Goal: Task Accomplishment & Management: Manage account settings

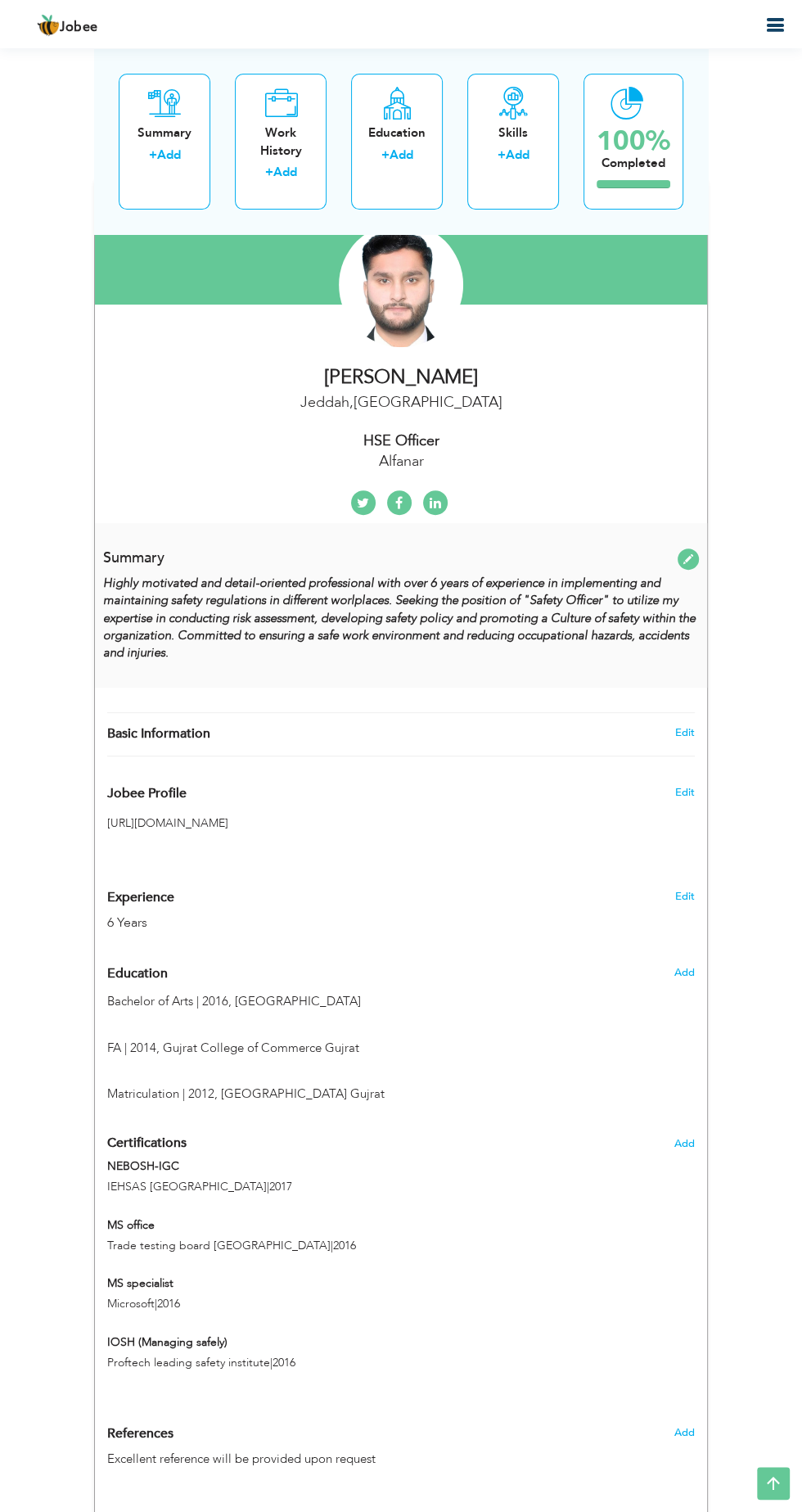
scroll to position [232, 0]
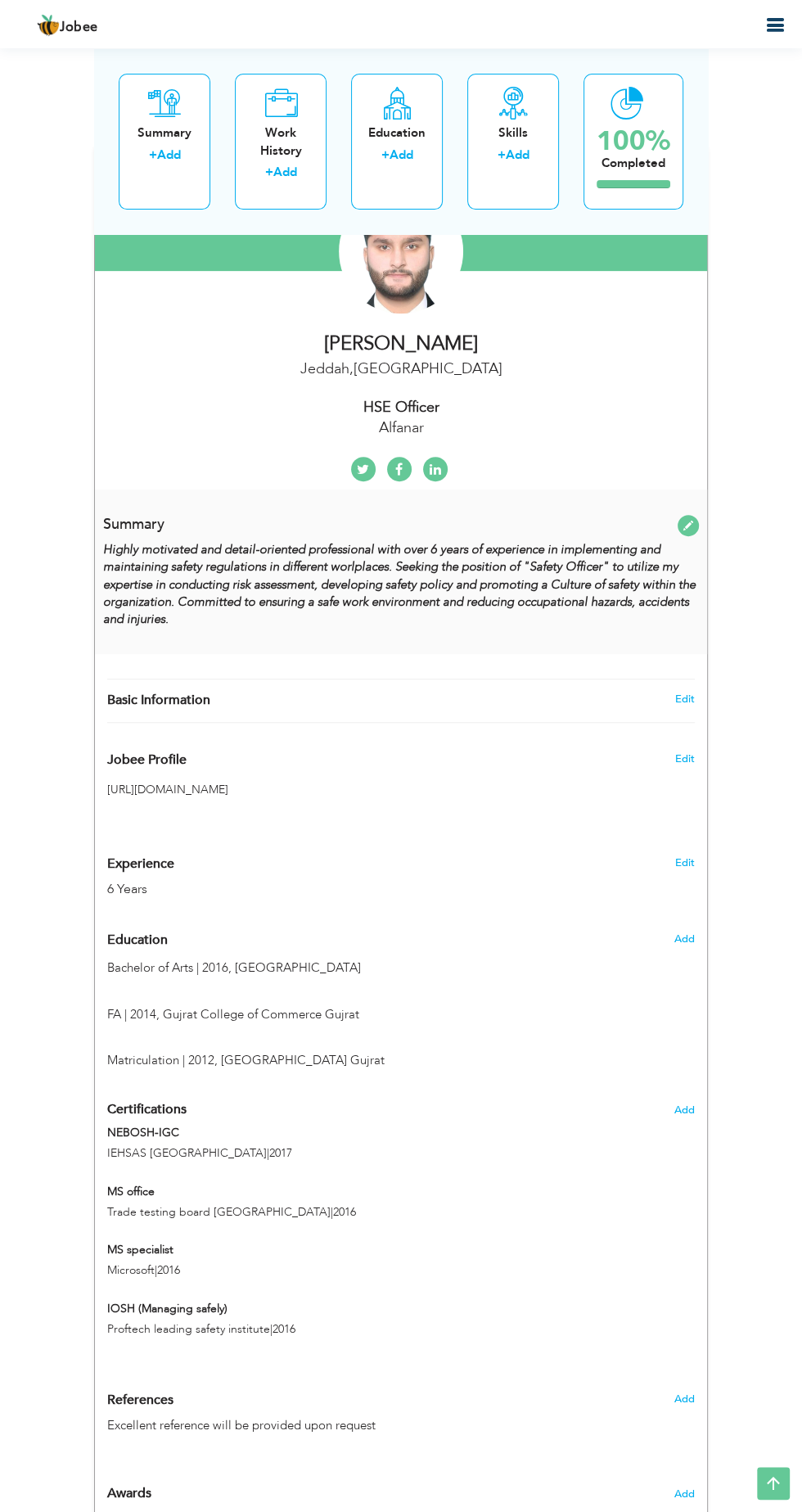
type input "Junaid"
type input "Shahbaz"
type input "+966546094497"
select select "number:191"
type input "Jeddah"
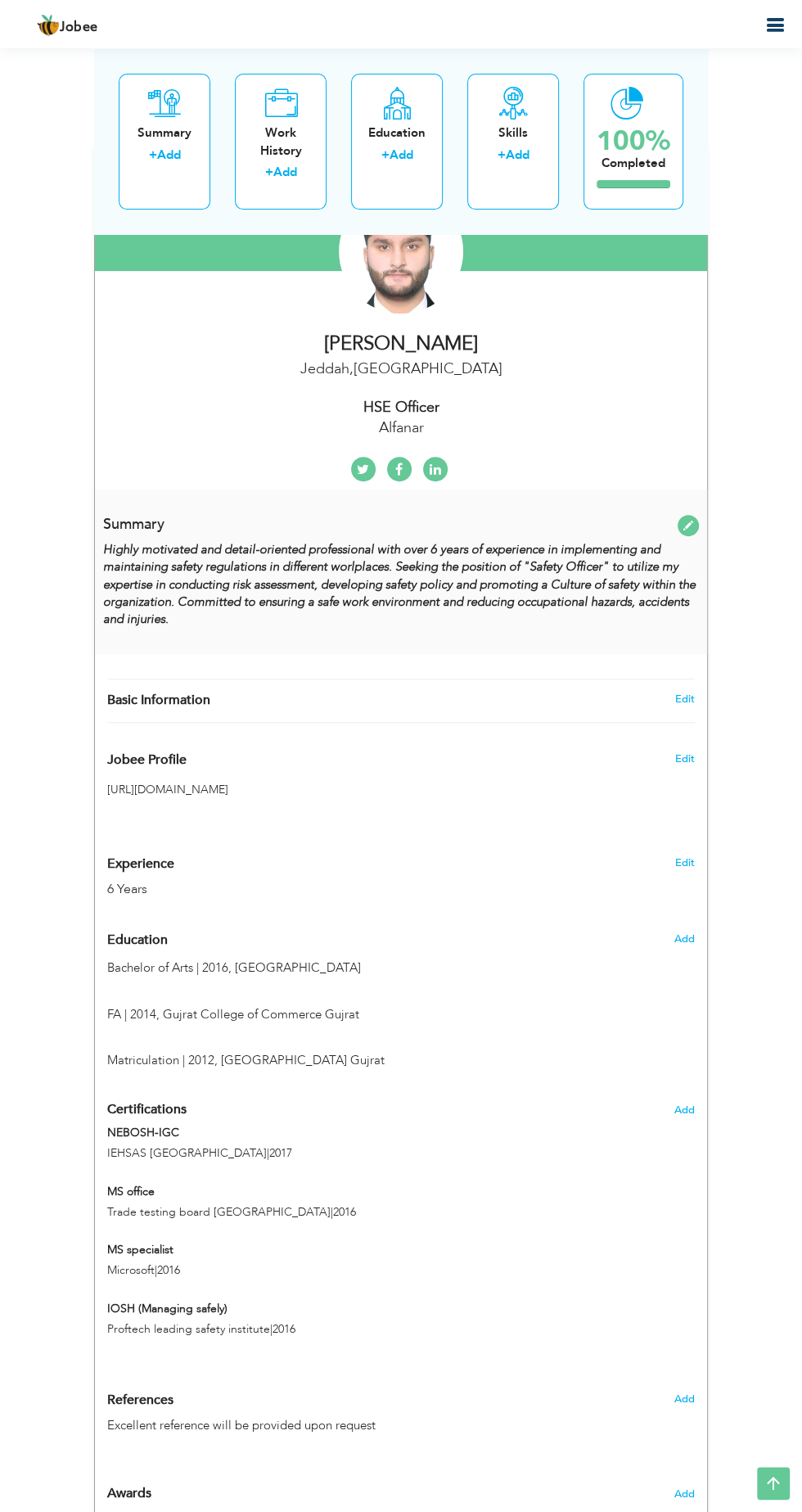
select select "number:8"
type input "Alfanar"
type input "HSE Officer"
type input "[PERSON_NAME]"
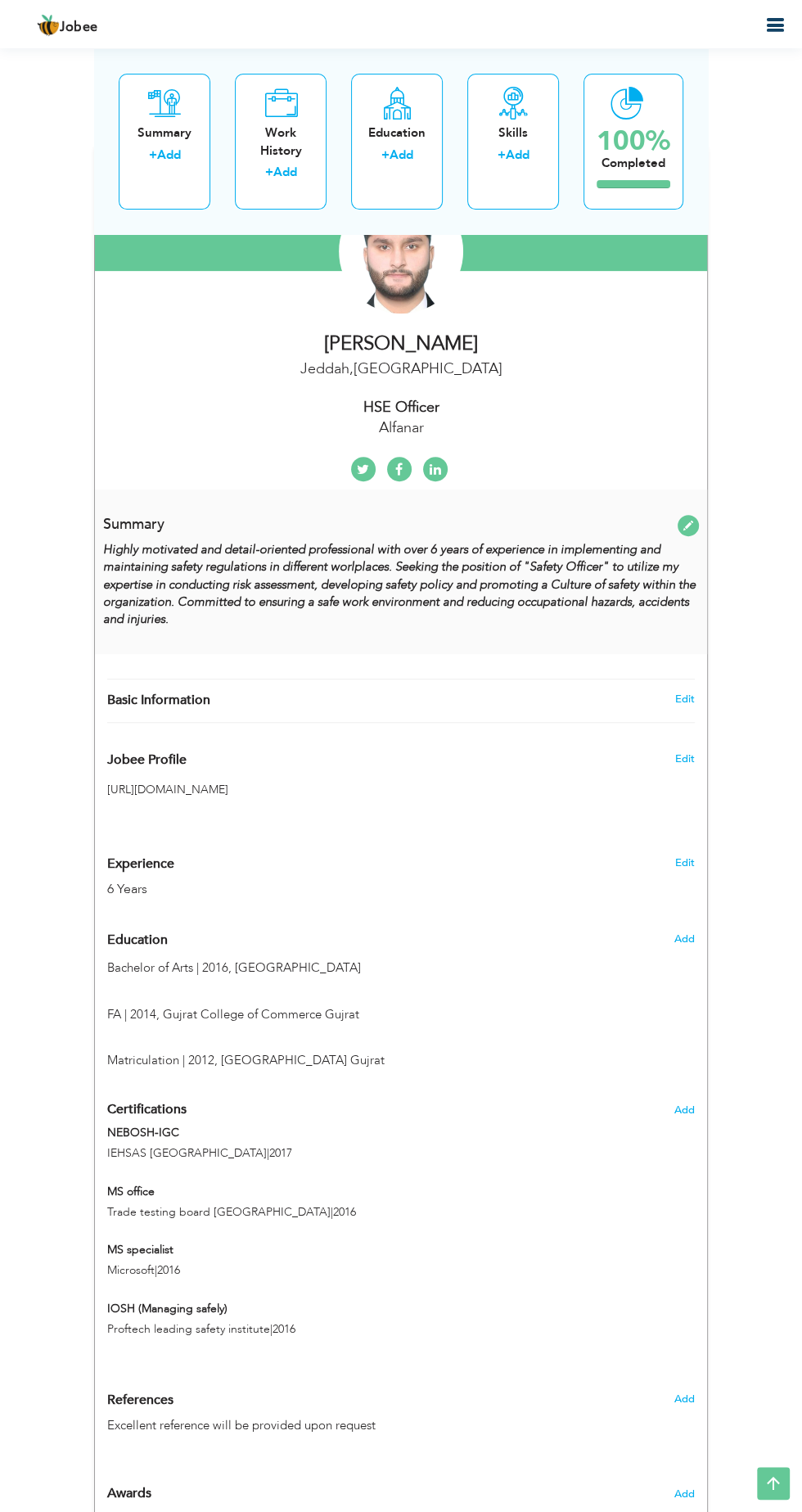
type input "@junaidshahbaz12"
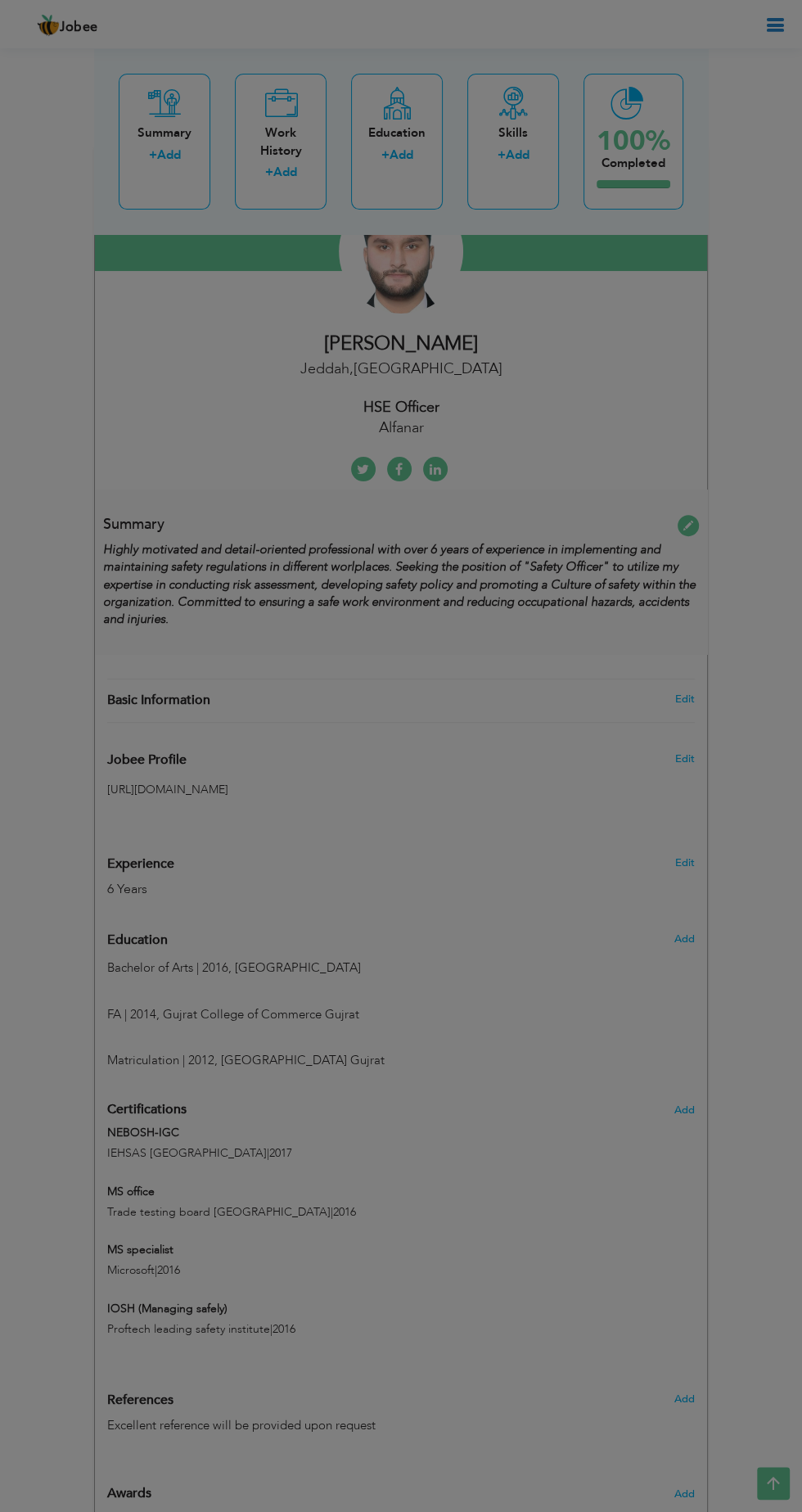
click at [0, 0] on div "× Profile Contact Information * First Name Junaid * Last Name Shahbaz" at bounding box center [0, 0] width 0 height 0
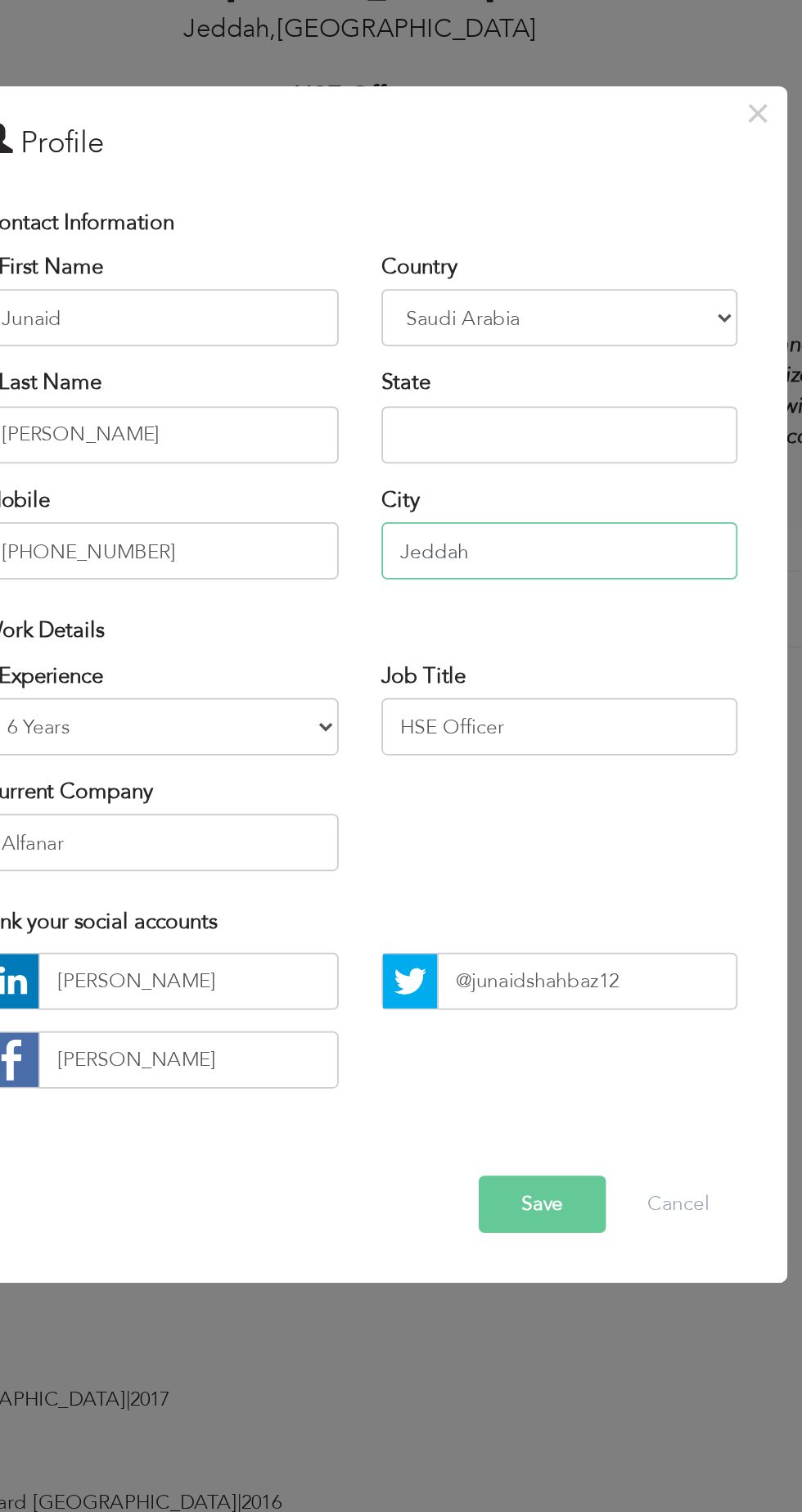
click at [537, 661] on input "Jeddah" at bounding box center [515, 668] width 204 height 33
type input "J"
type input "Madina"
click at [0, 0] on span "button" at bounding box center [0, 0] width 0 height 0
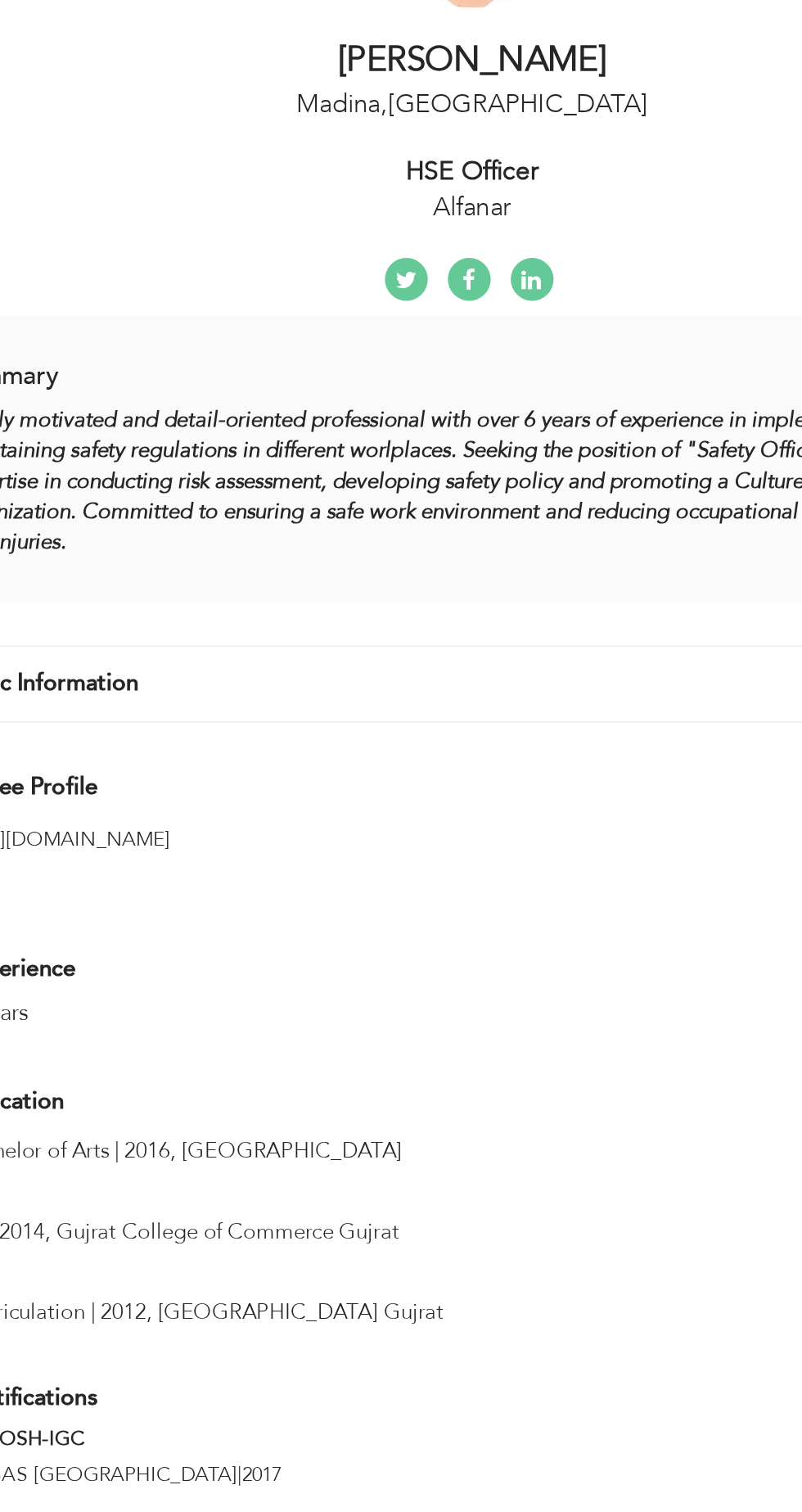
type input "FA"
type input "2014"
type input "Gujrat College of Commerce Gujrat"
radio input "true"
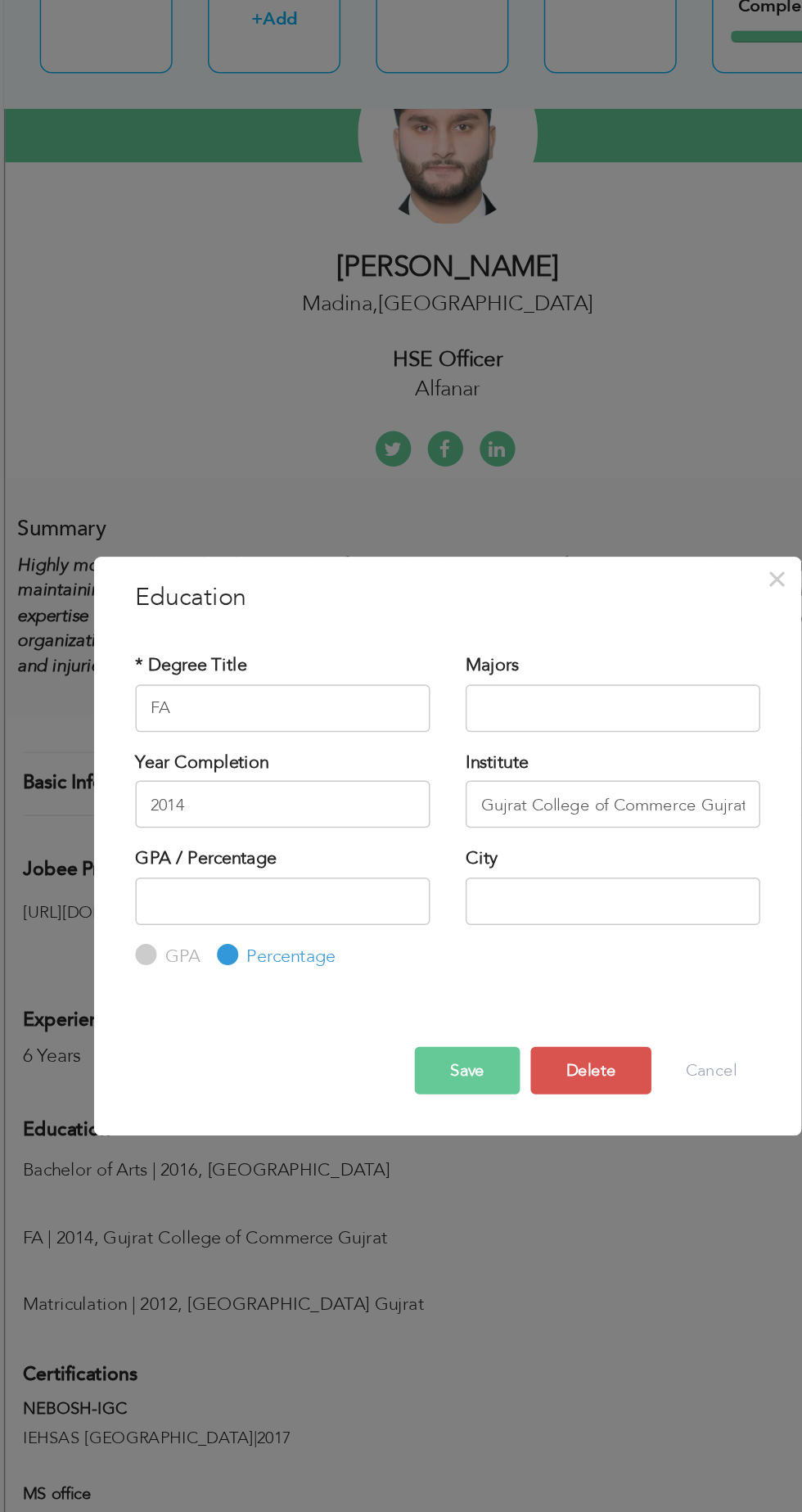
click at [393, 900] on button "Save" at bounding box center [415, 899] width 73 height 33
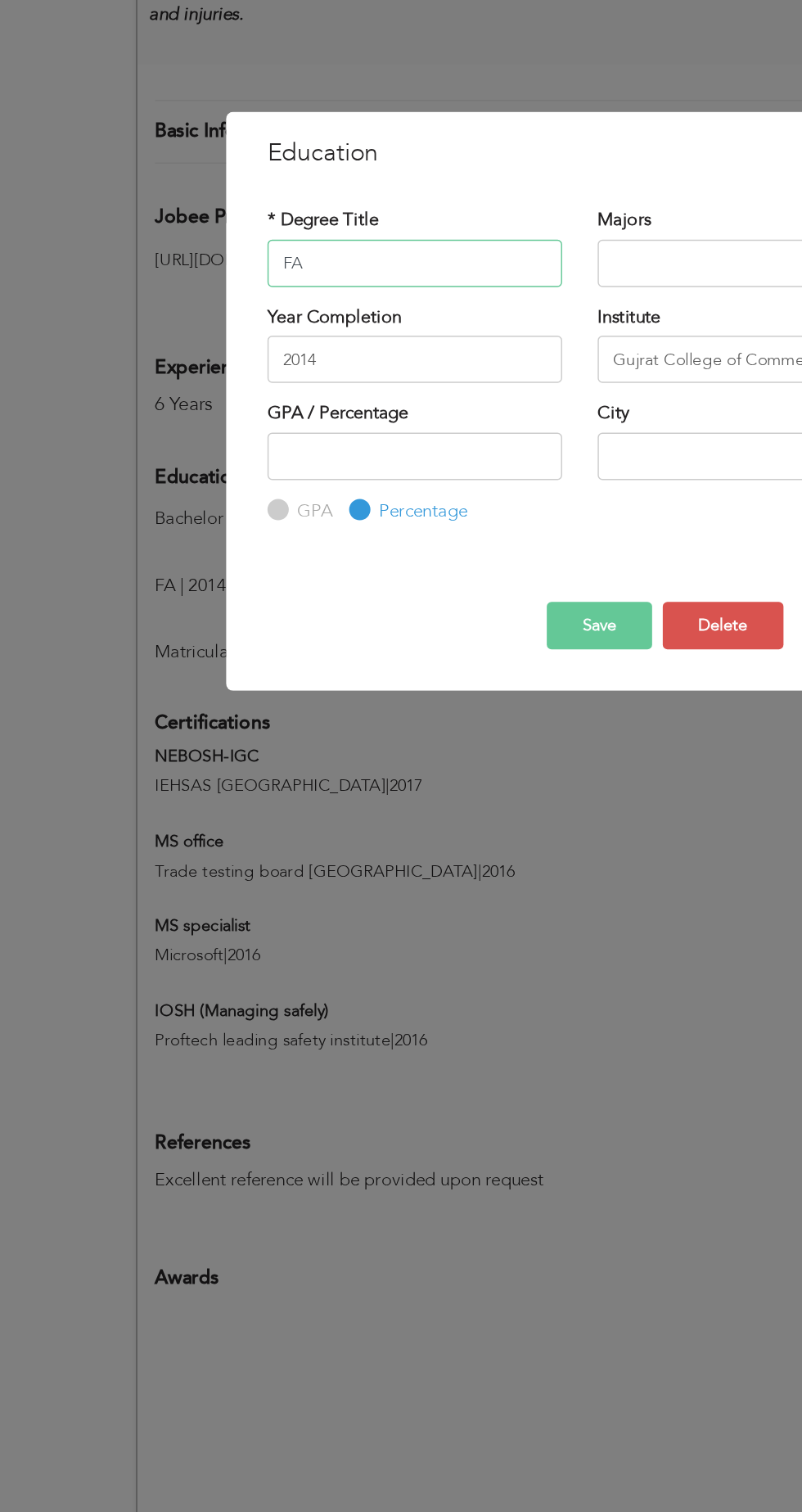
scroll to position [375, 0]
click at [90, 917] on div "× Education * Degree Title FA Majors Year Completion 2014 GPA City" at bounding box center [401, 756] width 802 height 1512
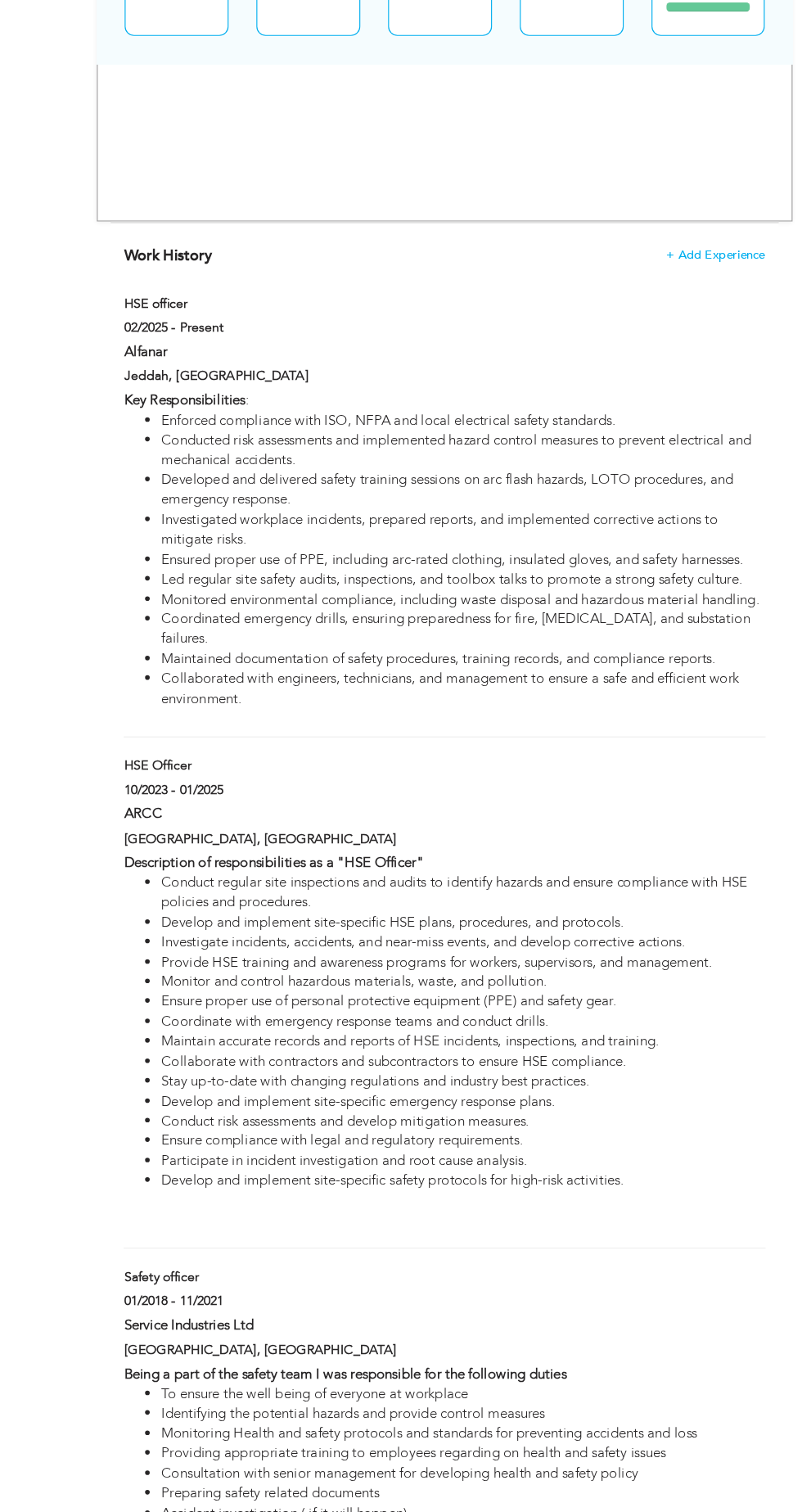
scroll to position [1906, 0]
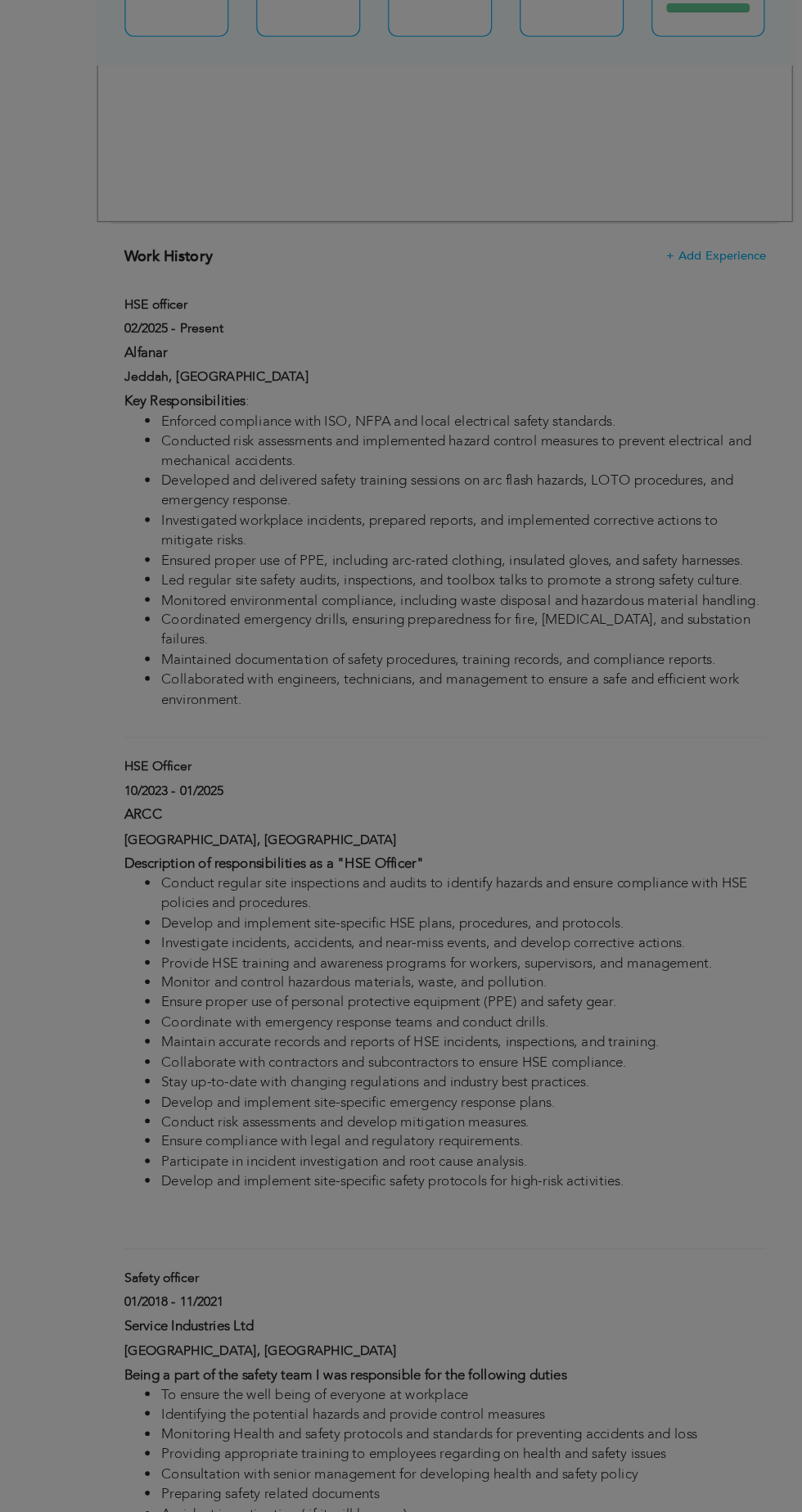
click at [0, 0] on div "Duration 02/2025" at bounding box center [0, 0] width 0 height 0
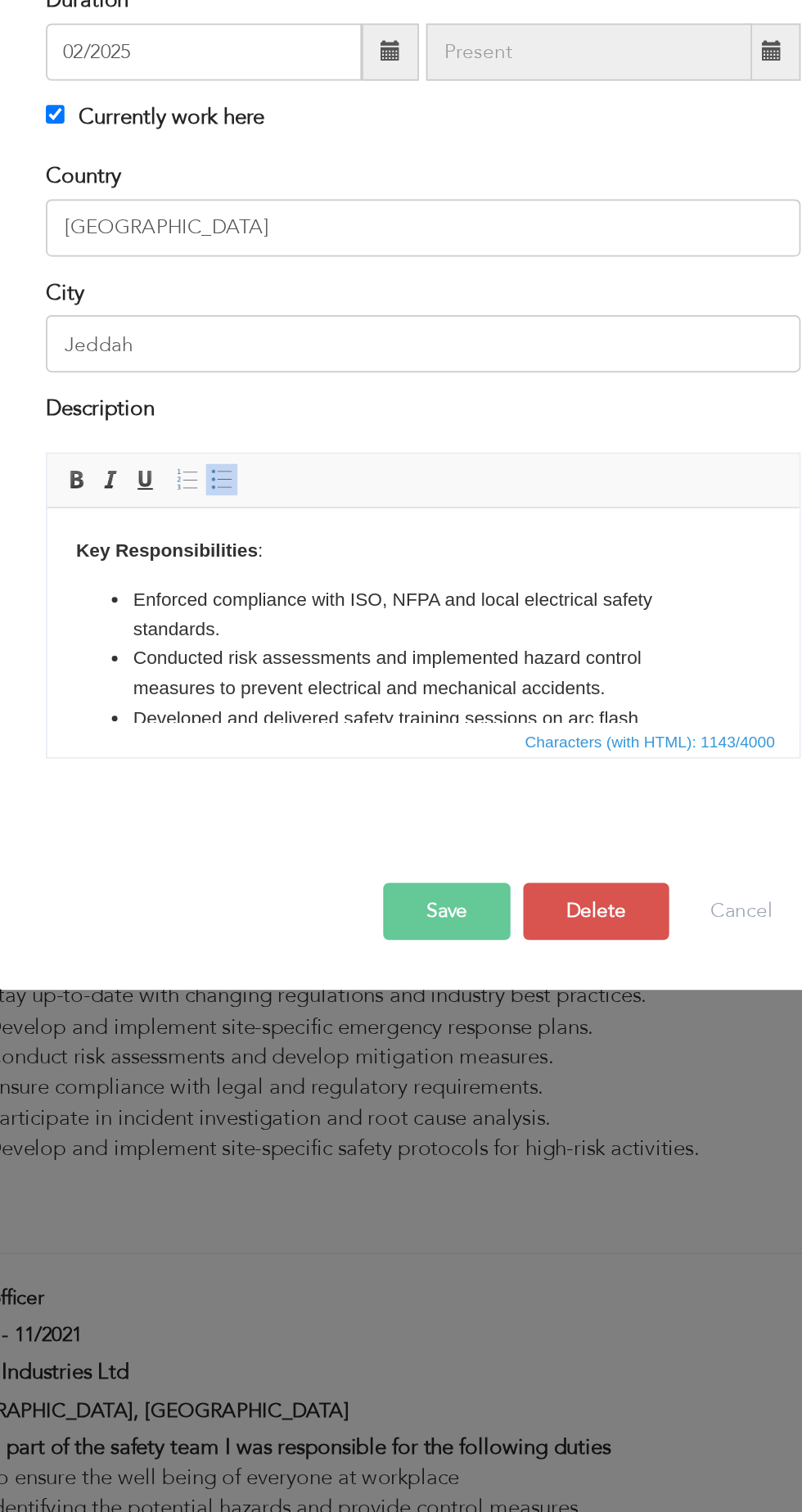
click at [260, 575] on li "Enforced compliance with ISO, NFPA and local electrical safety standards." at bounding box center [262, 570] width 333 height 34
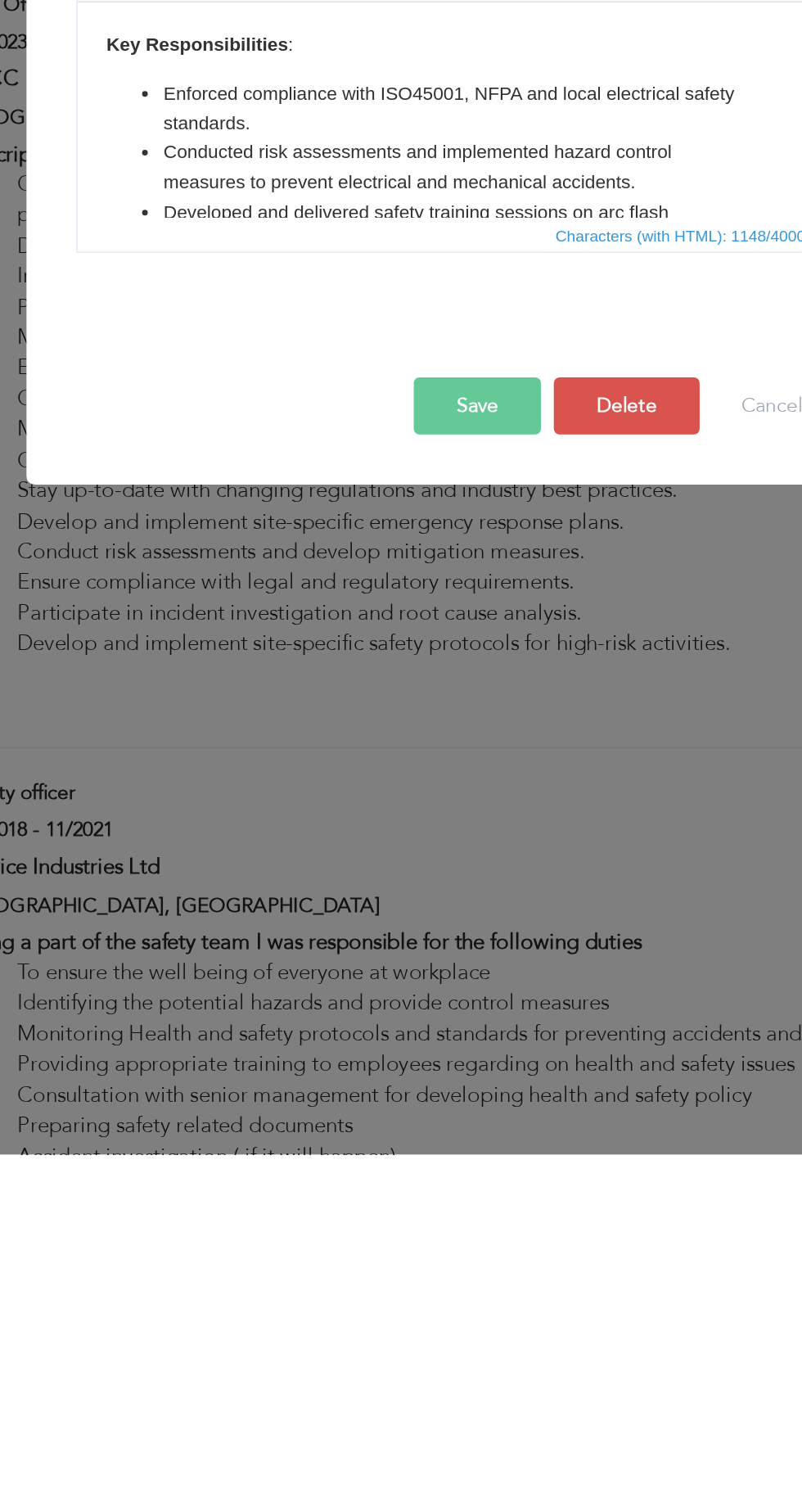
click at [295, 75] on li "Enforced compliance with ISO45001, NFPA and local electrical safety standards." at bounding box center [293, 64] width 333 height 34
click at [311, 74] on li "Enforced compliance with ISO45001, NFPA and local electrical safety standards." at bounding box center [293, 64] width 333 height 34
click at [300, 72] on li "Enforced compliance with ISO45001, NFPA and local electrical safety standards." at bounding box center [293, 64] width 333 height 34
click at [415, 1084] on button "Save" at bounding box center [415, 1084] width 73 height 33
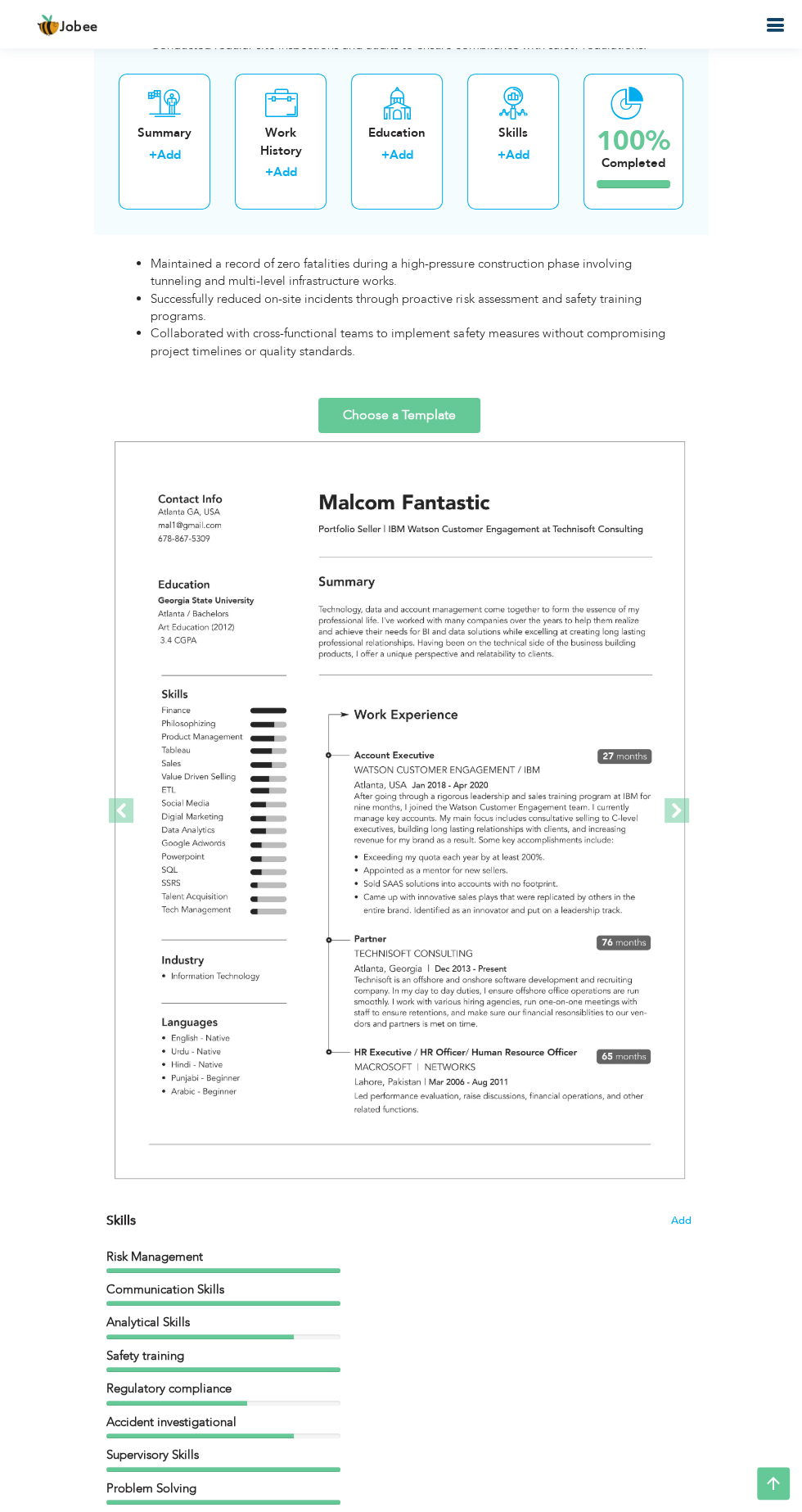
scroll to position [3786, 0]
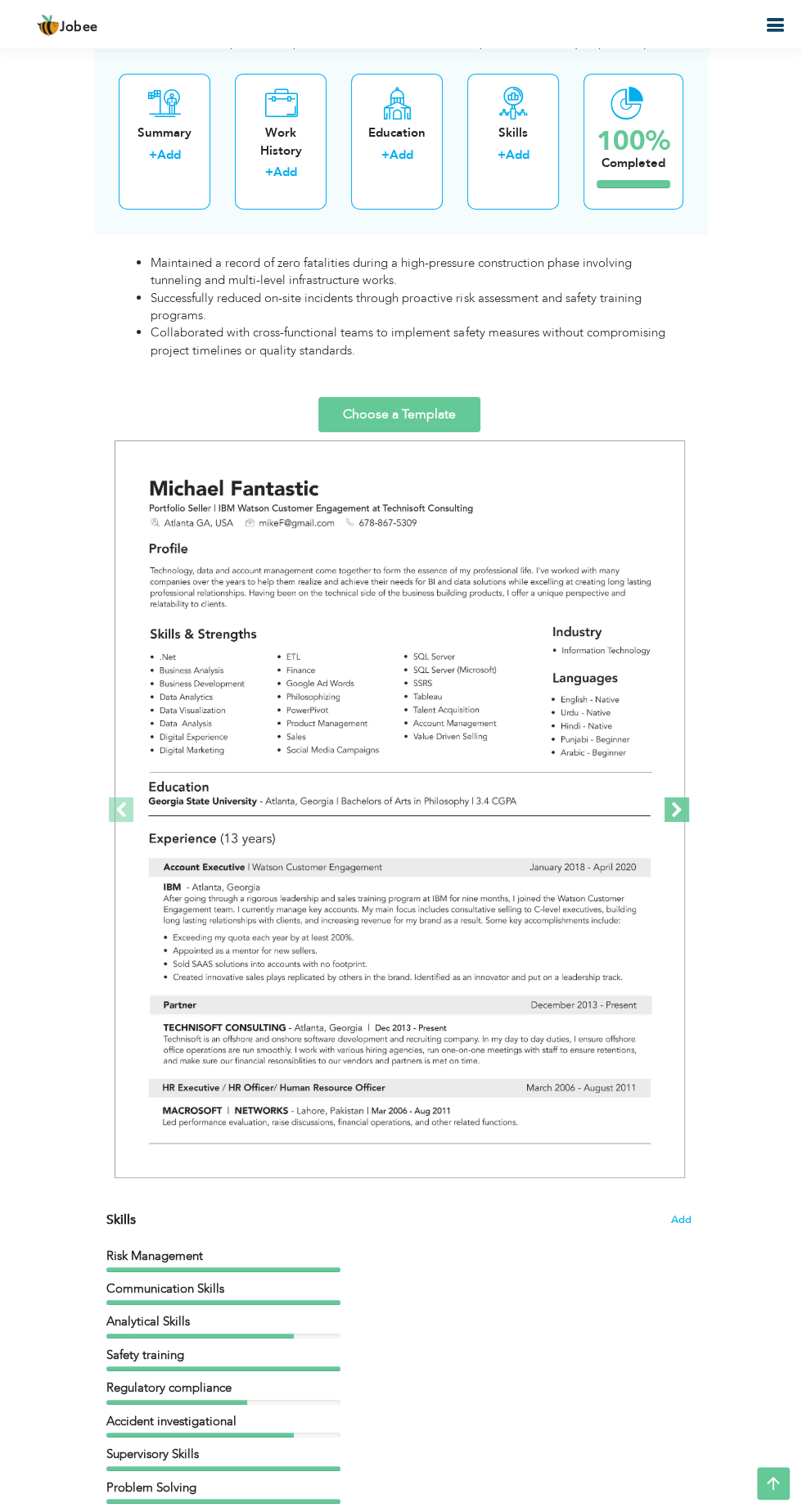
click at [681, 804] on span at bounding box center [677, 809] width 24 height 24
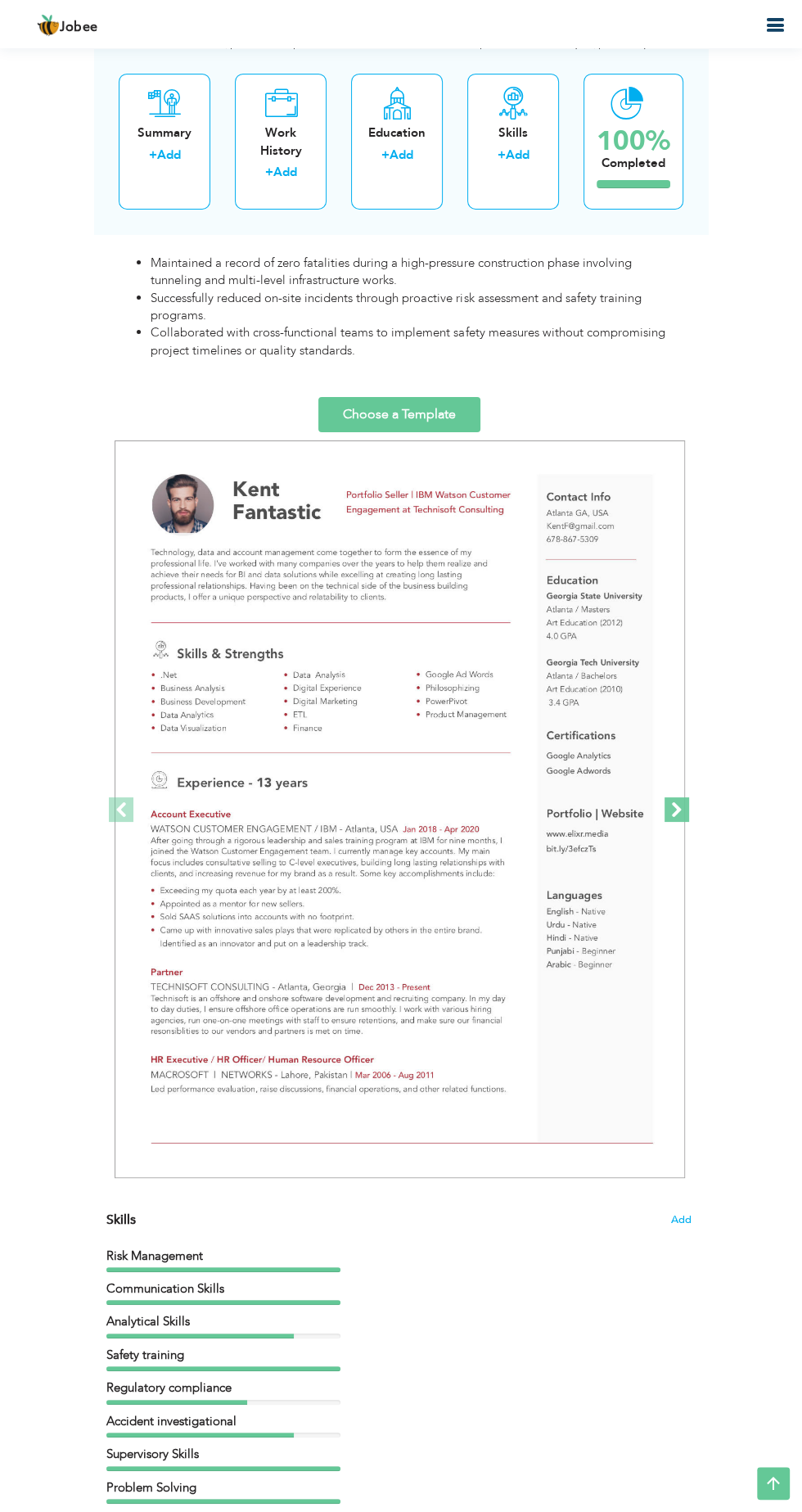
click at [689, 812] on link "Next" at bounding box center [677, 809] width 30 height 754
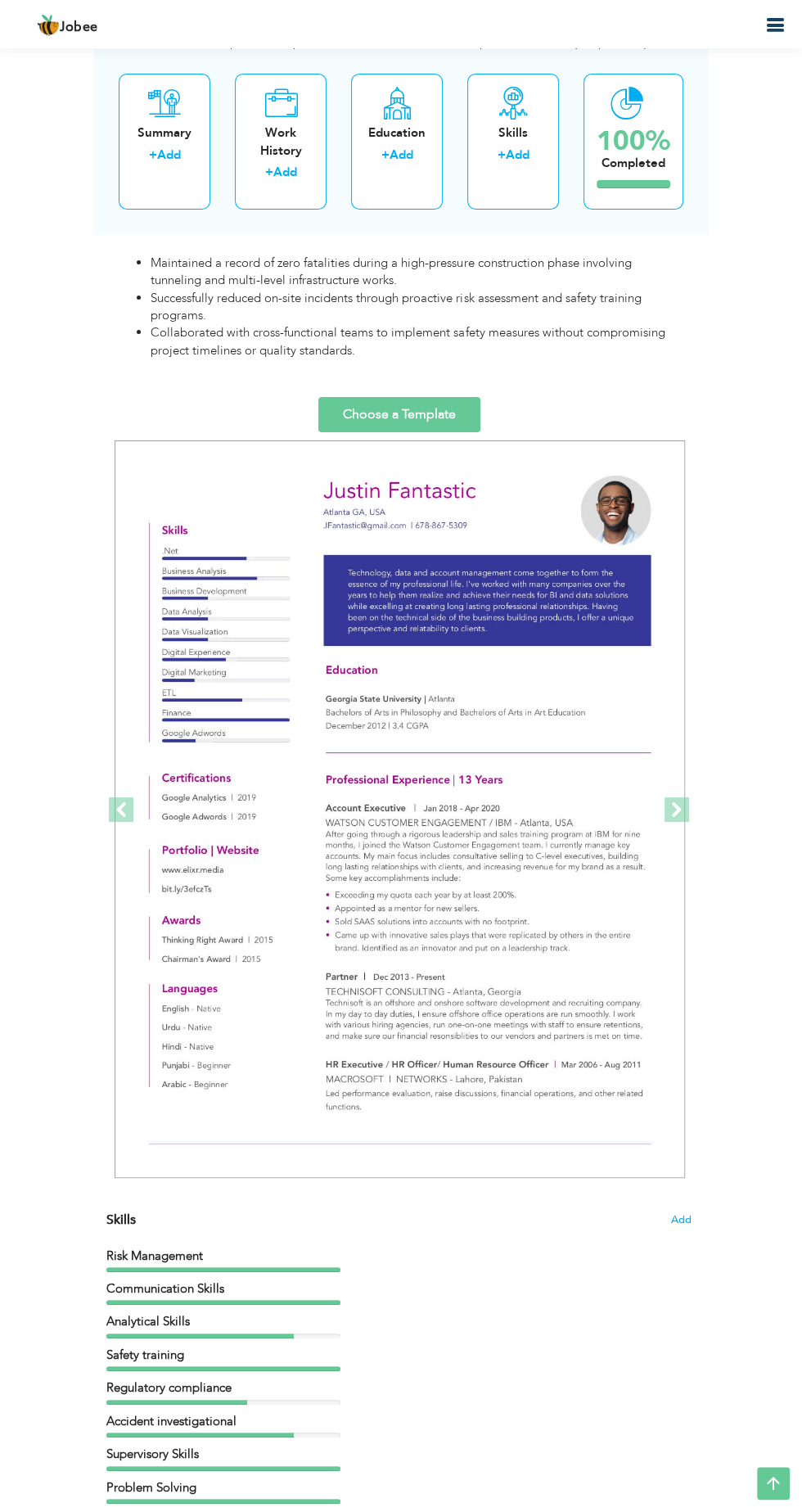
click at [110, 809] on span at bounding box center [121, 809] width 24 height 24
click at [666, 815] on span at bounding box center [677, 809] width 24 height 24
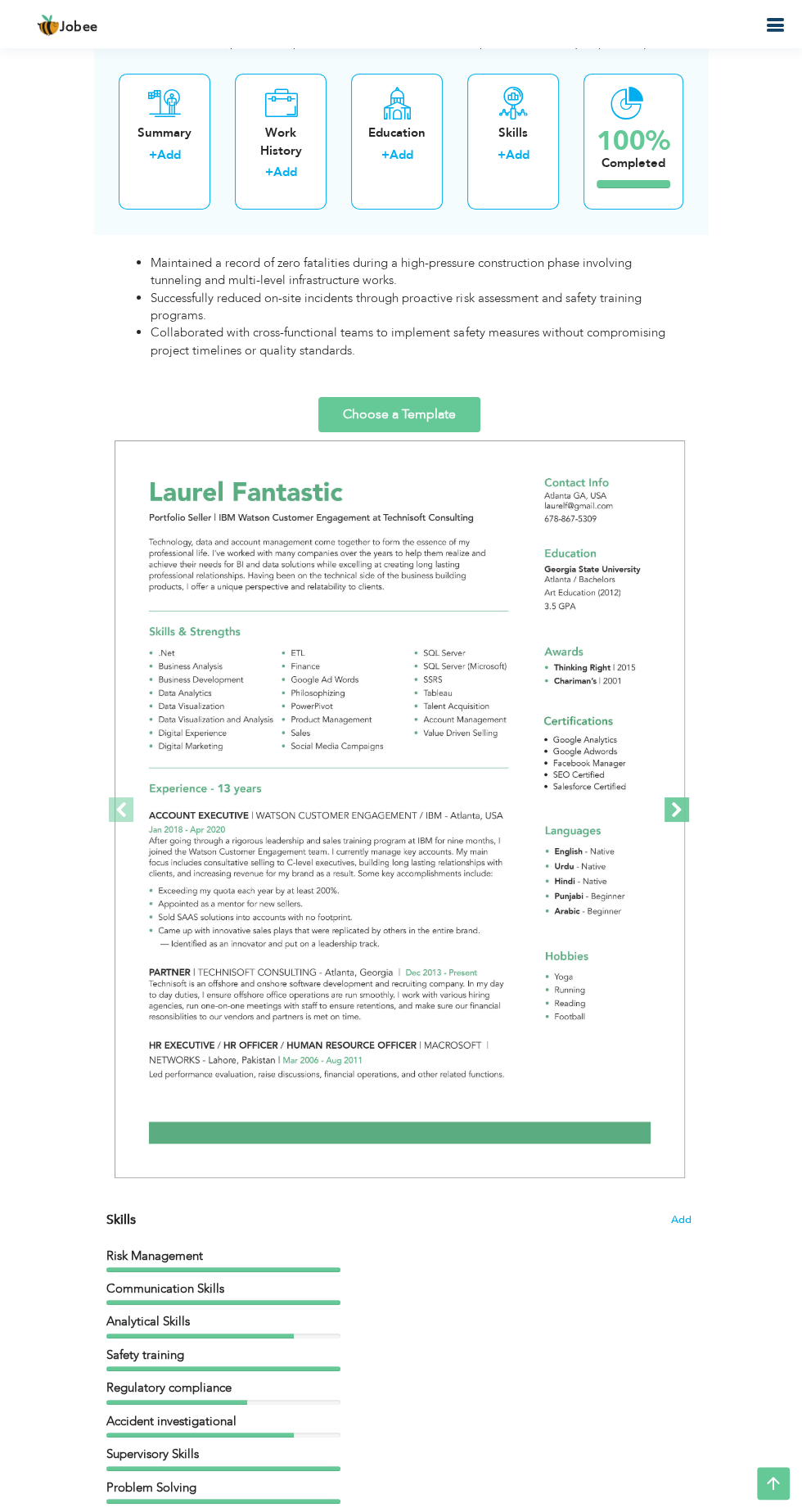
click at [686, 812] on span at bounding box center [677, 809] width 24 height 24
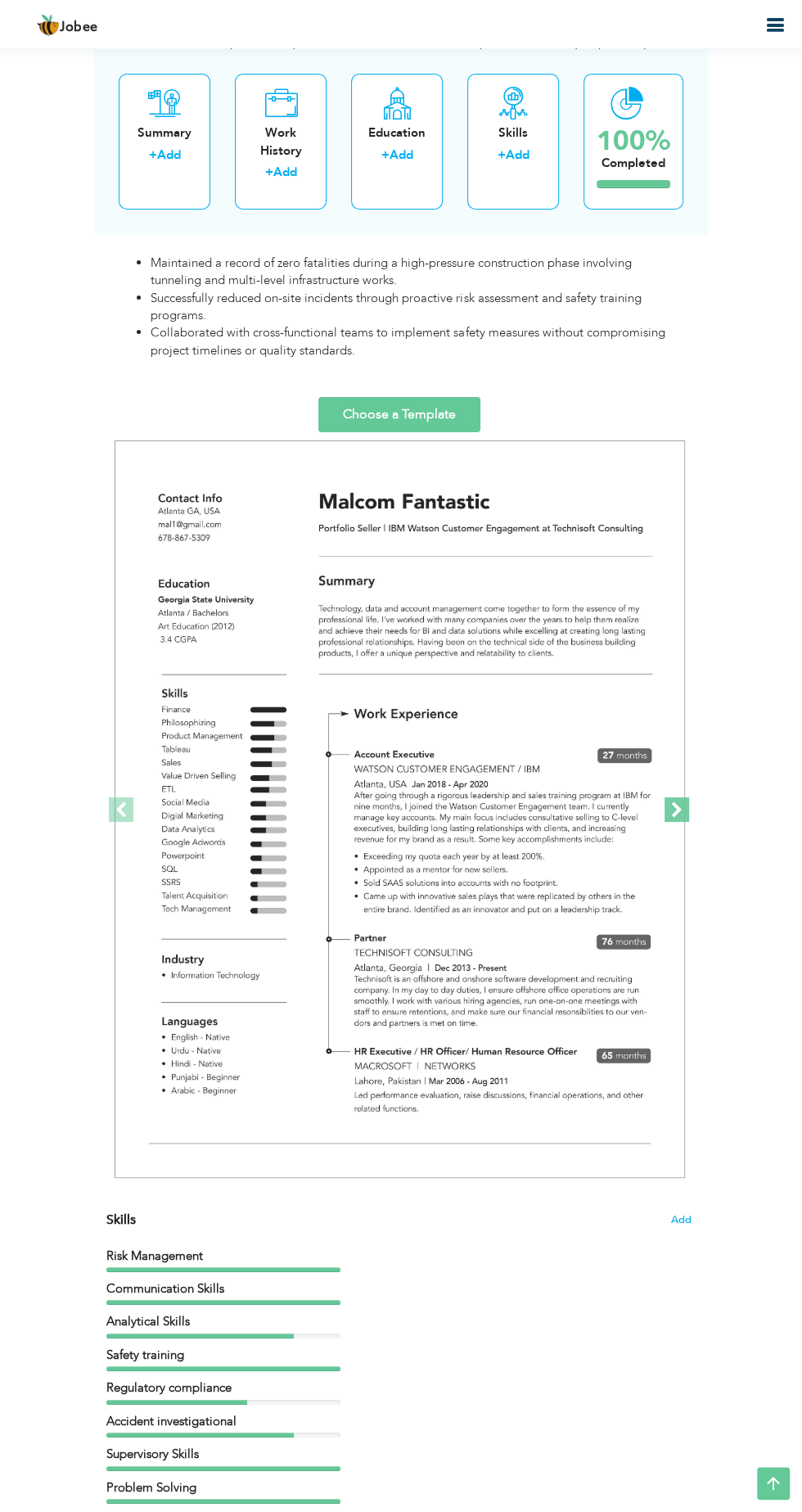
click at [681, 807] on span at bounding box center [677, 809] width 24 height 24
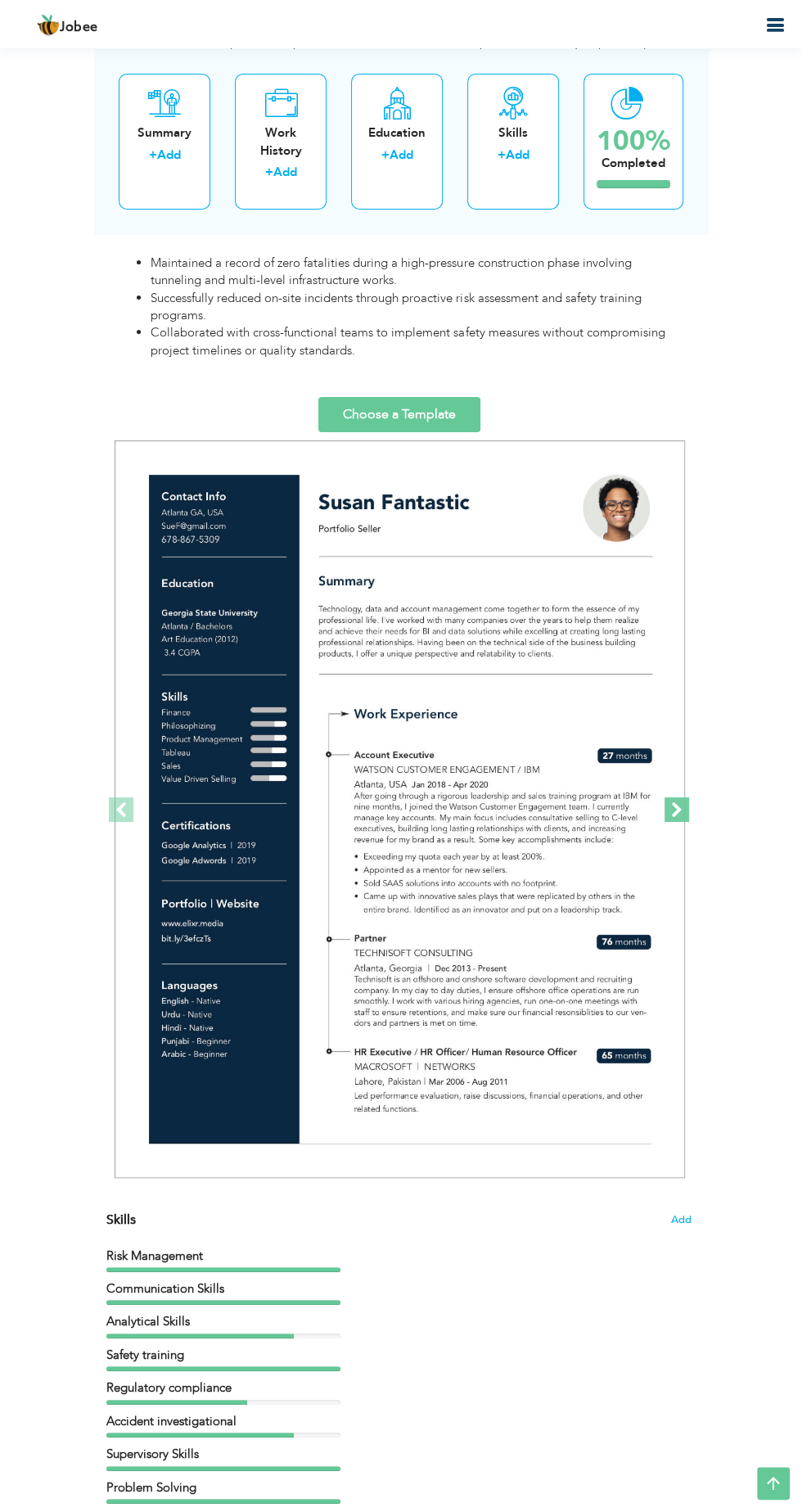
click at [676, 831] on link "Next" at bounding box center [677, 809] width 30 height 754
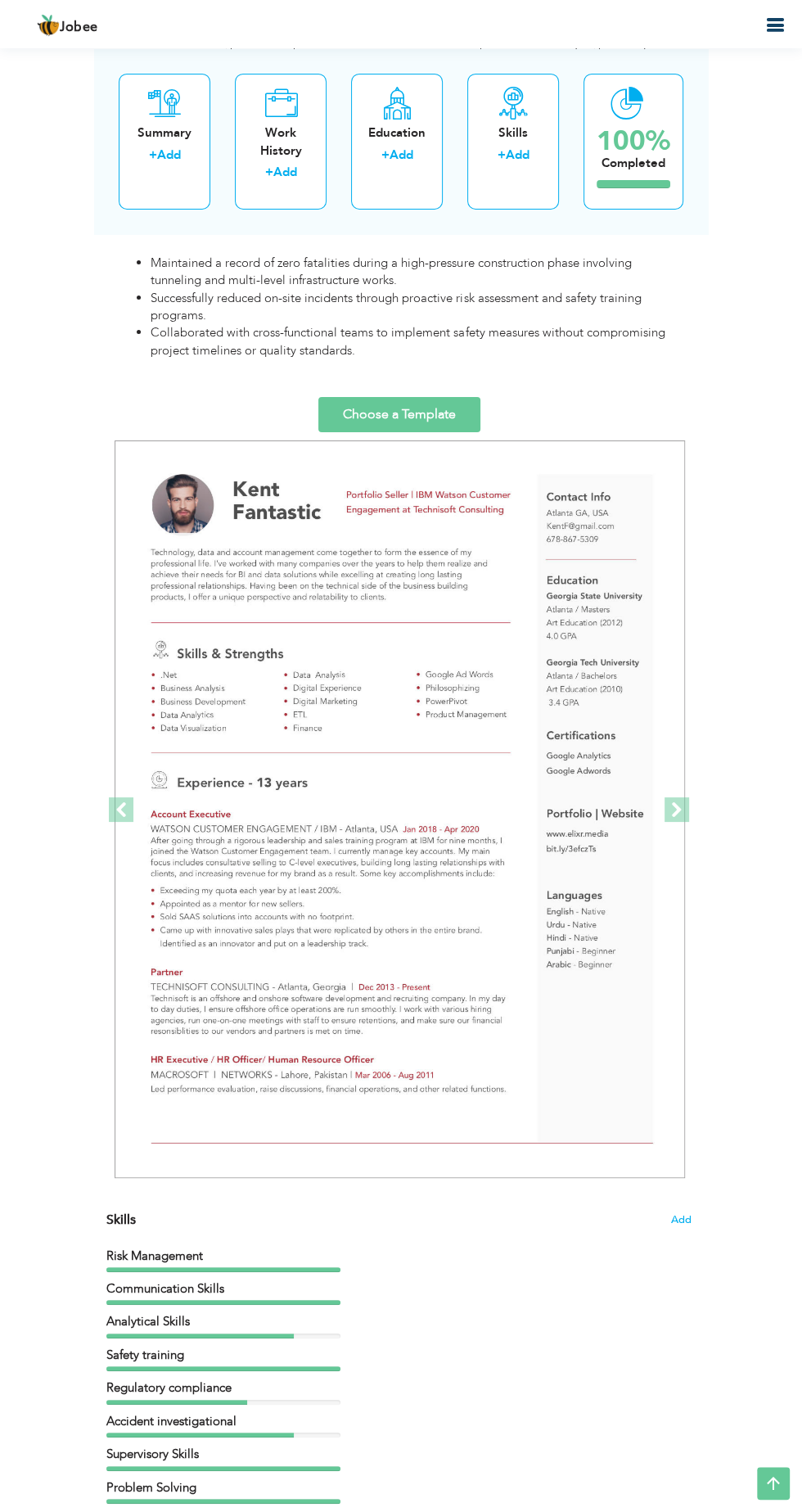
click at [416, 398] on link "Choose a Template" at bounding box center [399, 412] width 162 height 35
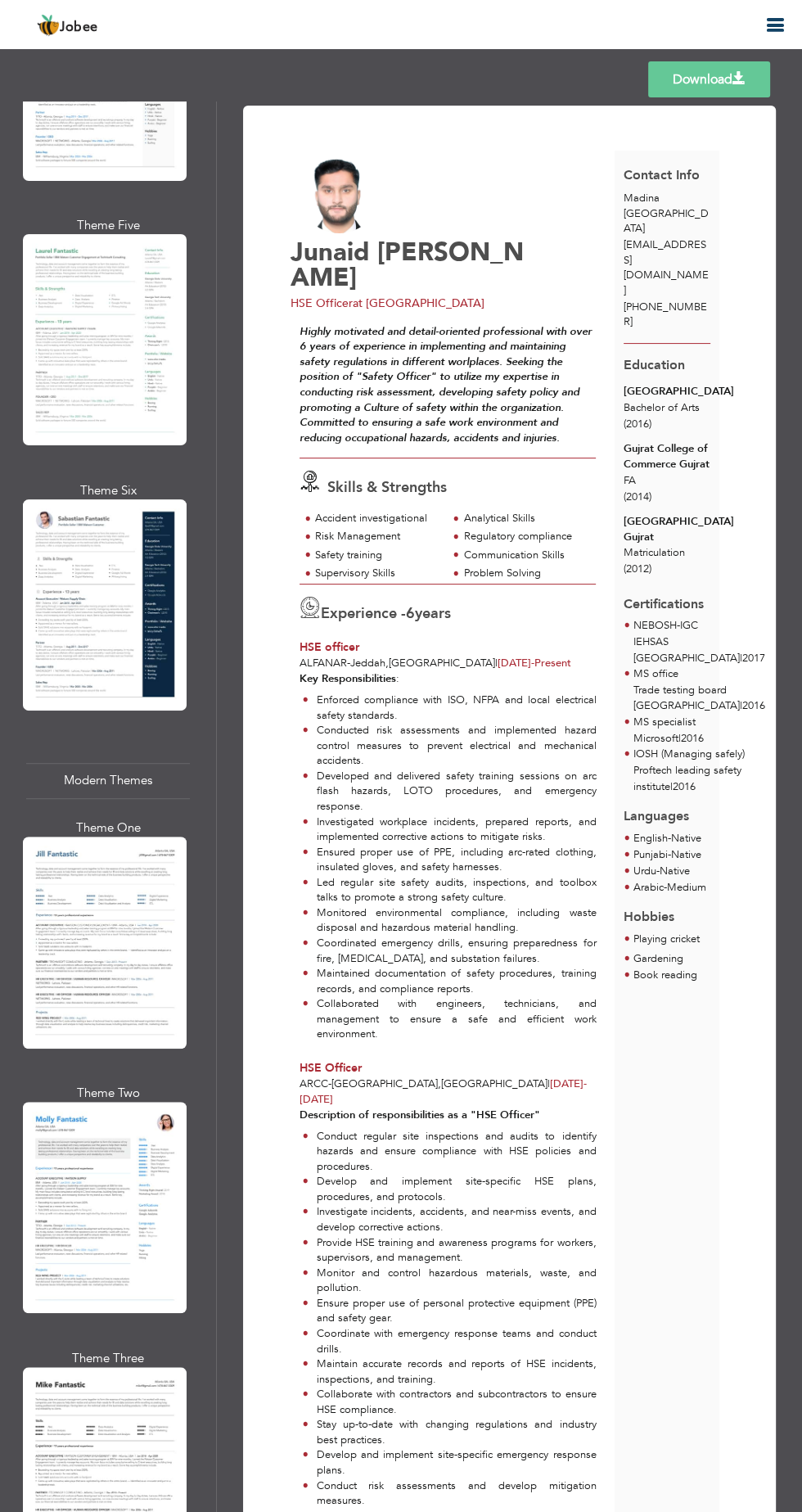
scroll to position [1044, 0]
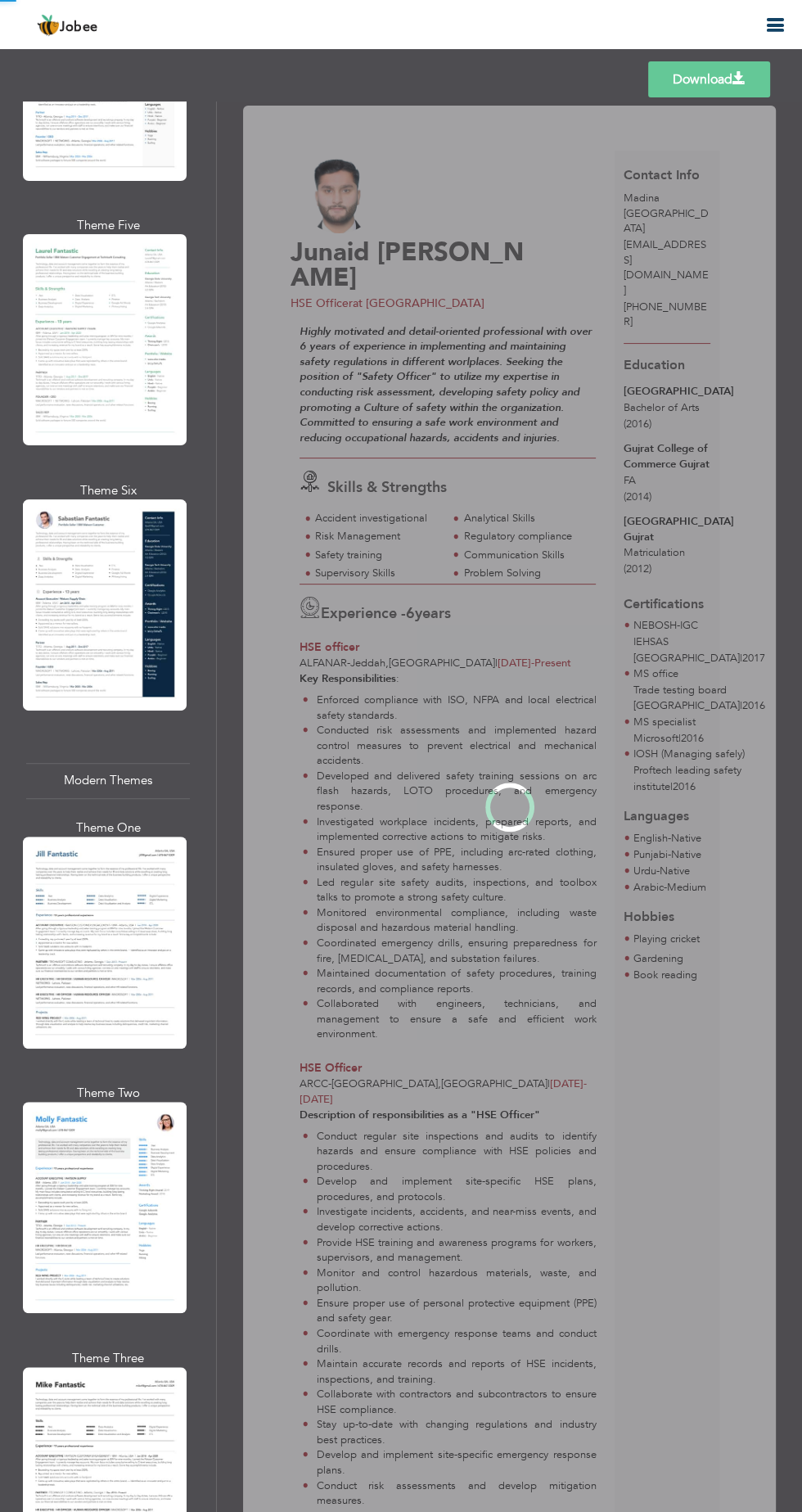
click at [97, 1145] on div "Professional Themes Theme One Theme Two Theme Three Theme Four" at bounding box center [401, 807] width 802 height 1411
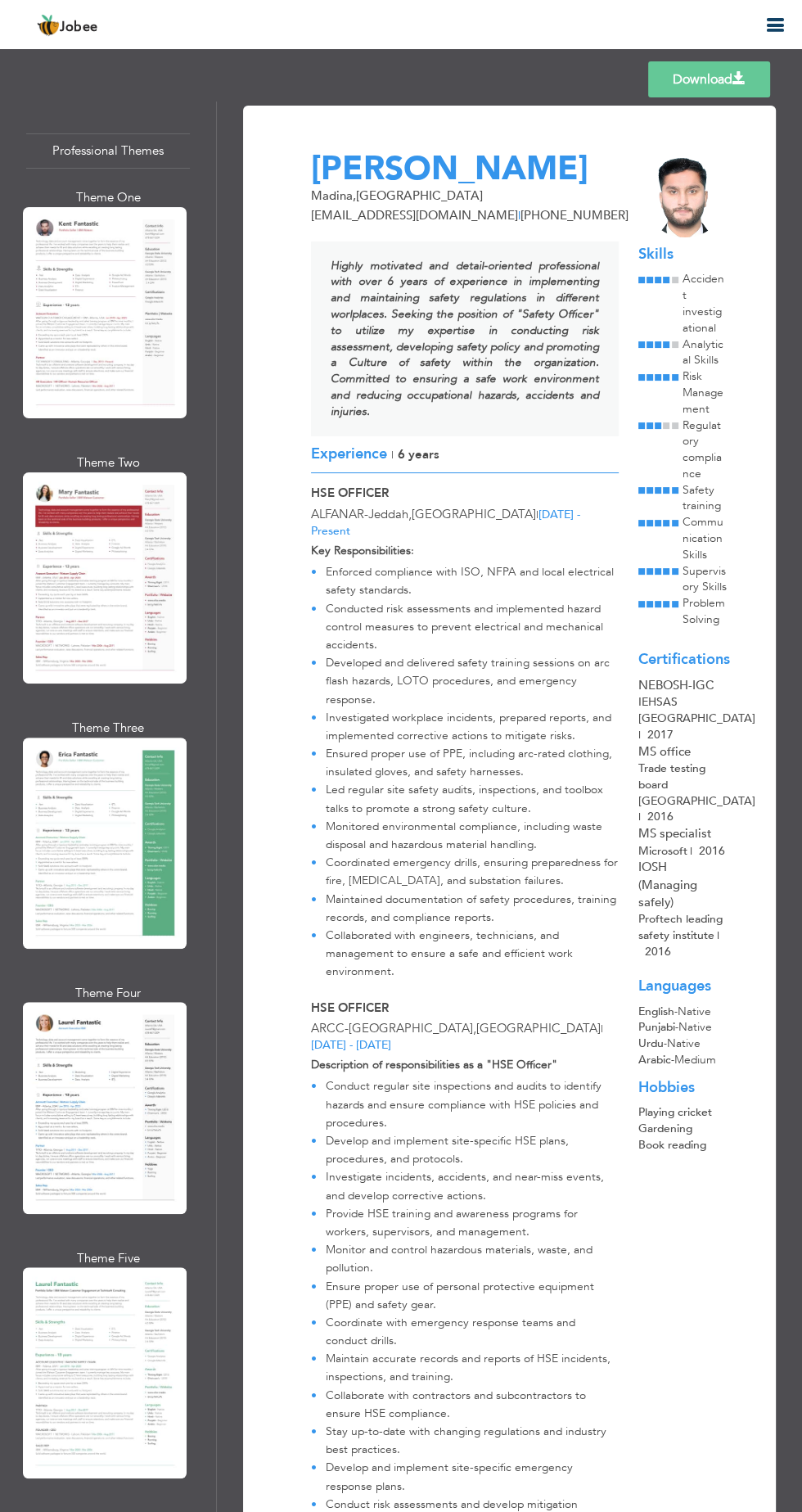
scroll to position [0, 0]
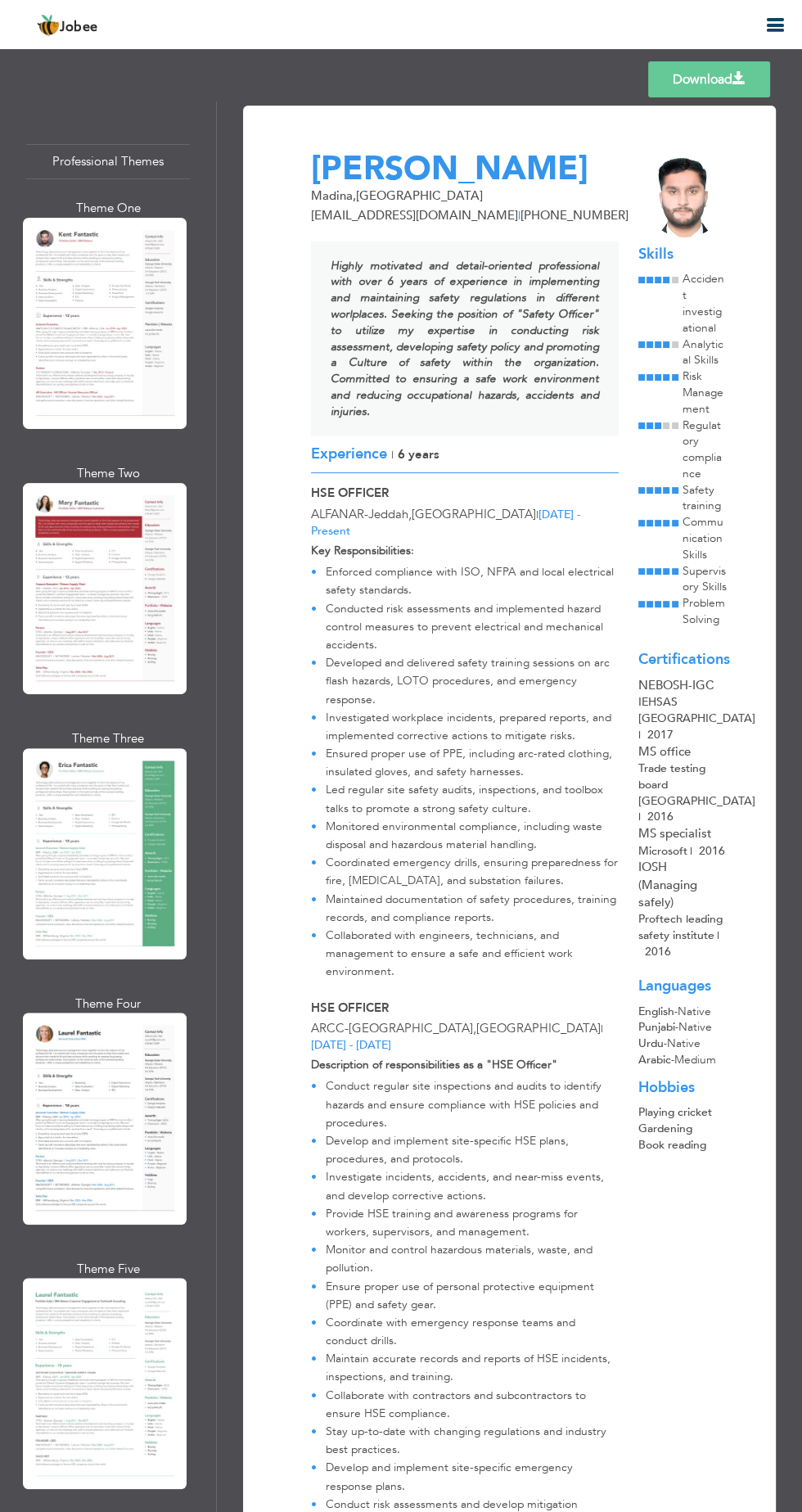
click at [774, 30] on icon "button" at bounding box center [775, 25] width 20 height 20
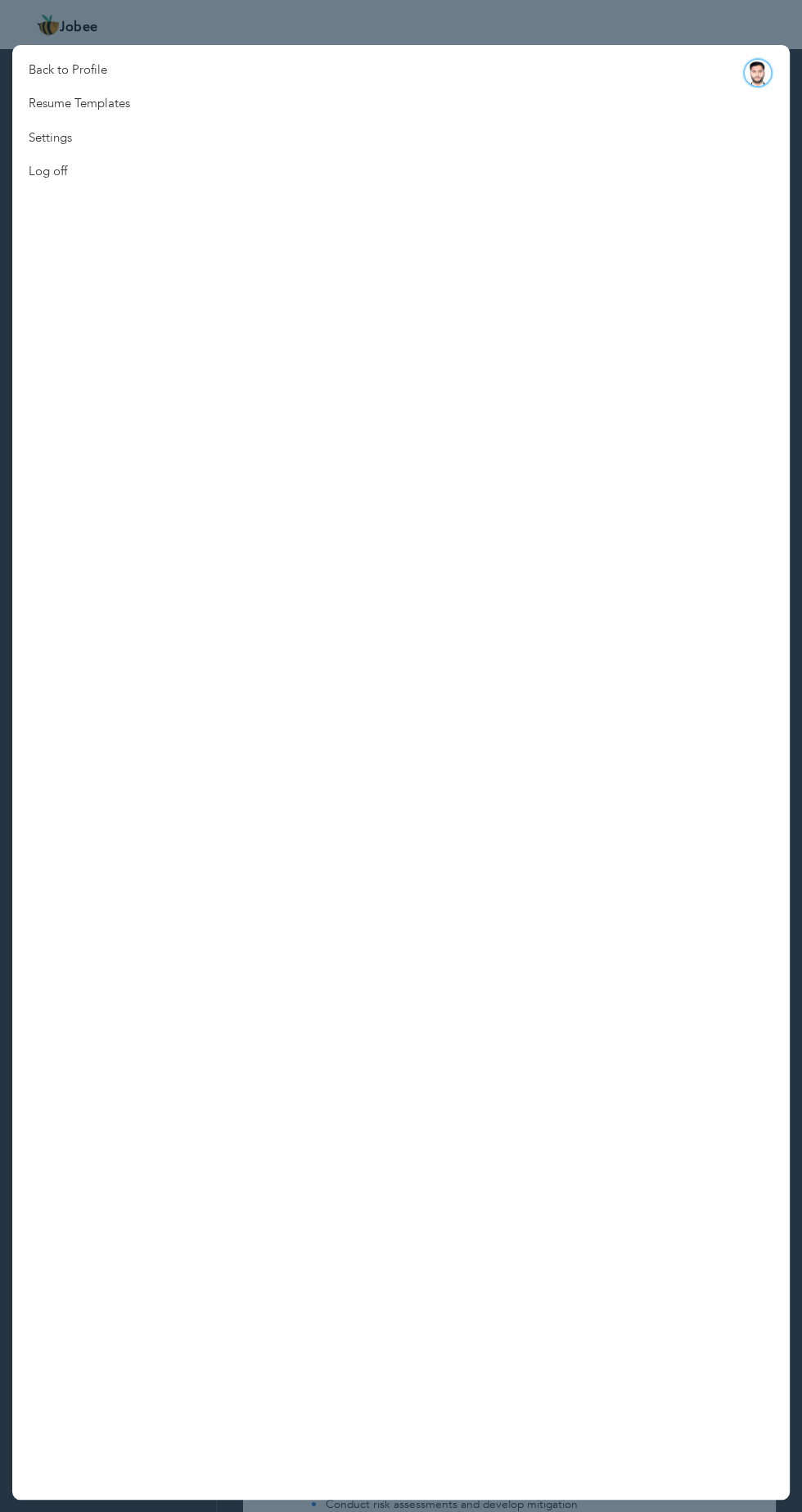
click at [764, 75] on img at bounding box center [757, 72] width 26 height 26
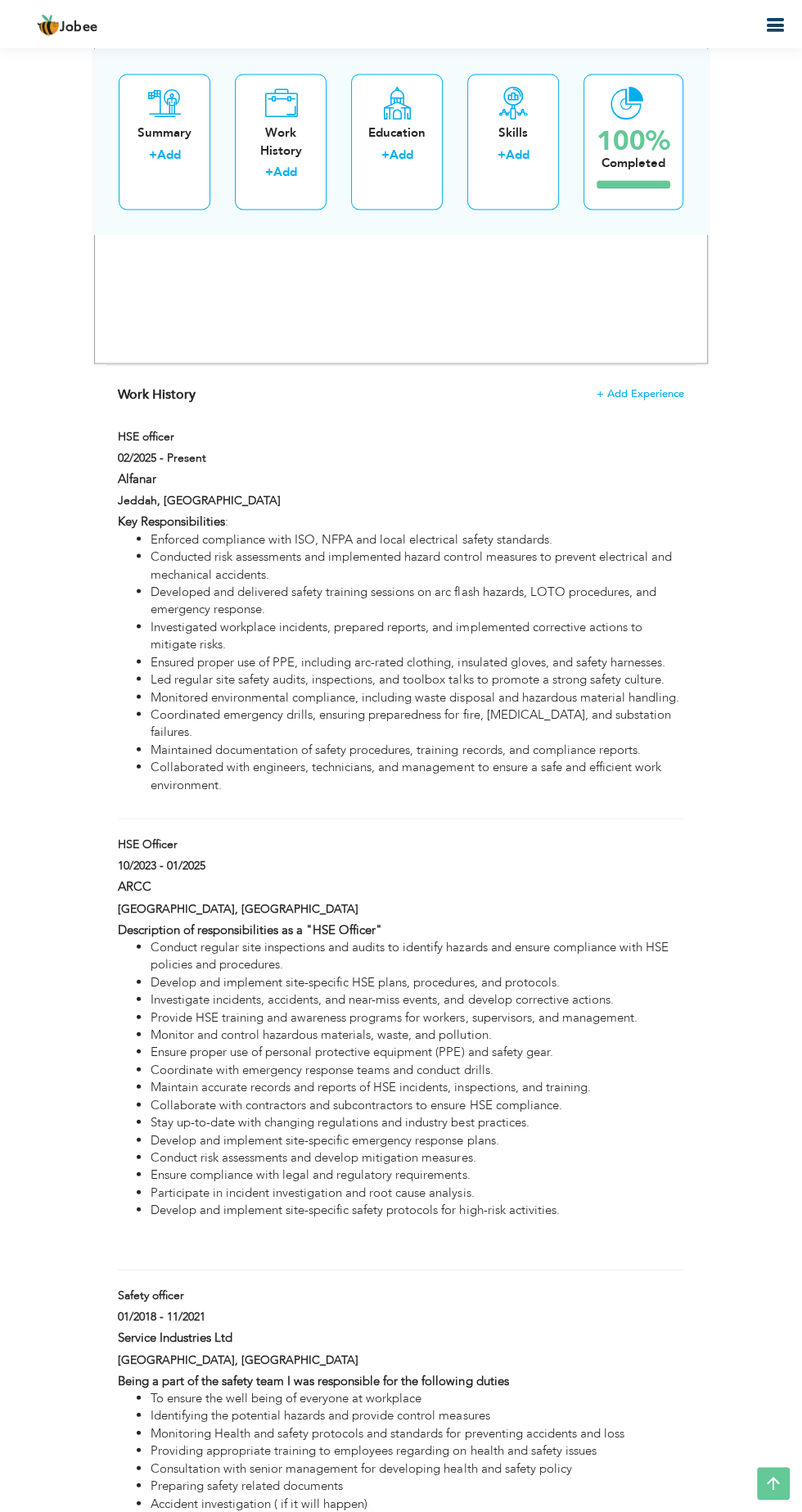
scroll to position [1896, 0]
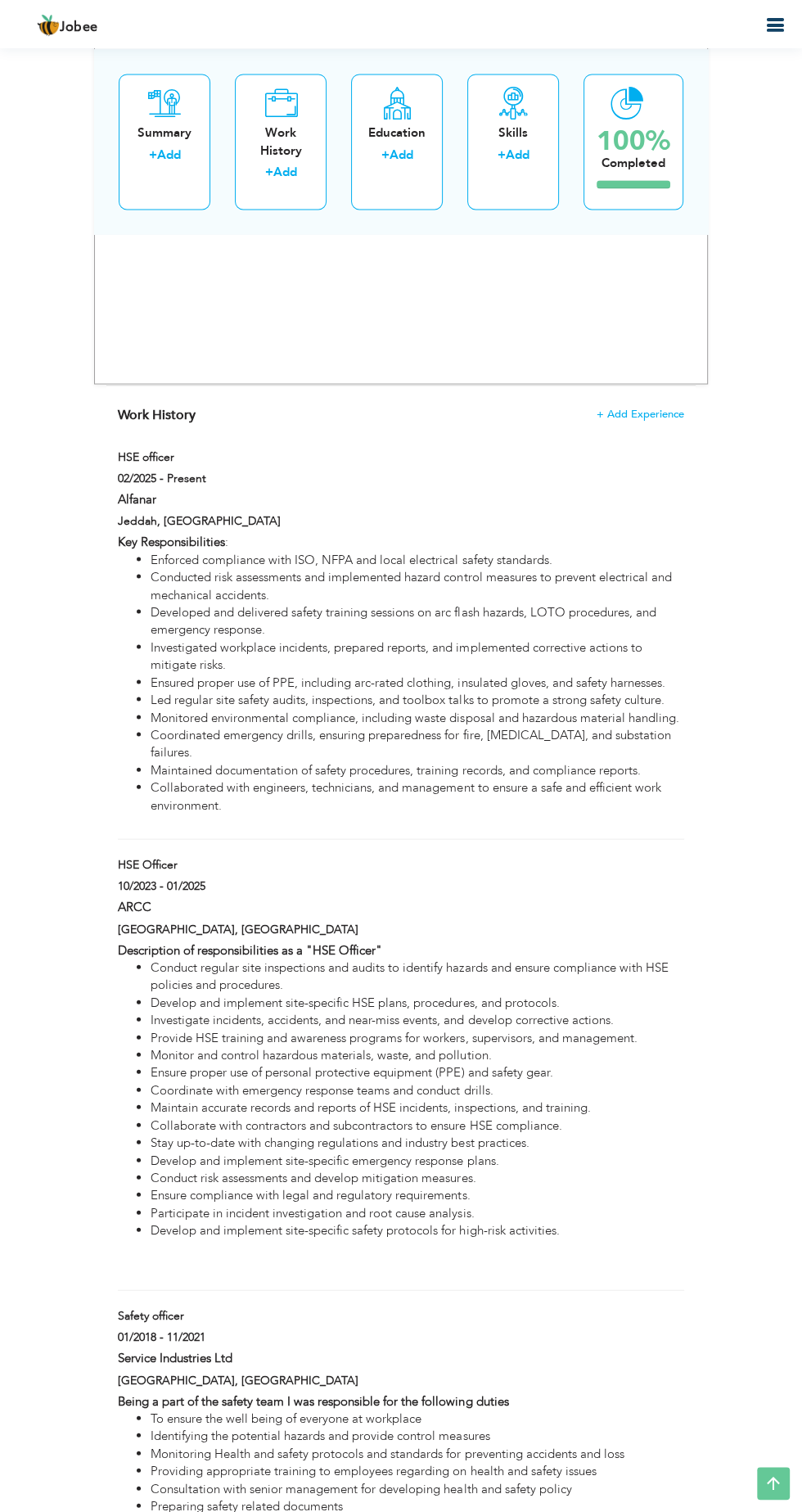
type input "HSE officer"
type input "Alfanar"
type input "02/2025"
checkbox input "true"
type input "[GEOGRAPHIC_DATA]"
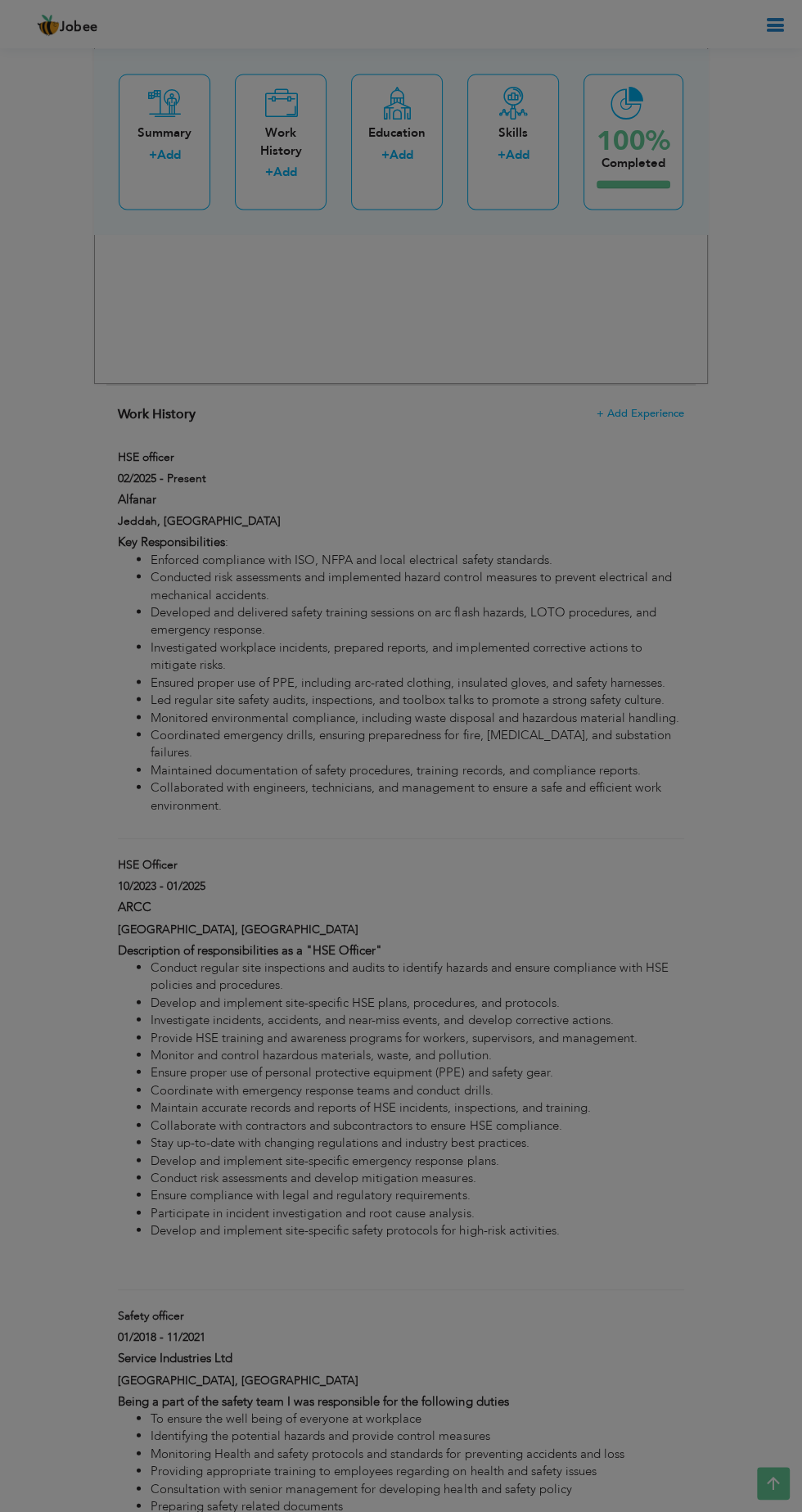
click at [0, 0] on div "Duration 02/2025 Currently work here" at bounding box center [0, 0] width 0 height 0
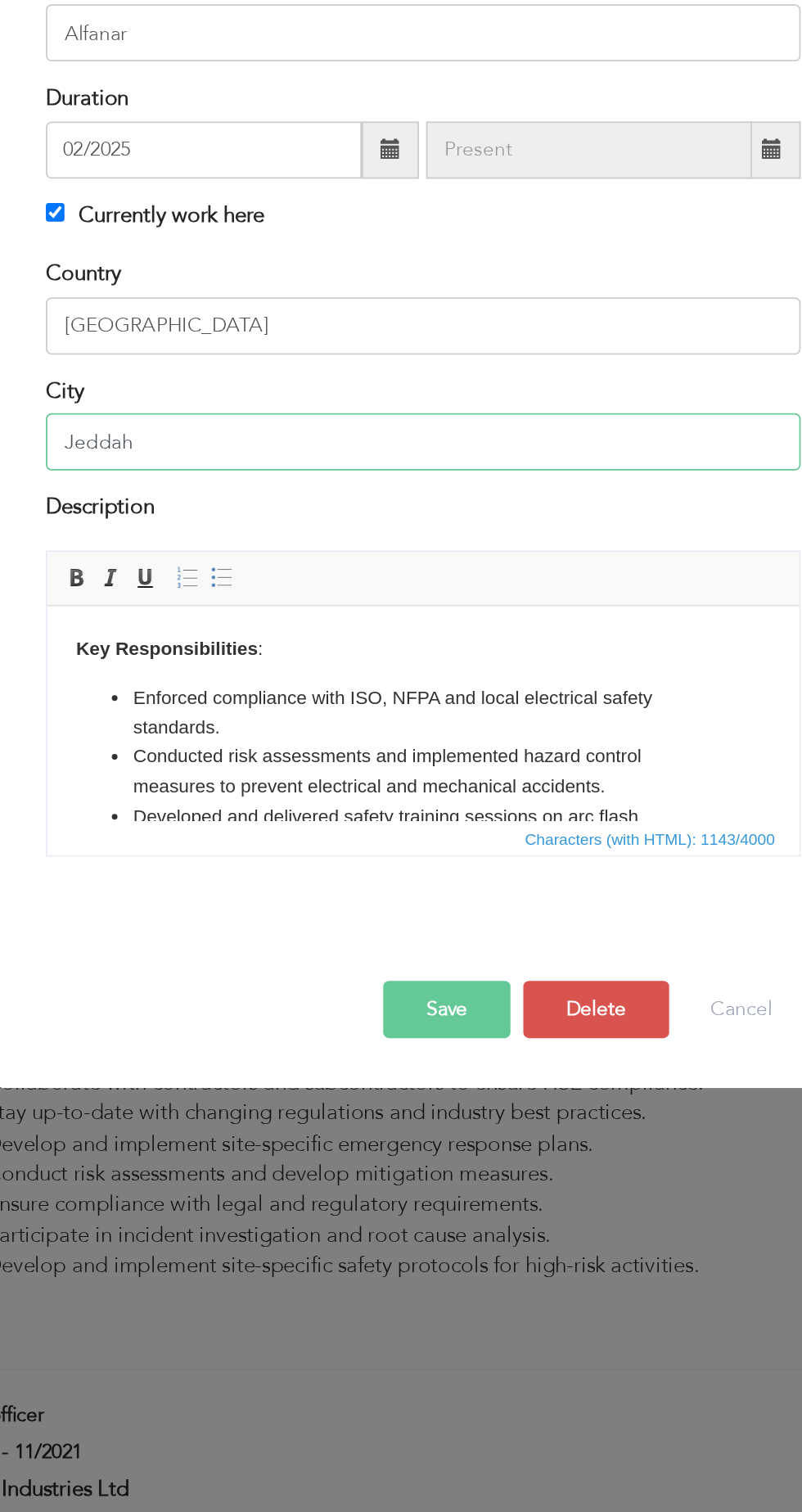
click at [494, 764] on input "Jeddah" at bounding box center [401, 759] width 433 height 33
type input "J"
type input "Construction of new substation 110/ 13.8 KV Harazat Jeddah"
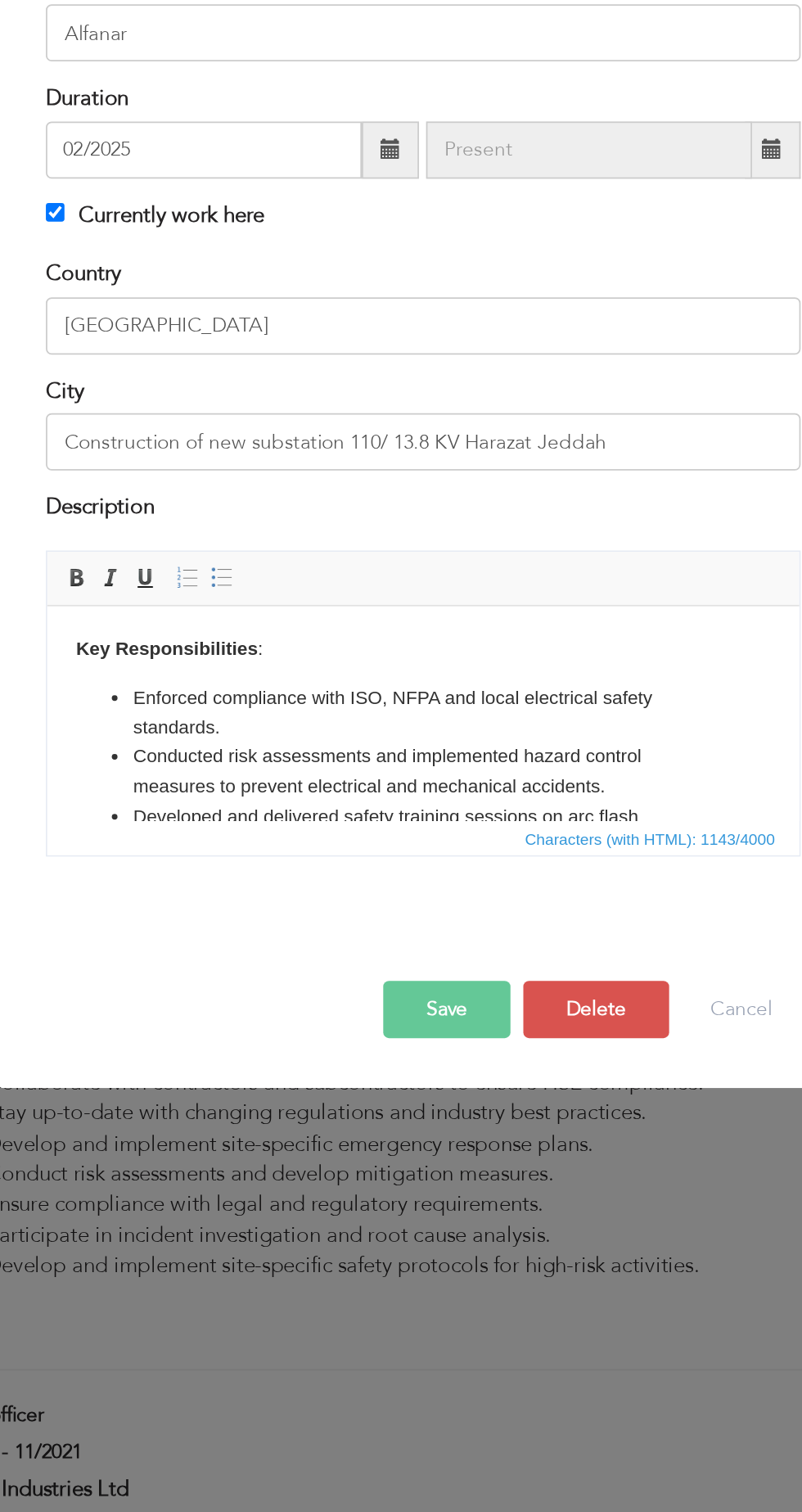
click at [0, 0] on span "button" at bounding box center [0, 0] width 0 height 0
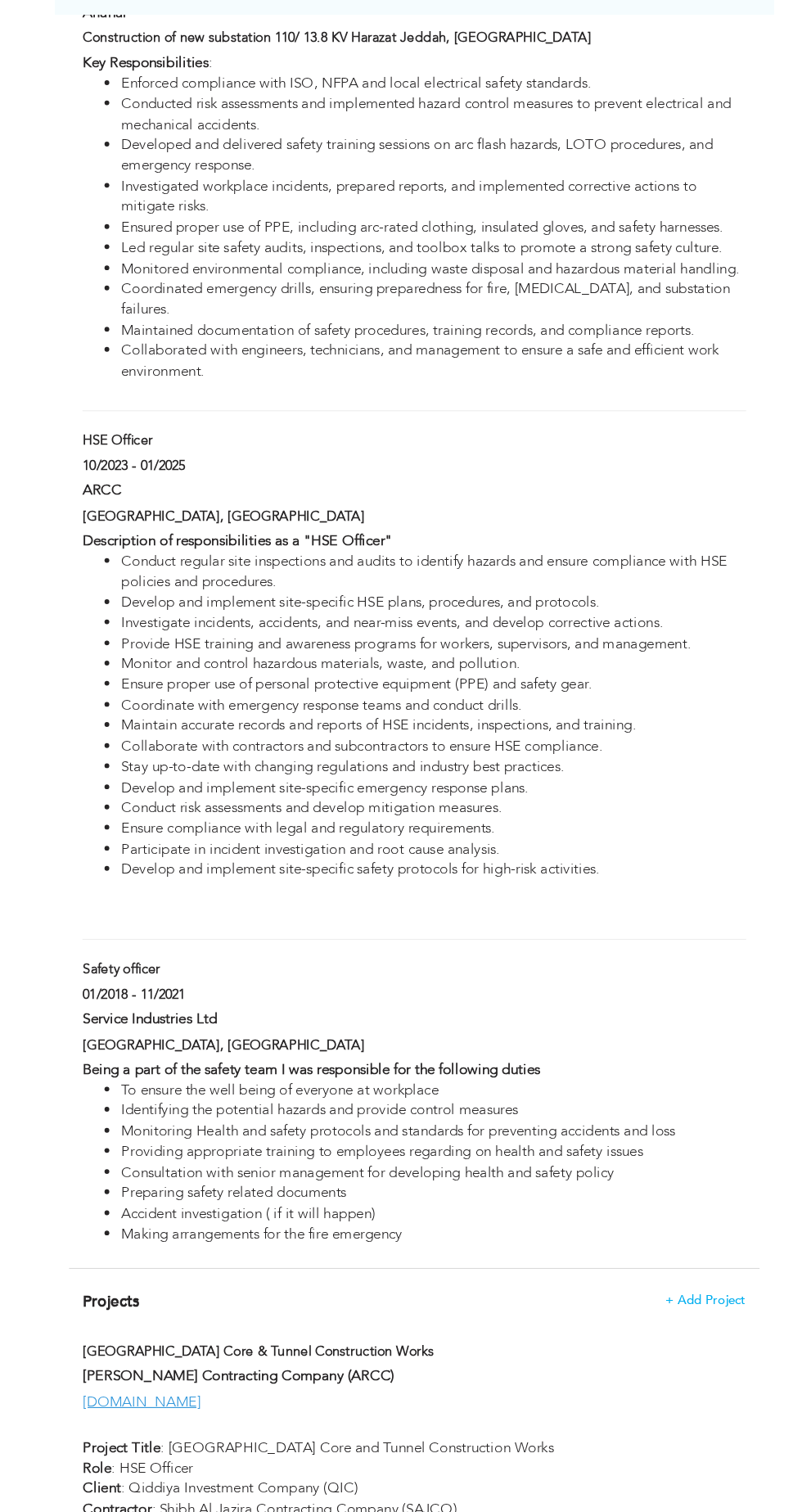
scroll to position [2173, 0]
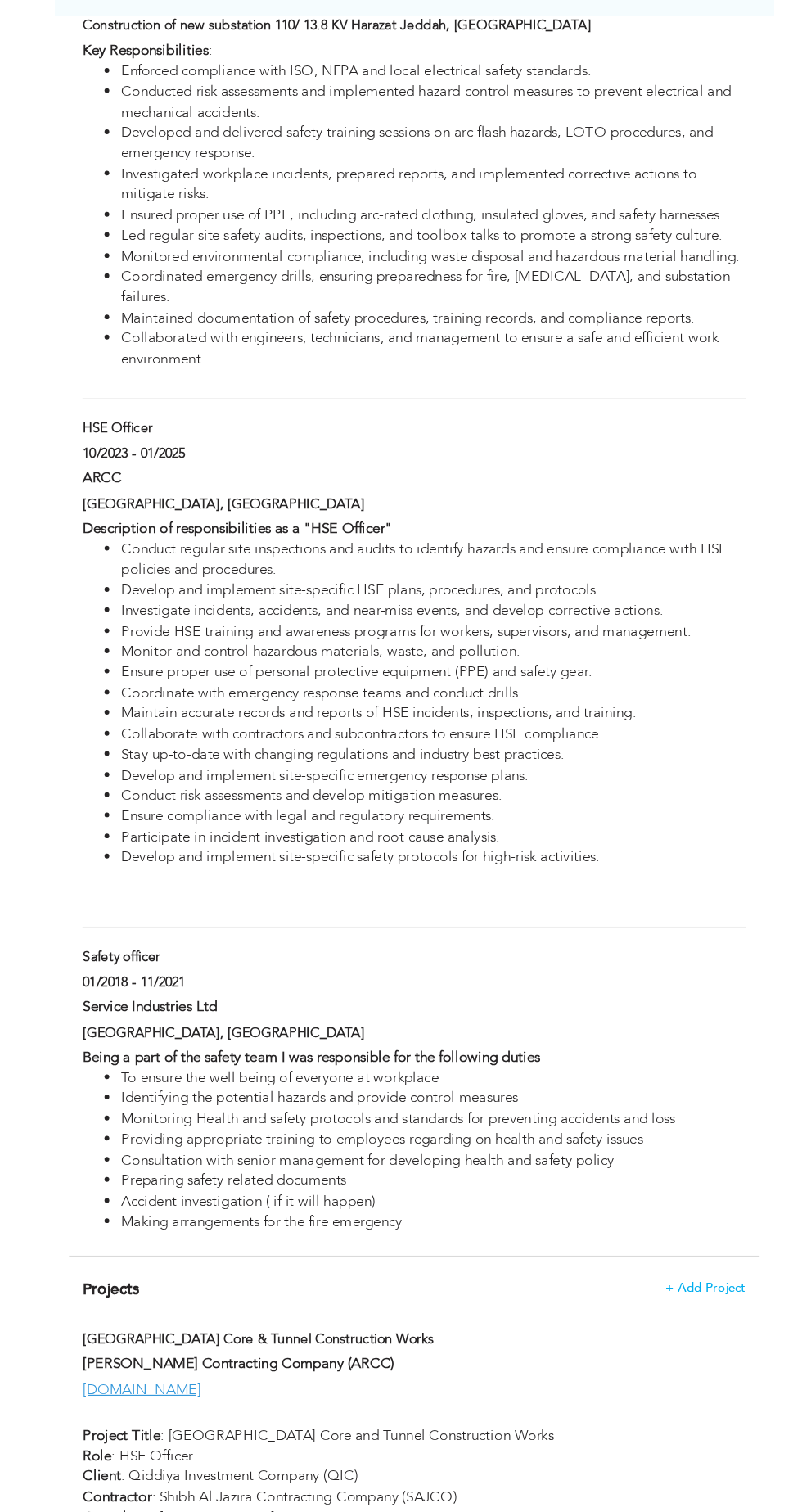
type input "HSE Officer"
type input "ARCC"
type input "10/2023"
type input "01/2025"
checkbox input "false"
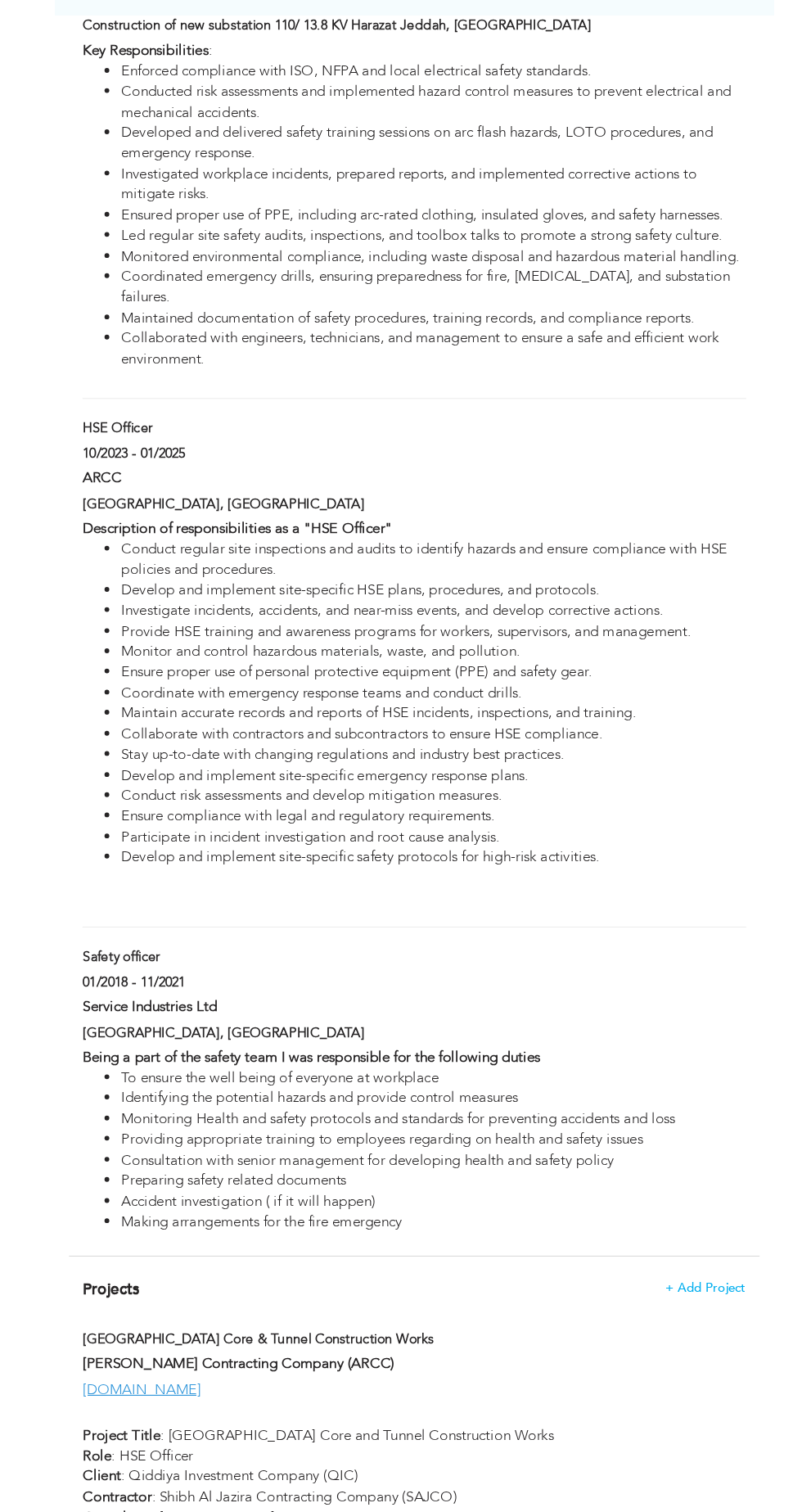
type input "Riyadh"
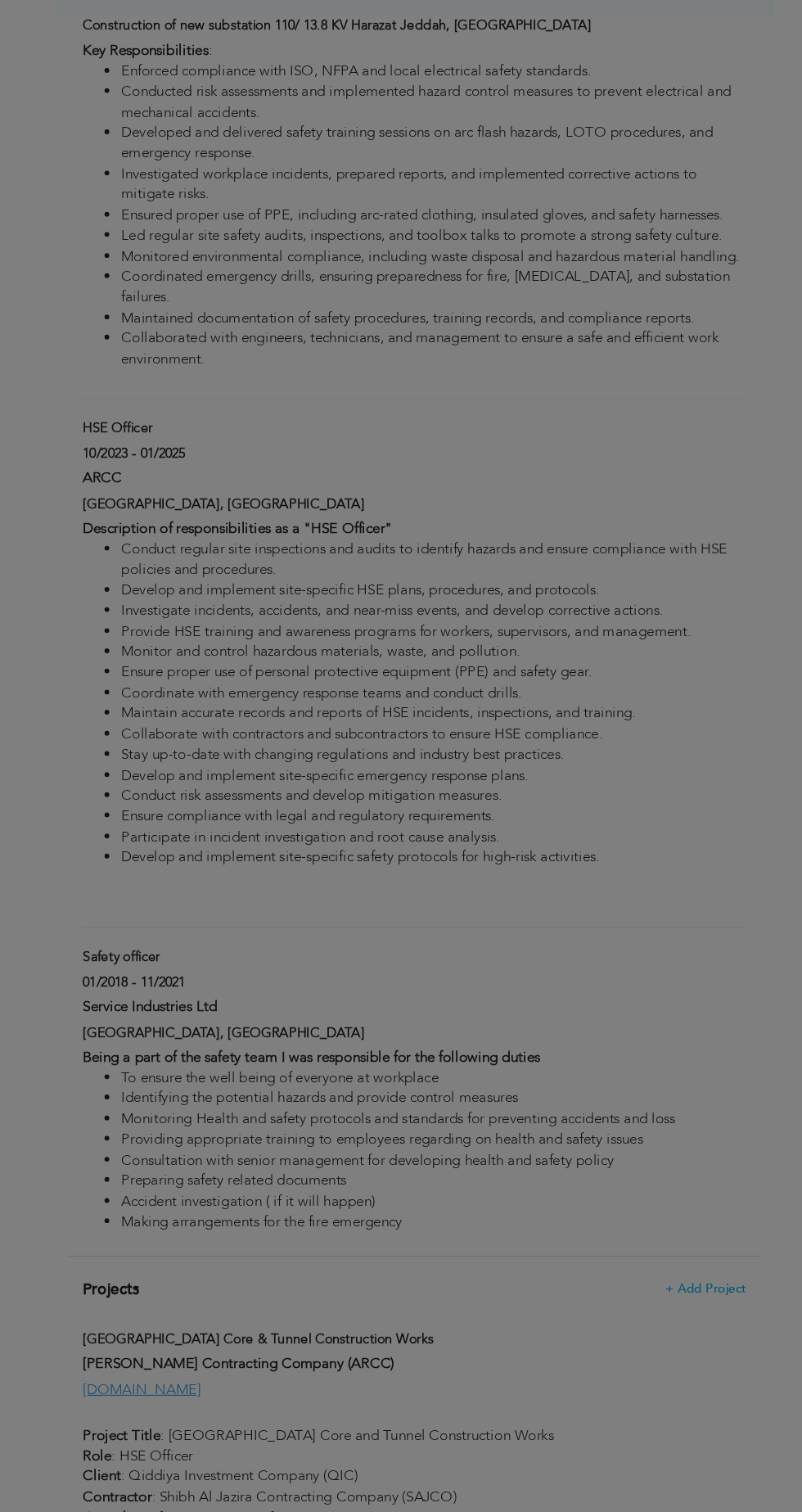
click at [0, 0] on div "× Work History * Job Title HSE Officer Company ARCC Duration 10/2023 City" at bounding box center [0, 0] width 0 height 0
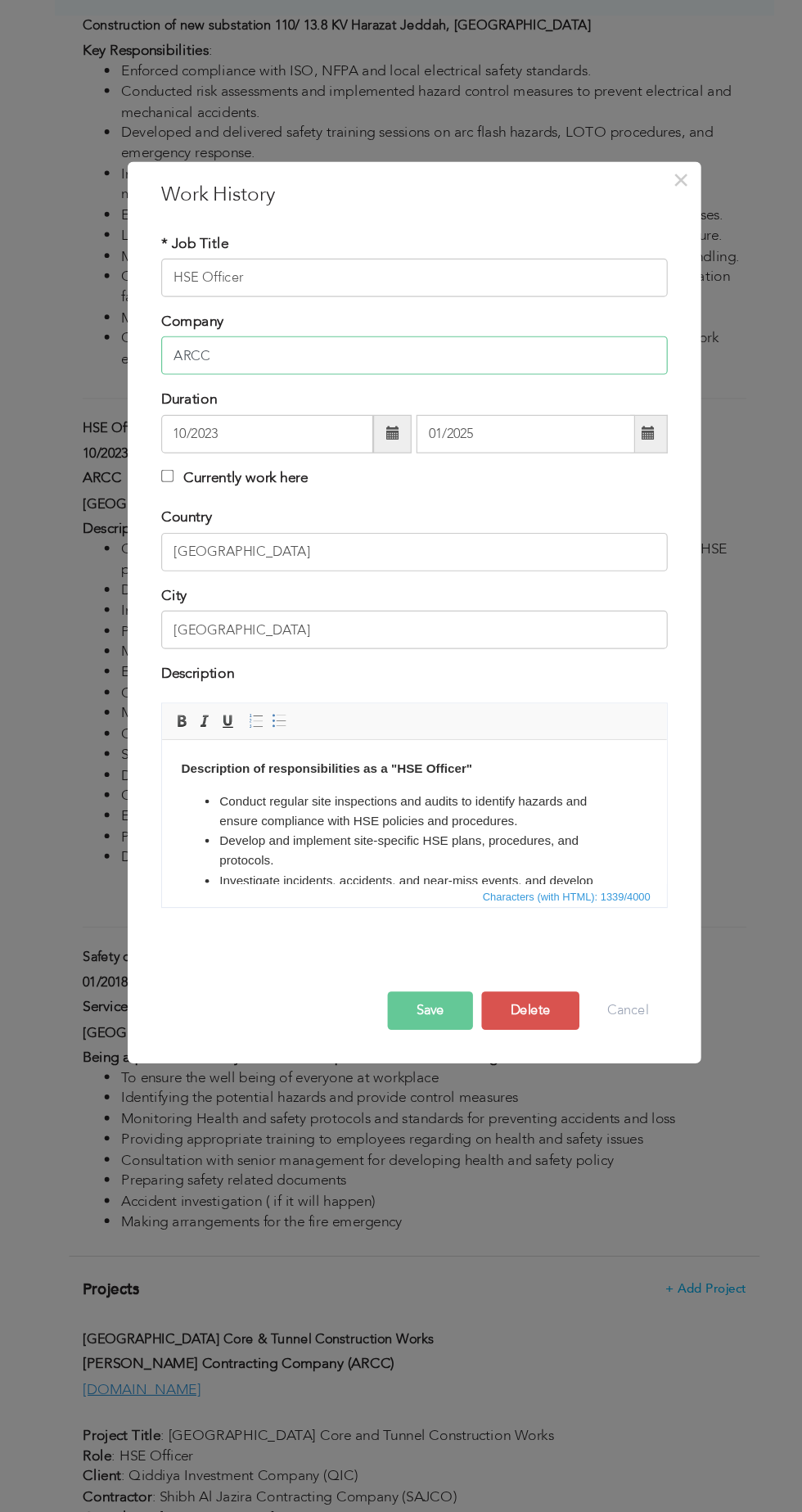
click at [532, 528] on input "ARCC" at bounding box center [401, 525] width 433 height 33
type input "A"
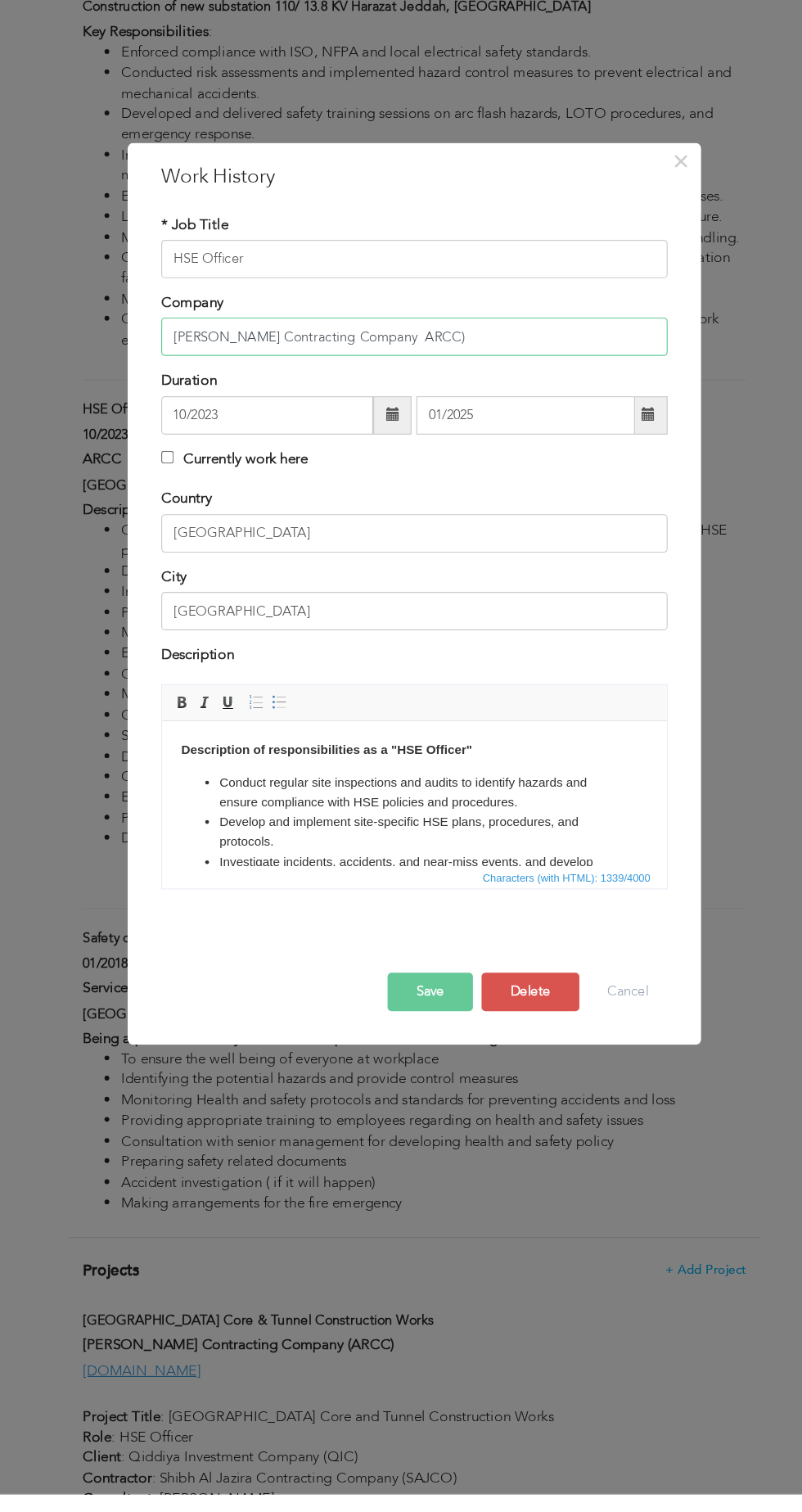
click at [386, 518] on input "Abdul Rasheed Contracting Company ARCC)" at bounding box center [401, 525] width 433 height 33
click at [396, 518] on input "Abdul Rasheed Contracting Company ARCC)" at bounding box center [401, 525] width 433 height 33
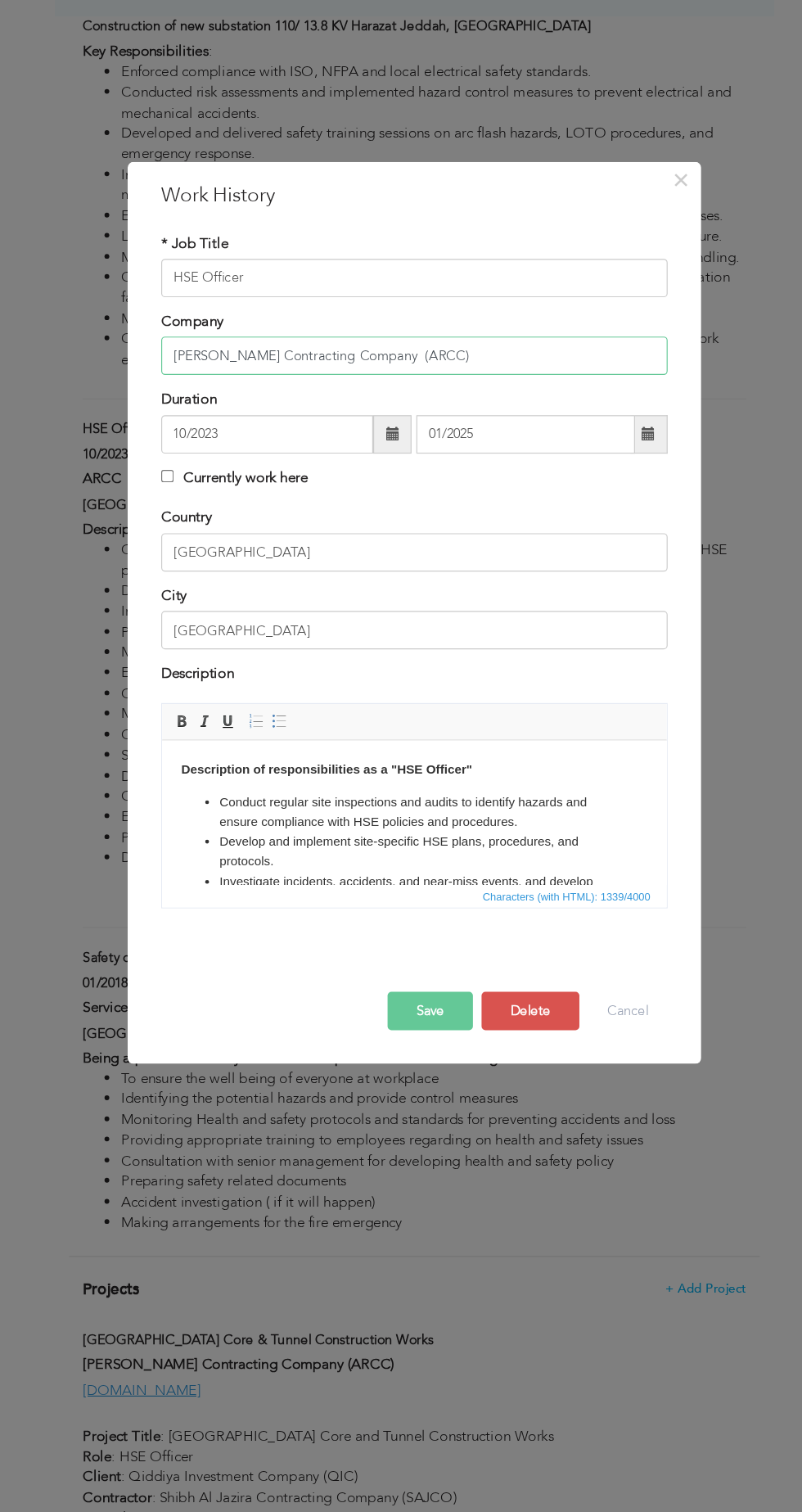
type input "[PERSON_NAME] Contracting Company (ARCC)"
click at [409, 1085] on button "Save" at bounding box center [415, 1084] width 73 height 33
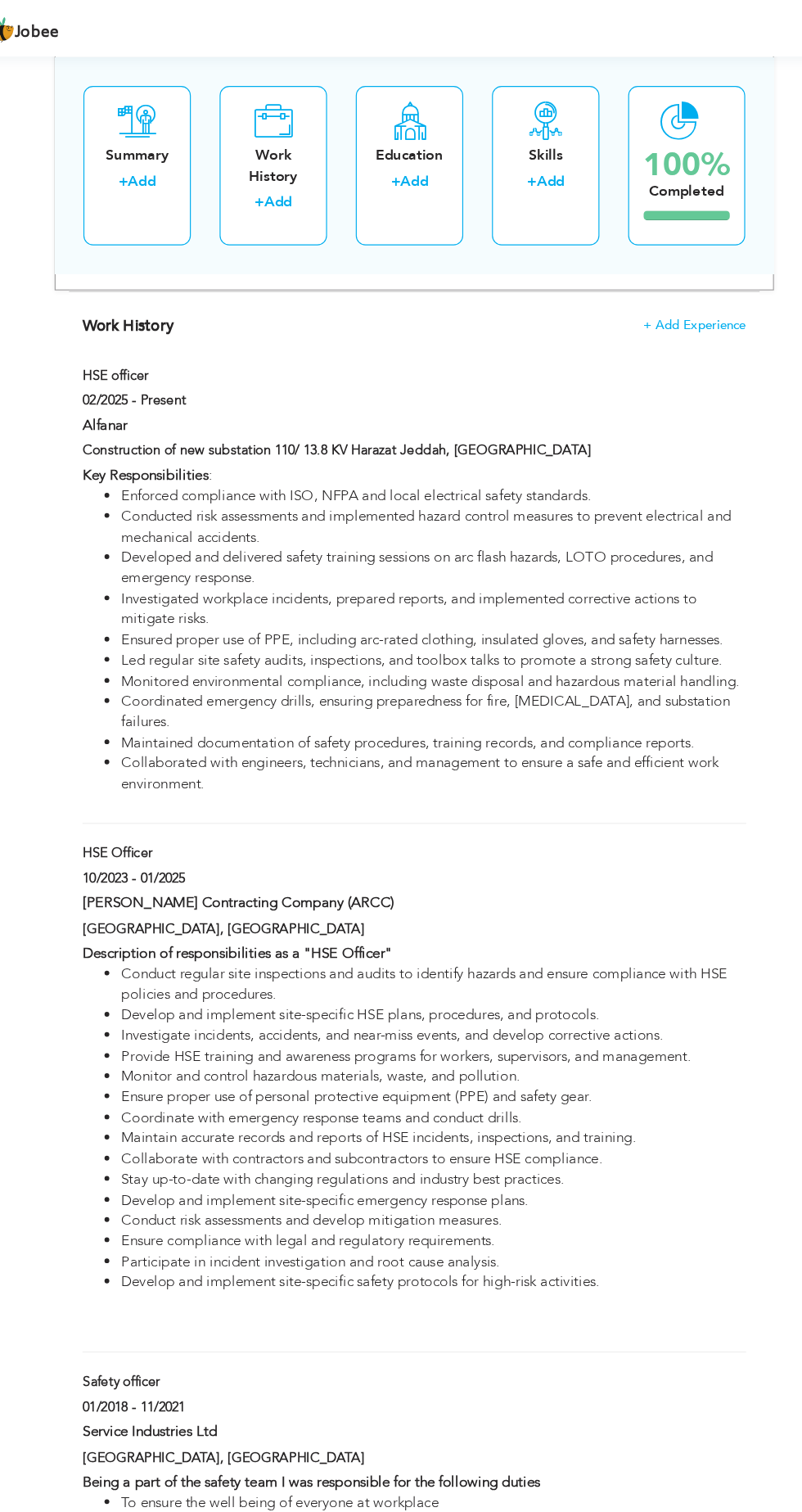
scroll to position [2025, 0]
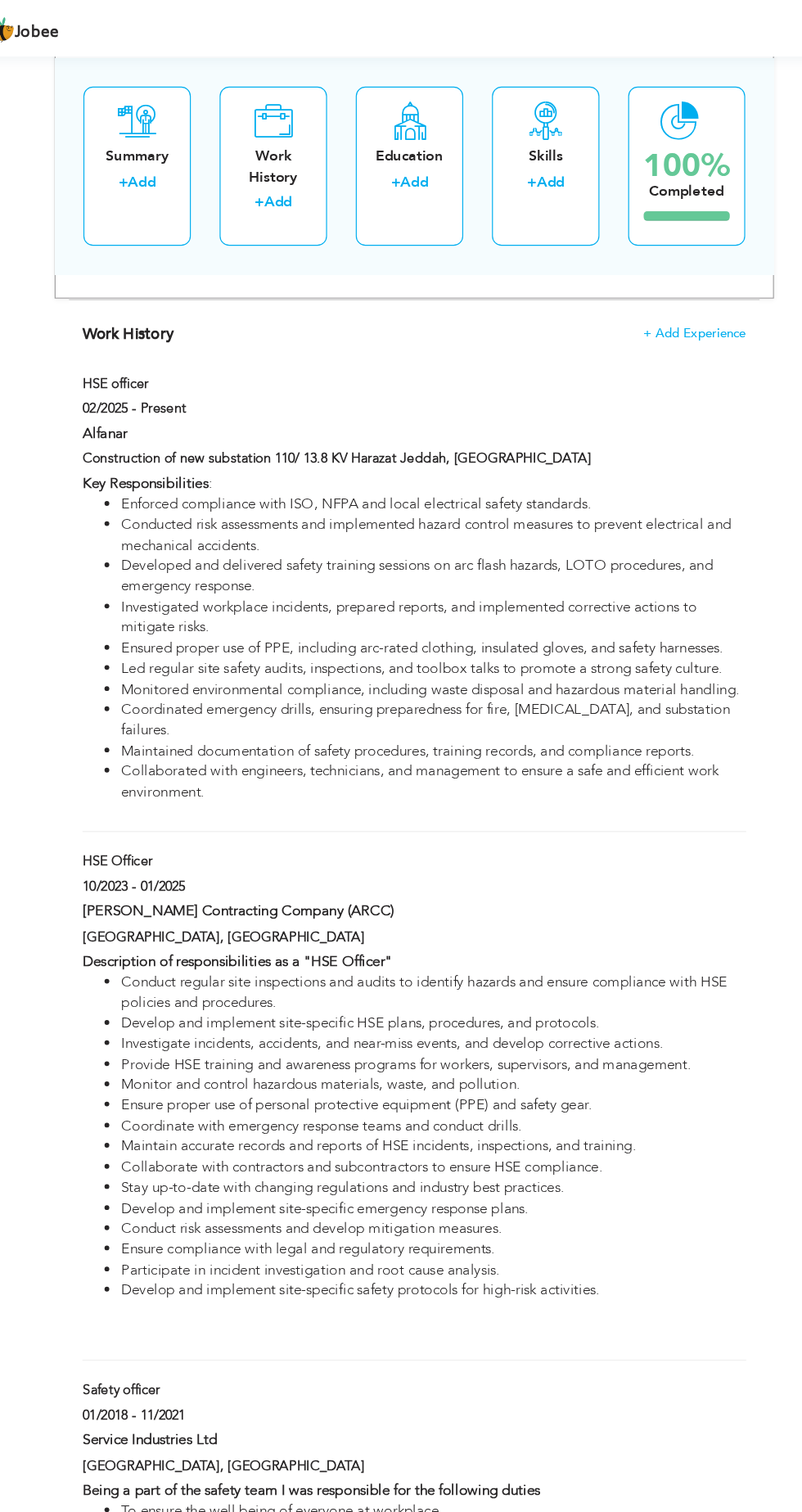
type input "HSE officer"
type input "Alfanar"
type input "02/2025"
checkbox input "true"
type input "Construction of new substation 110/ 13.8 KV Harazat Jeddah"
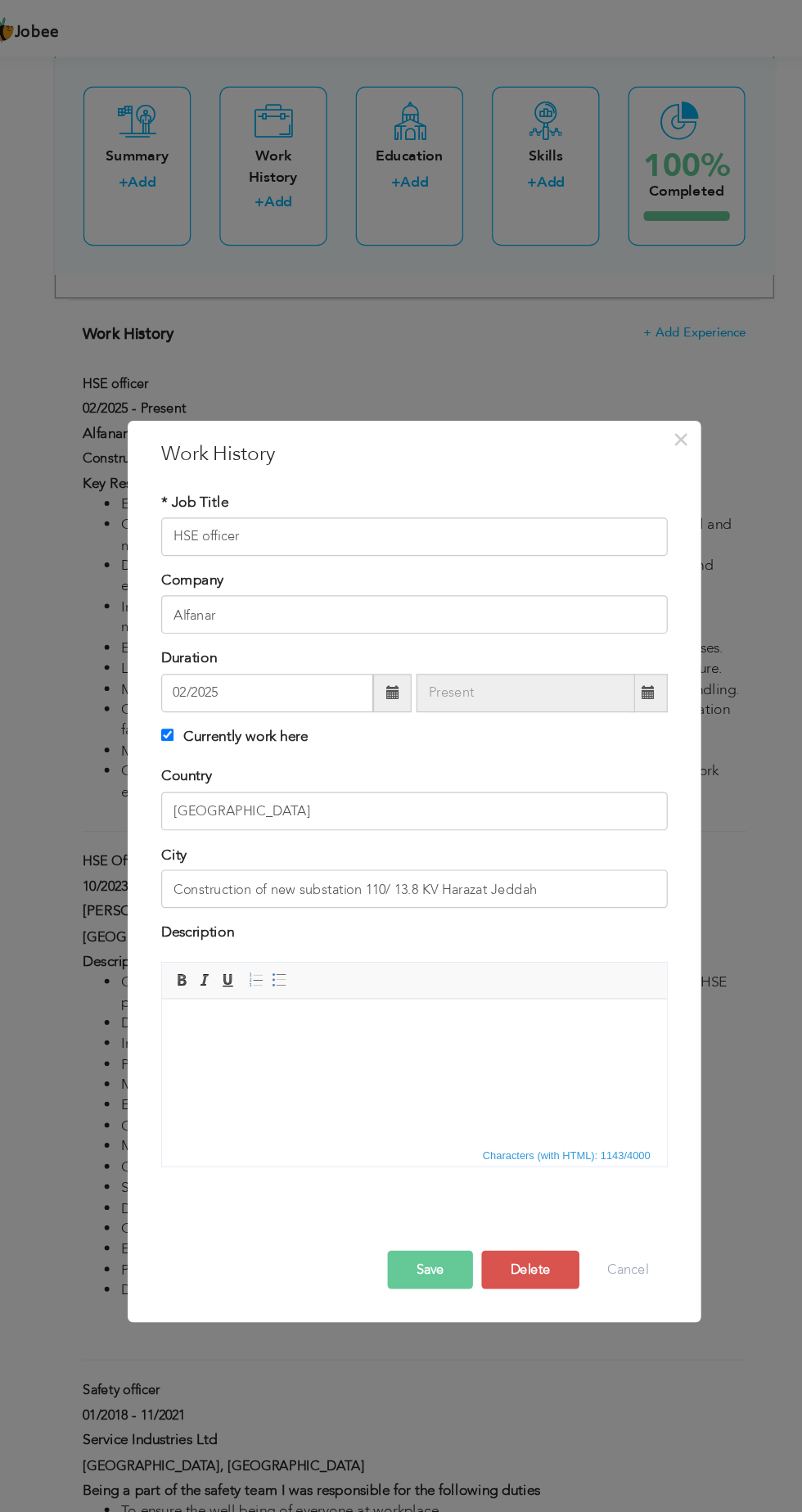
click at [581, 369] on div "× Work History * Job Title HSE officer Company Alfanar Duration 02/2025 Country…" at bounding box center [401, 744] width 490 height 771
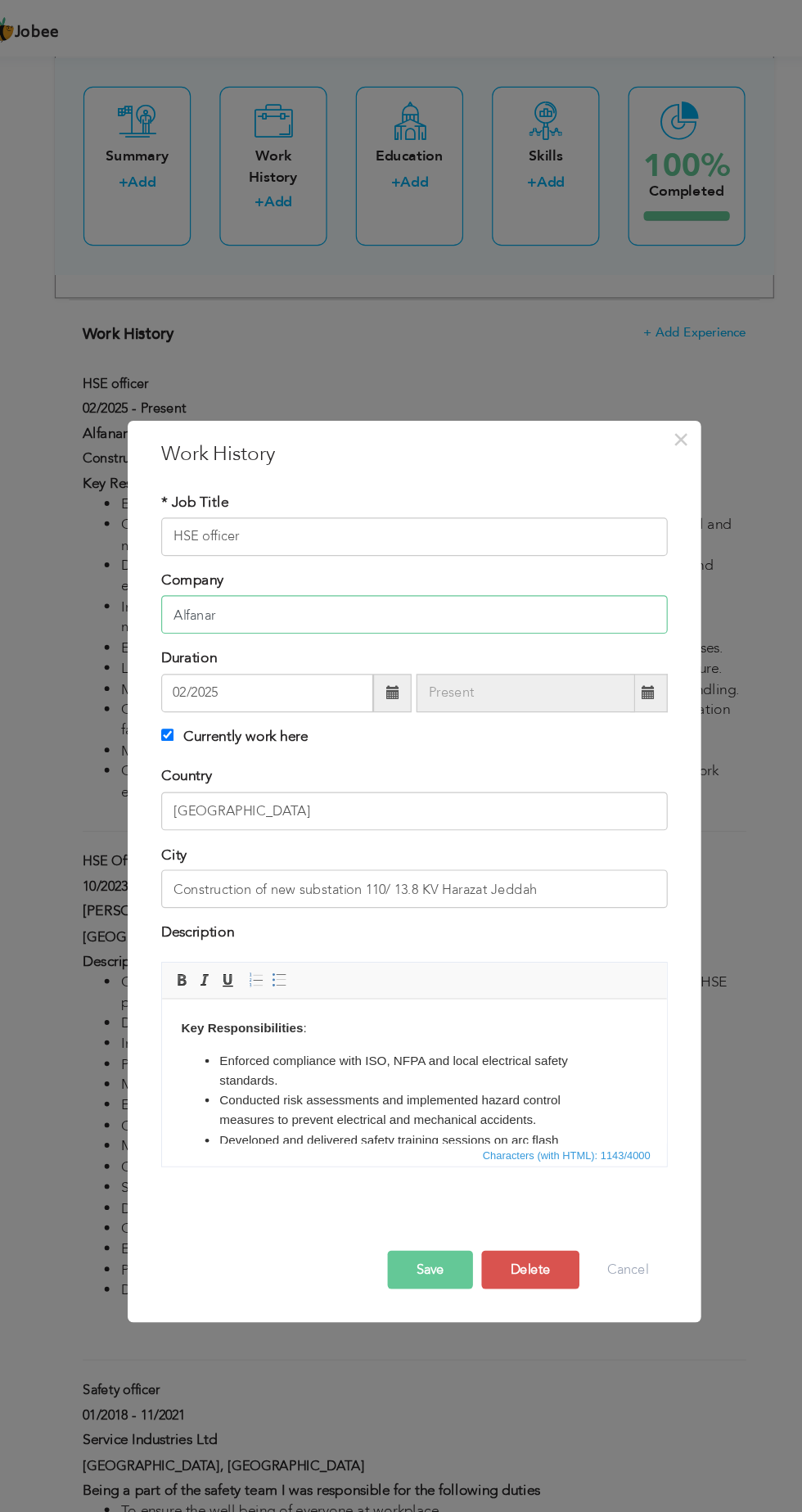
click at [443, 525] on input "Alfanar" at bounding box center [401, 525] width 433 height 33
type input "Alfanar Projects"
click at [399, 1074] on button "Save" at bounding box center [415, 1084] width 73 height 33
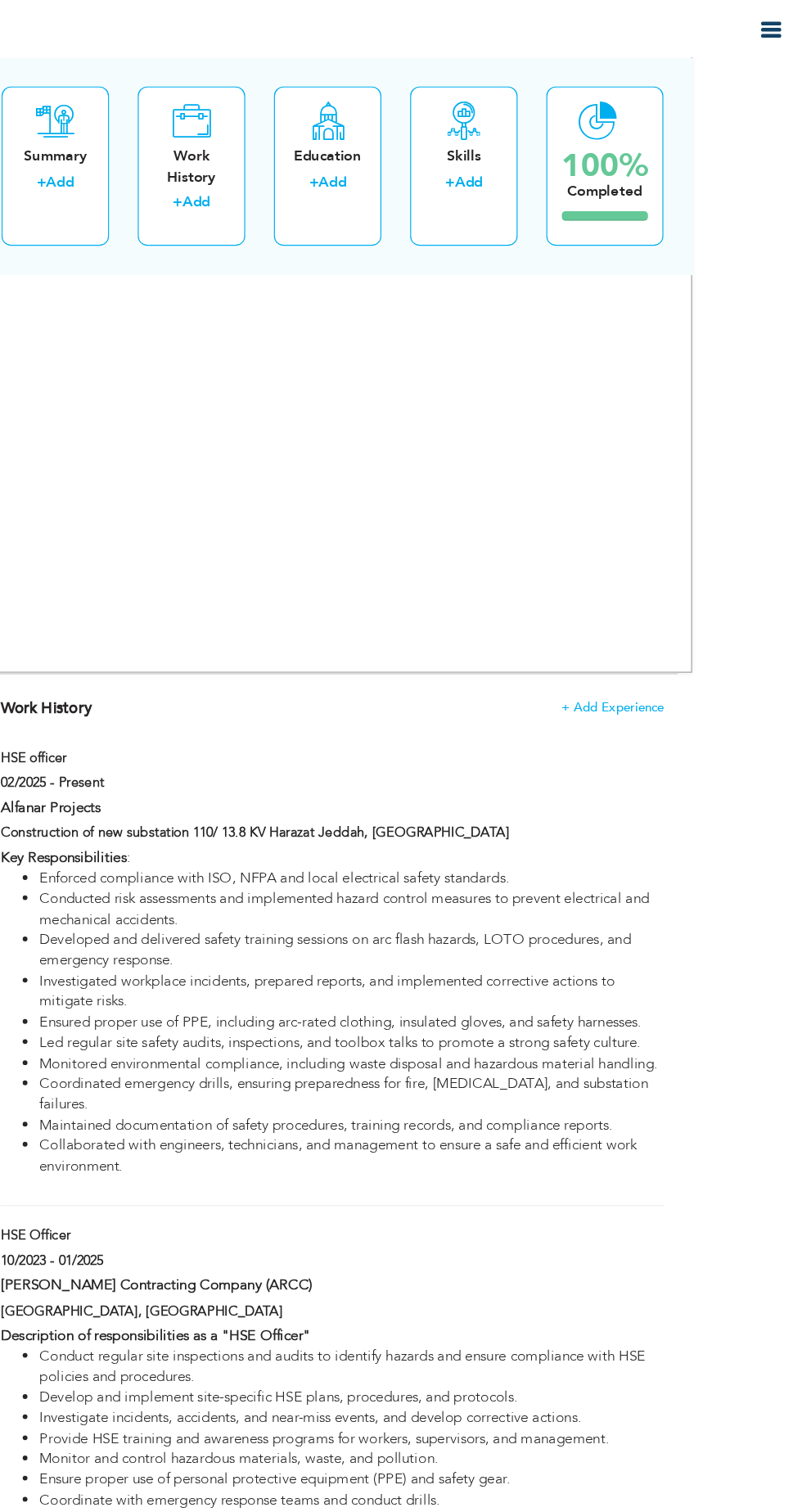
scroll to position [0, 0]
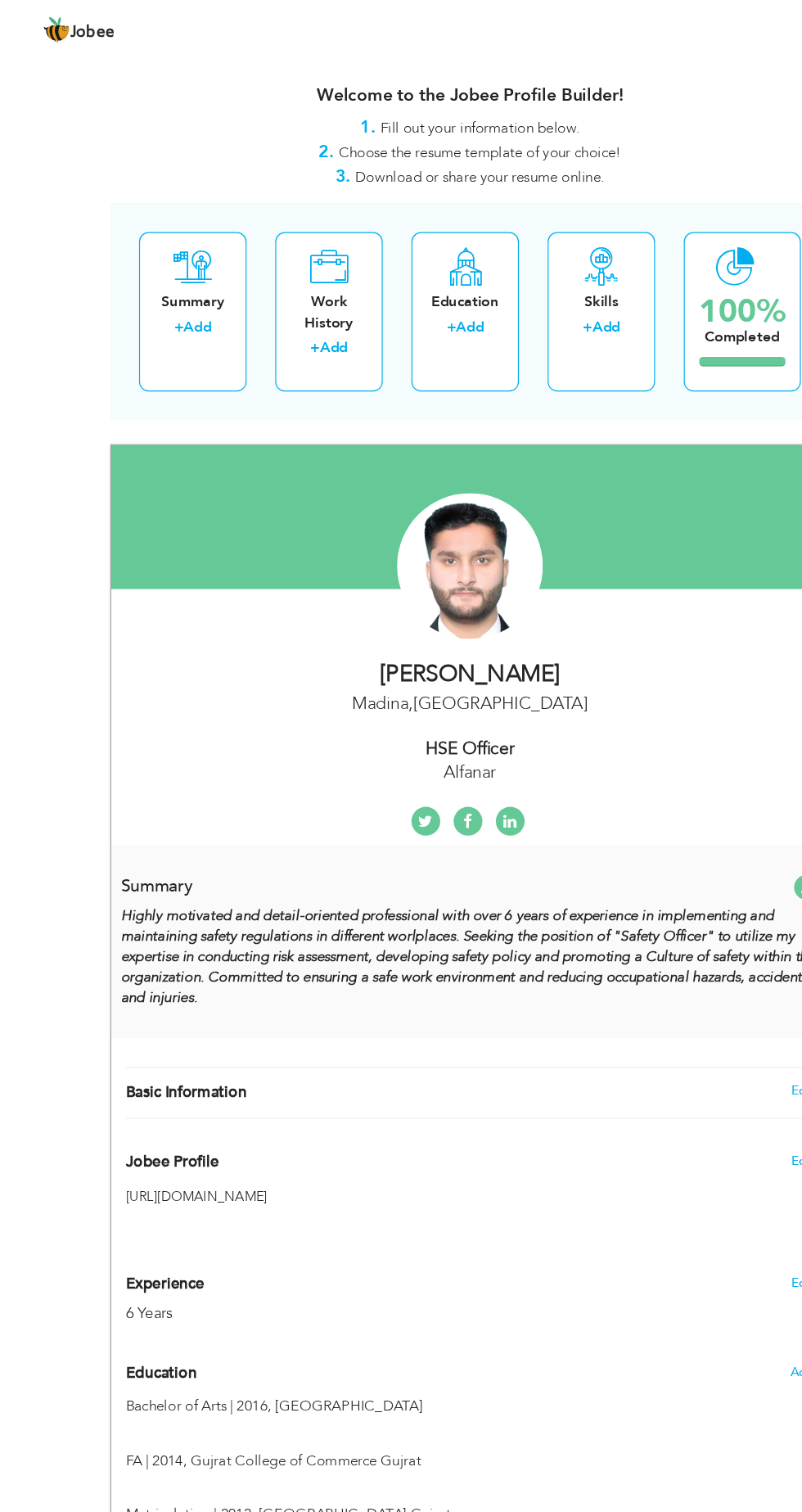
type input "Junaid"
type input "[PERSON_NAME]"
type input "[PHONE_NUMBER]"
select select "number:191"
type input "Madina"
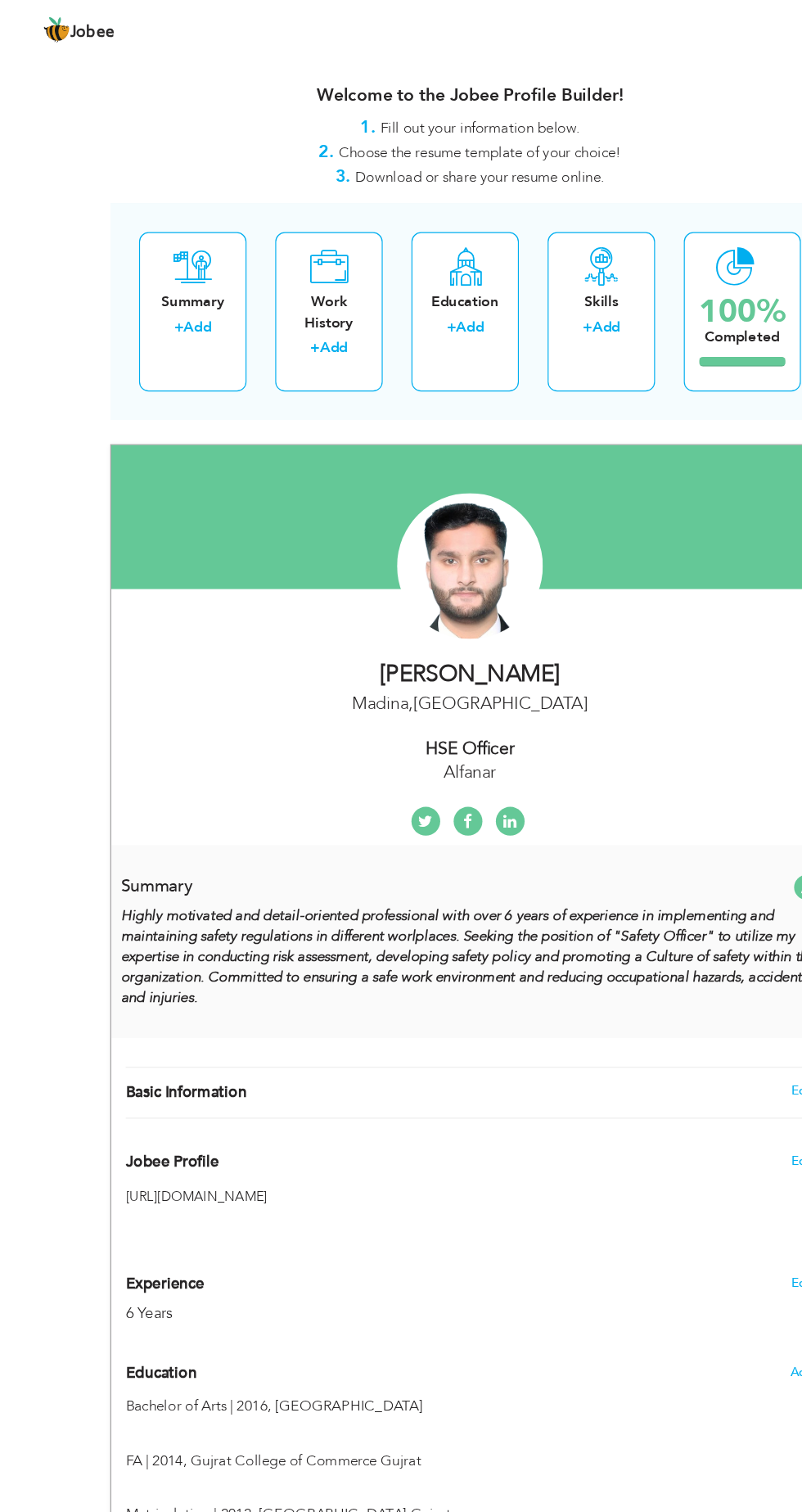
select select "number:8"
type input "Alfanar"
type input "HSE Officer"
type input "[PERSON_NAME]"
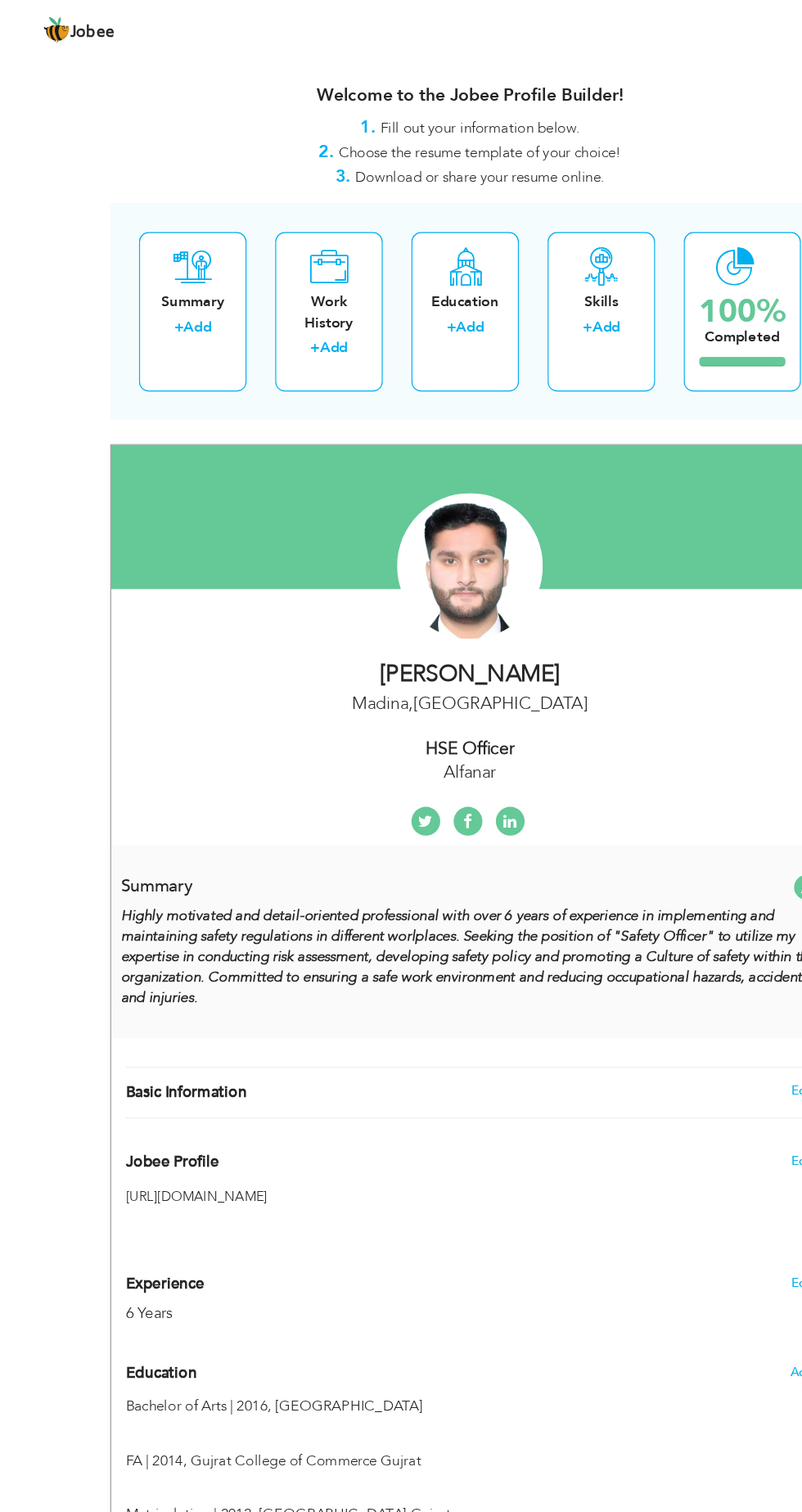
type input "@junaidshahbaz12"
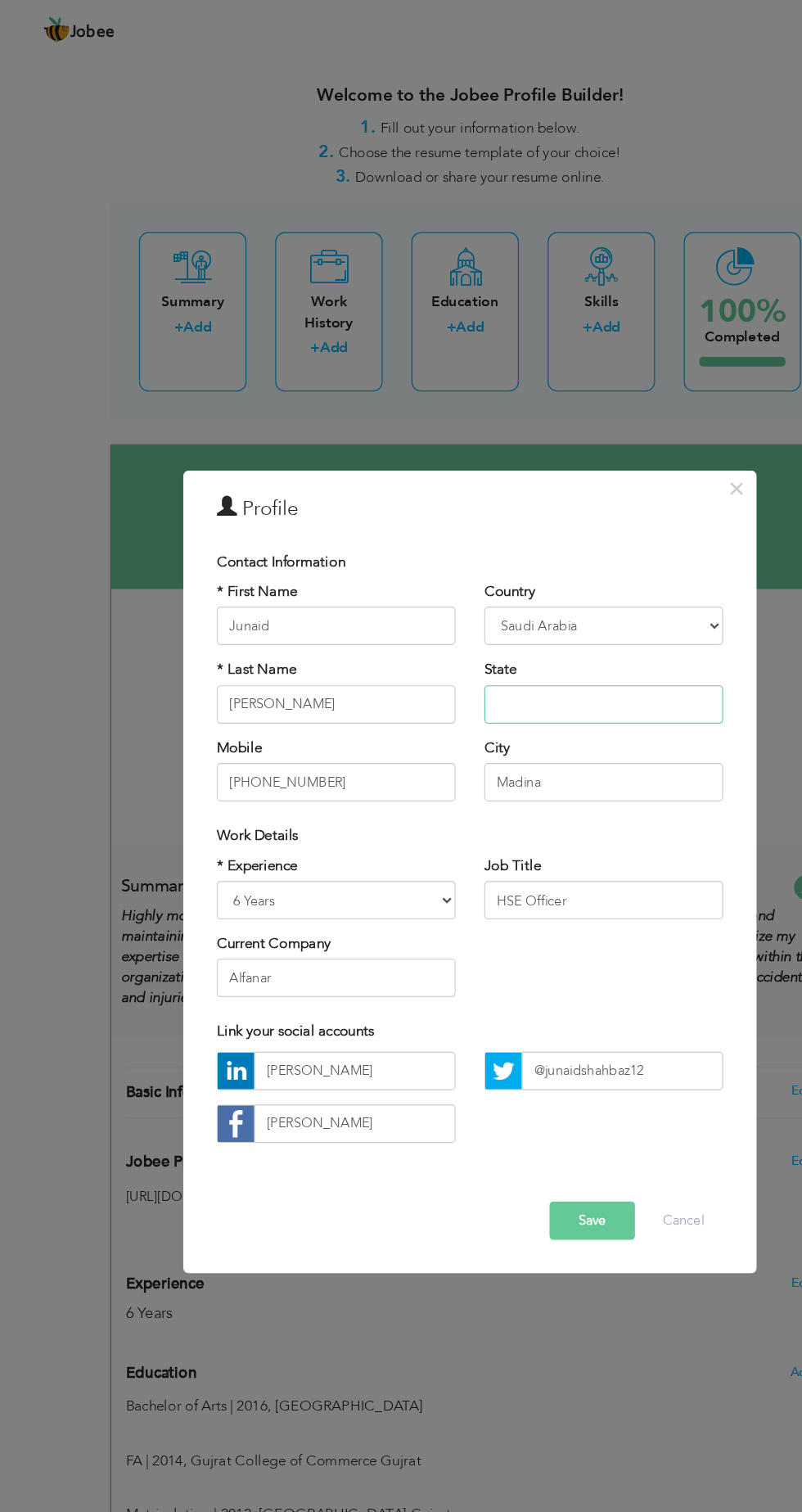
click at [570, 598] on input "text" at bounding box center [515, 601] width 204 height 33
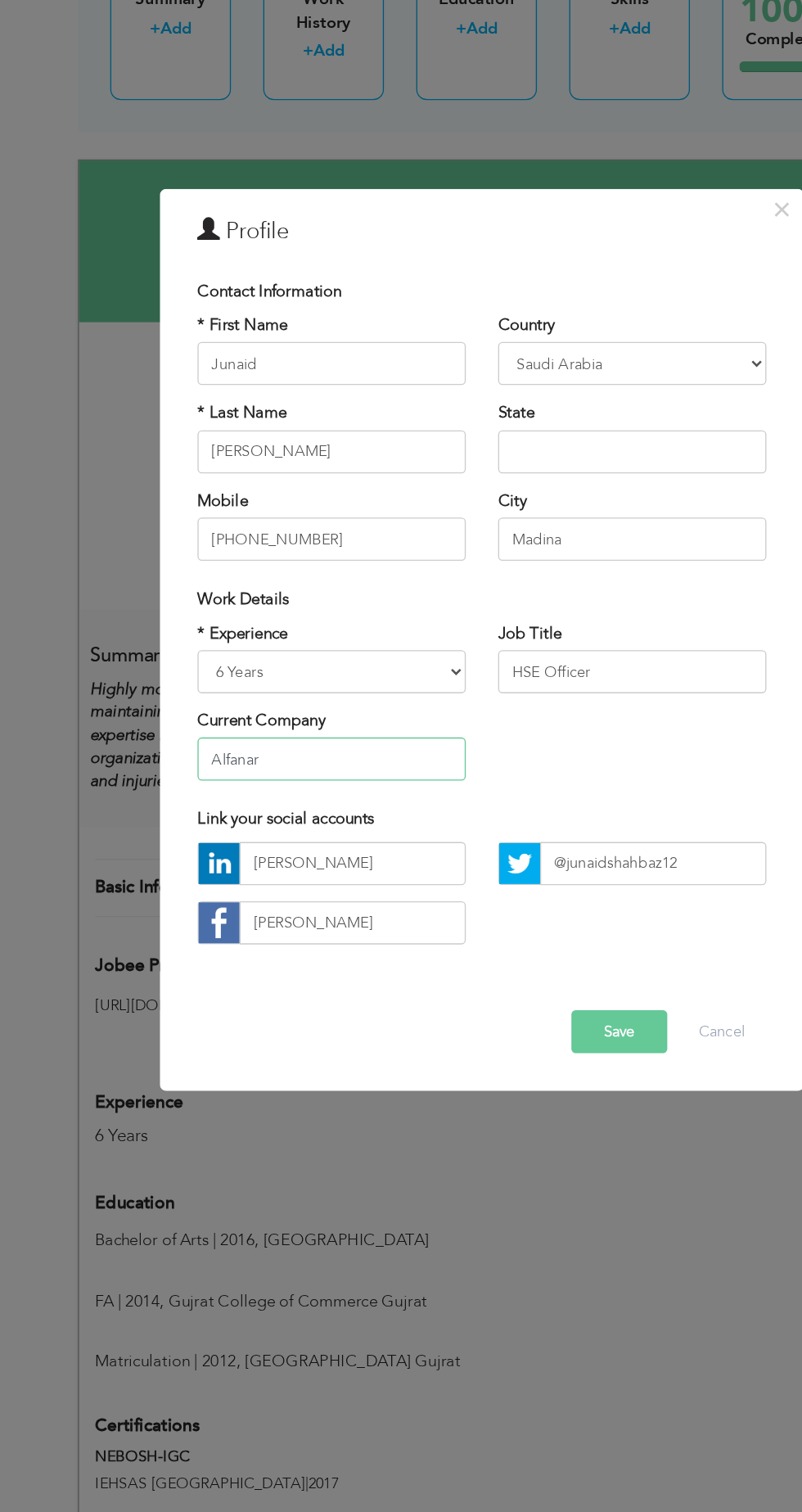
click at [322, 837] on input "Alfanar" at bounding box center [287, 835] width 204 height 33
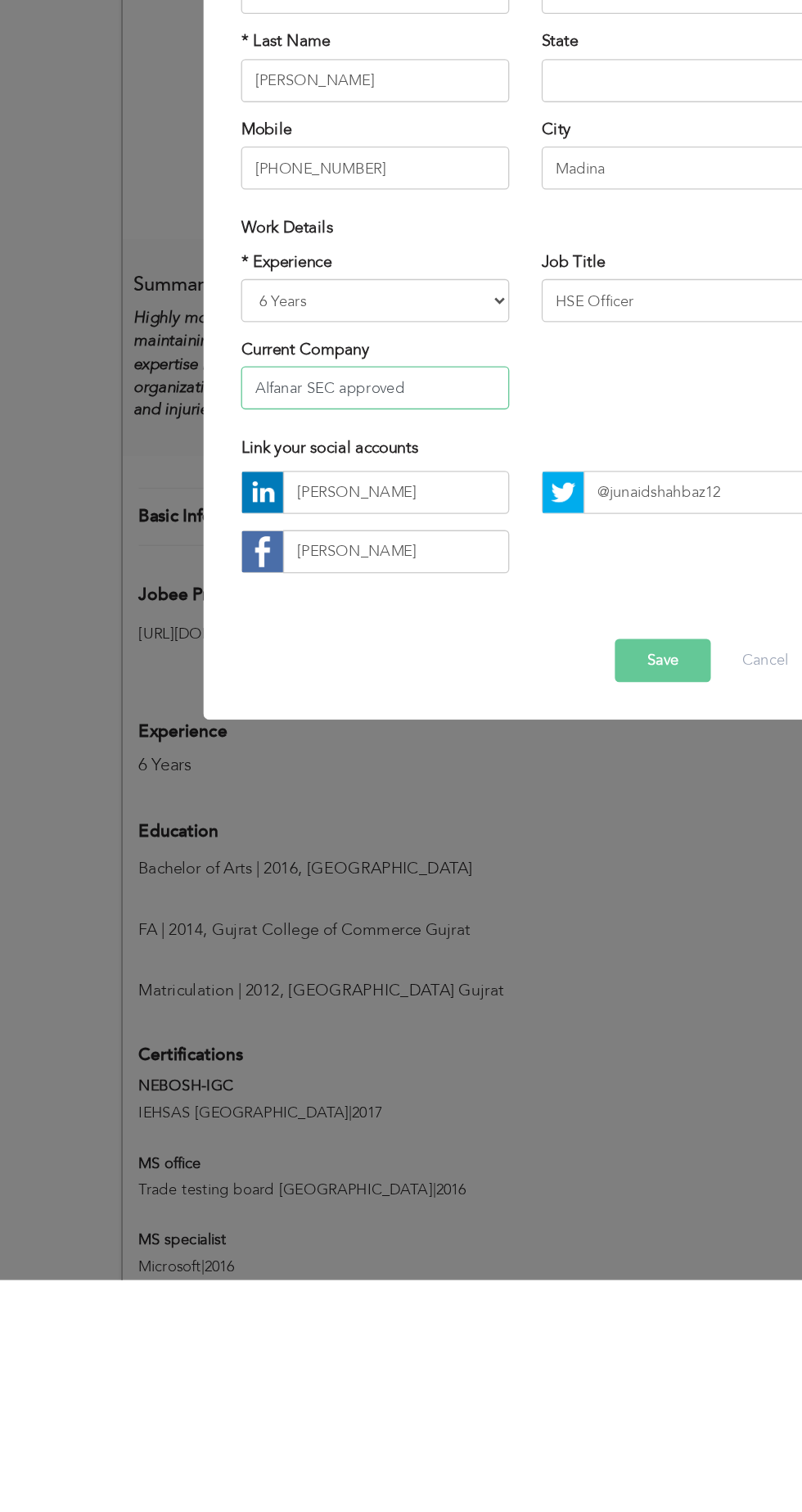
click at [238, 832] on input "Alfanar SEC approved" at bounding box center [287, 835] width 204 height 33
type input "Alfanar. SEC approved"
click at [0, 0] on span "button" at bounding box center [0, 0] width 0 height 0
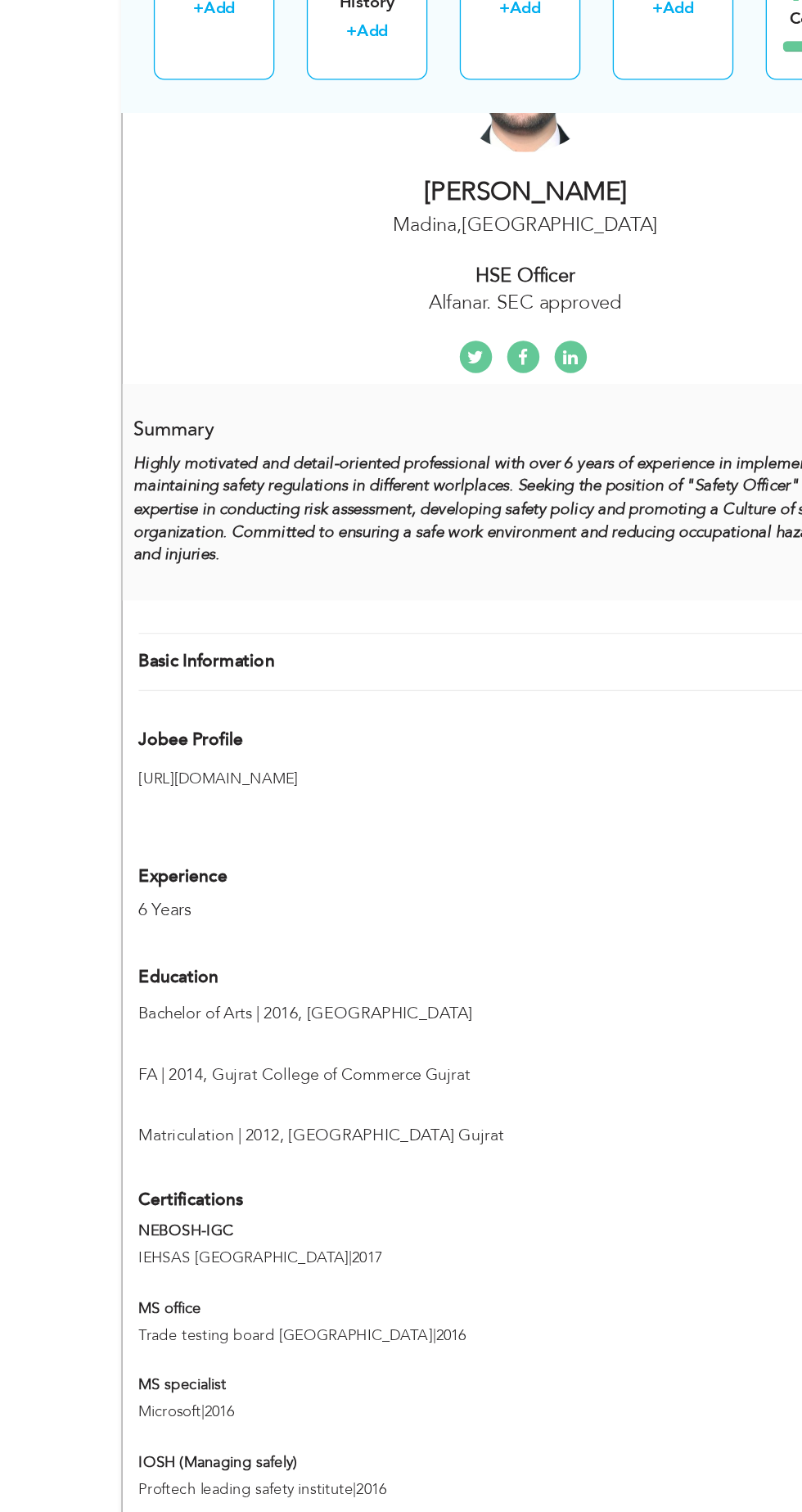
scroll to position [281, 0]
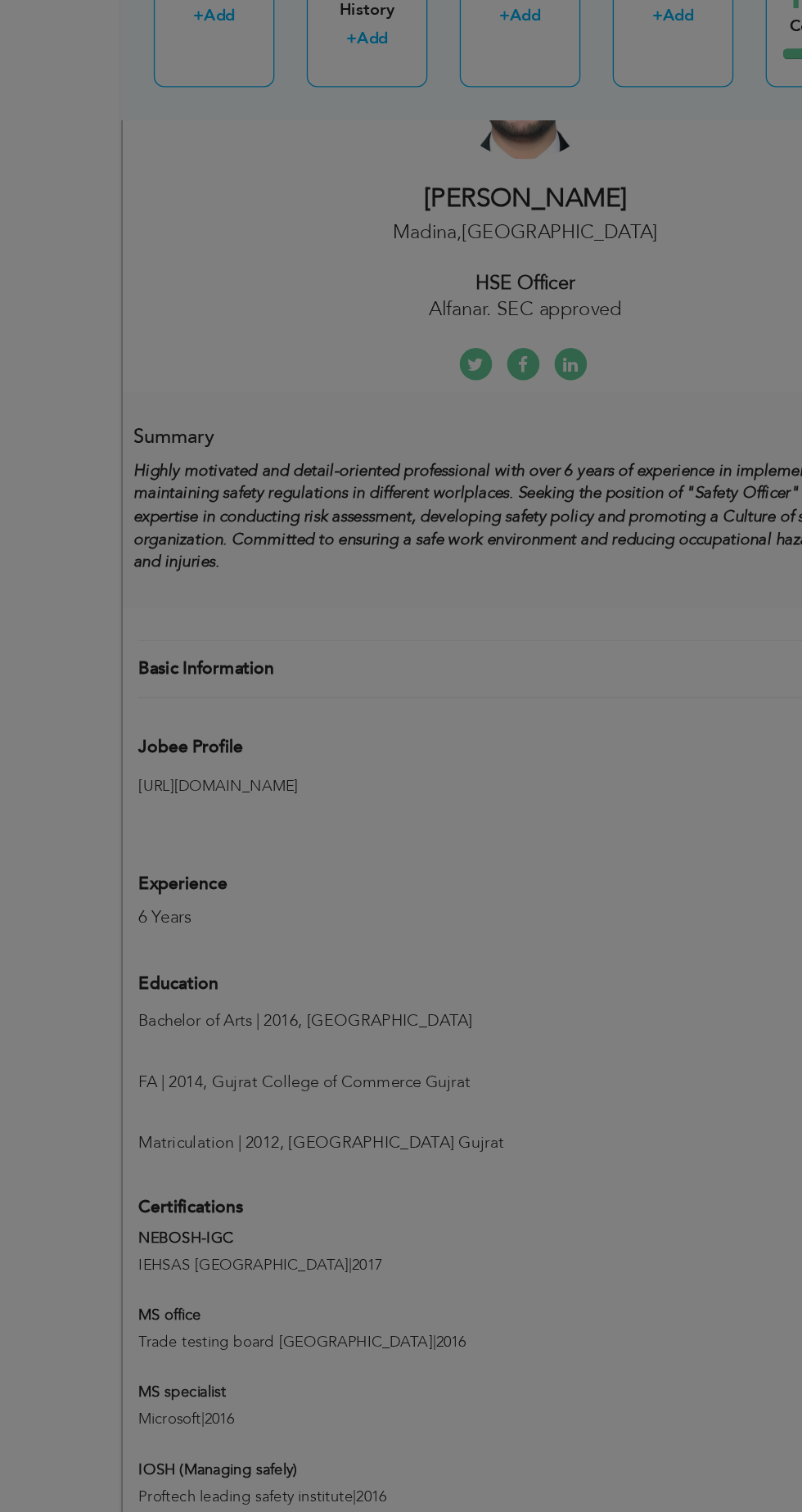
click at [0, 0] on div "× Profile Contact Information * First Name Junaid * Last Name Shahbaz" at bounding box center [0, 0] width 0 height 0
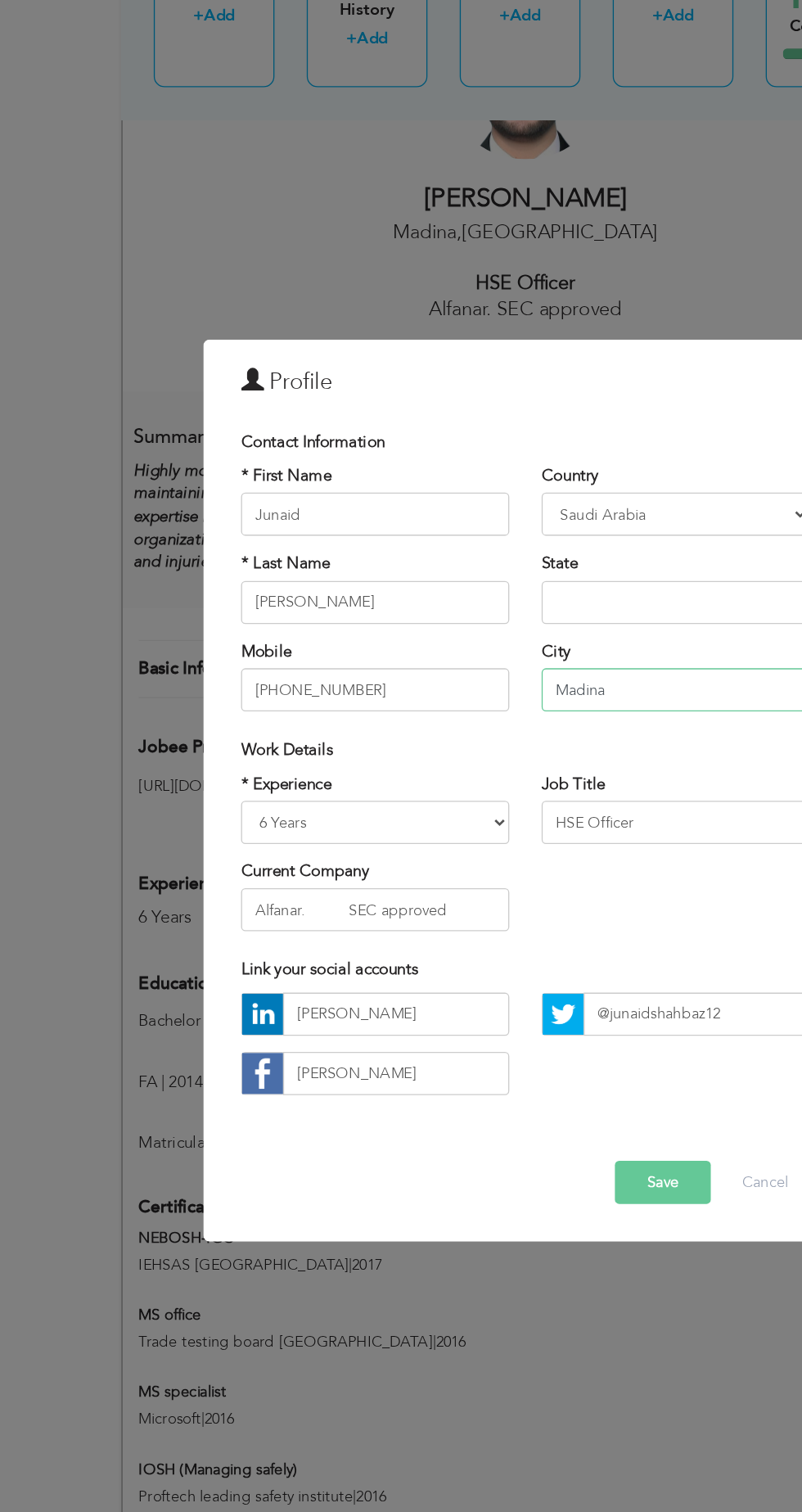
click at [533, 673] on input "Madina" at bounding box center [515, 668] width 204 height 33
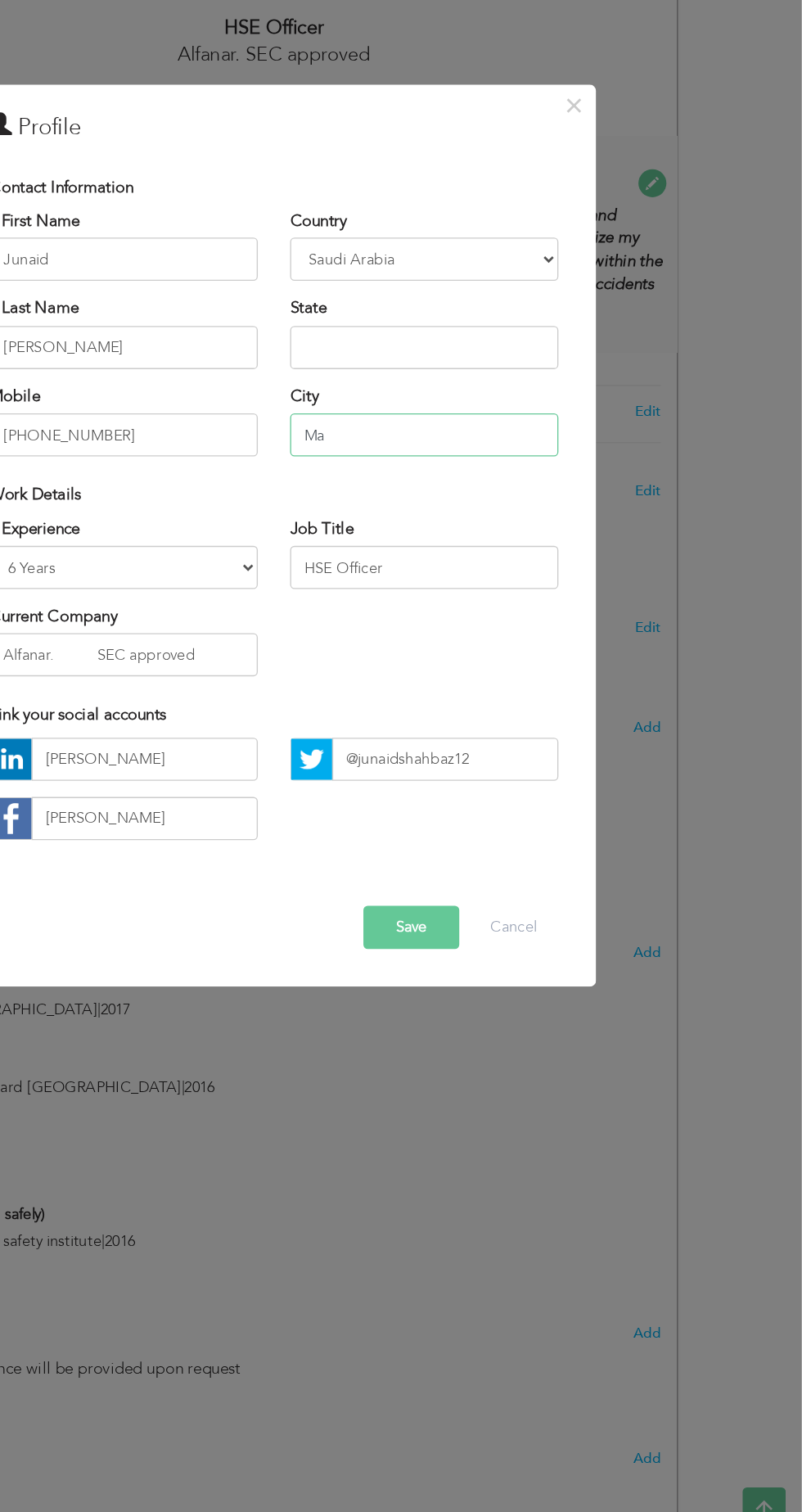
type input "M"
type input "Jeddah"
click at [519, 1038] on button "Save" at bounding box center [506, 1042] width 73 height 33
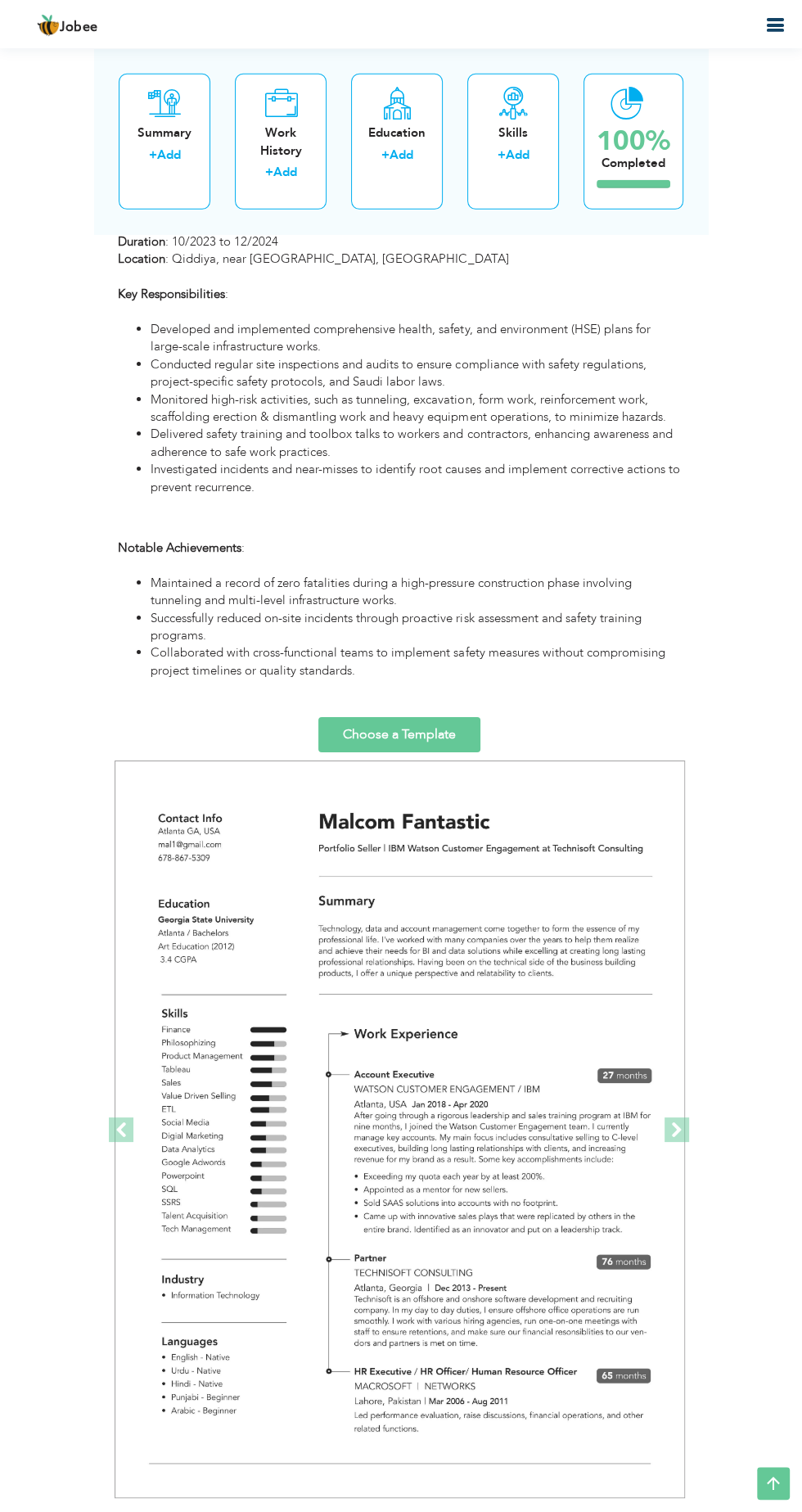
scroll to position [3422, 0]
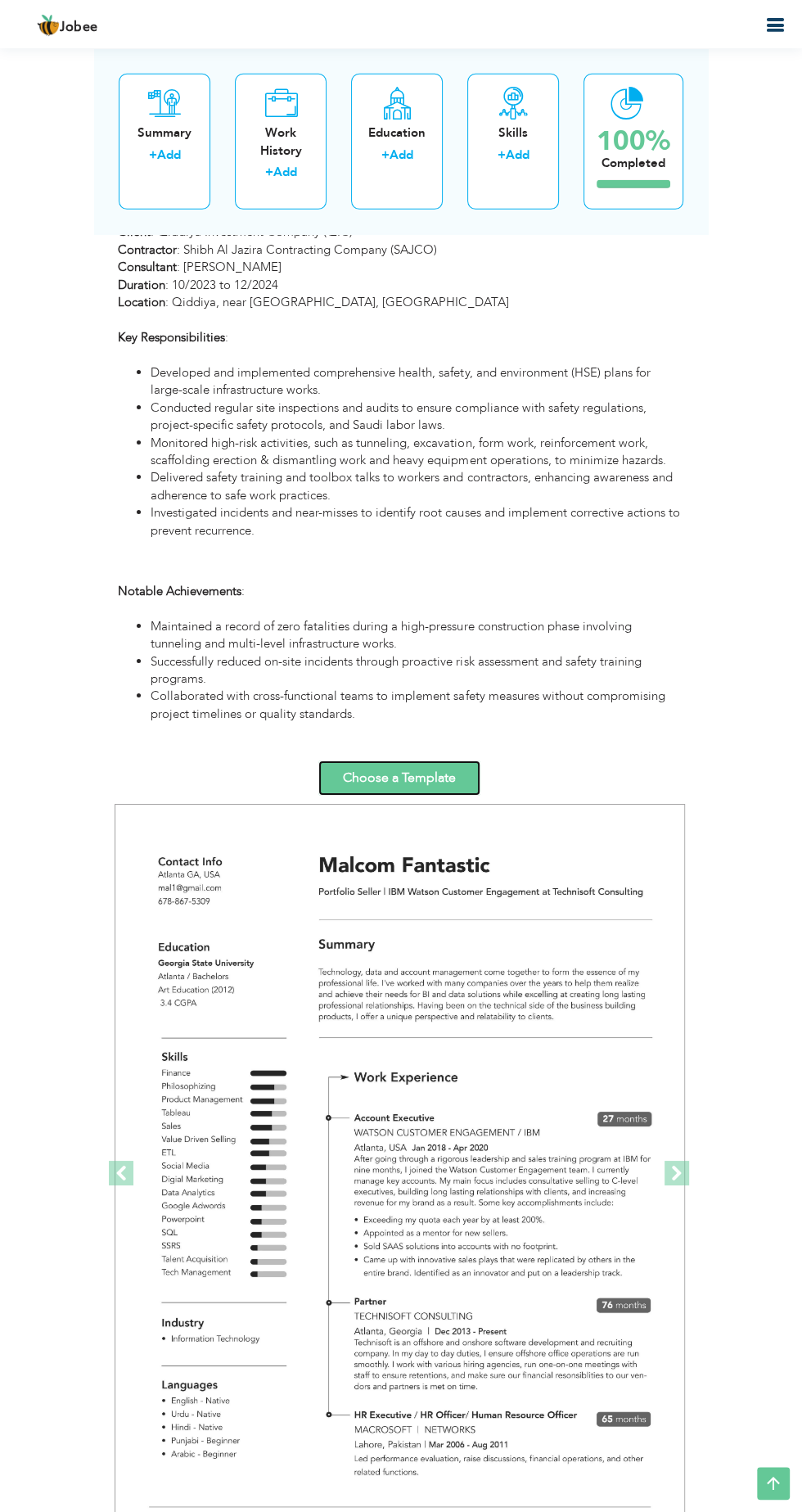
click at [400, 773] on link "Choose a Template" at bounding box center [399, 778] width 162 height 35
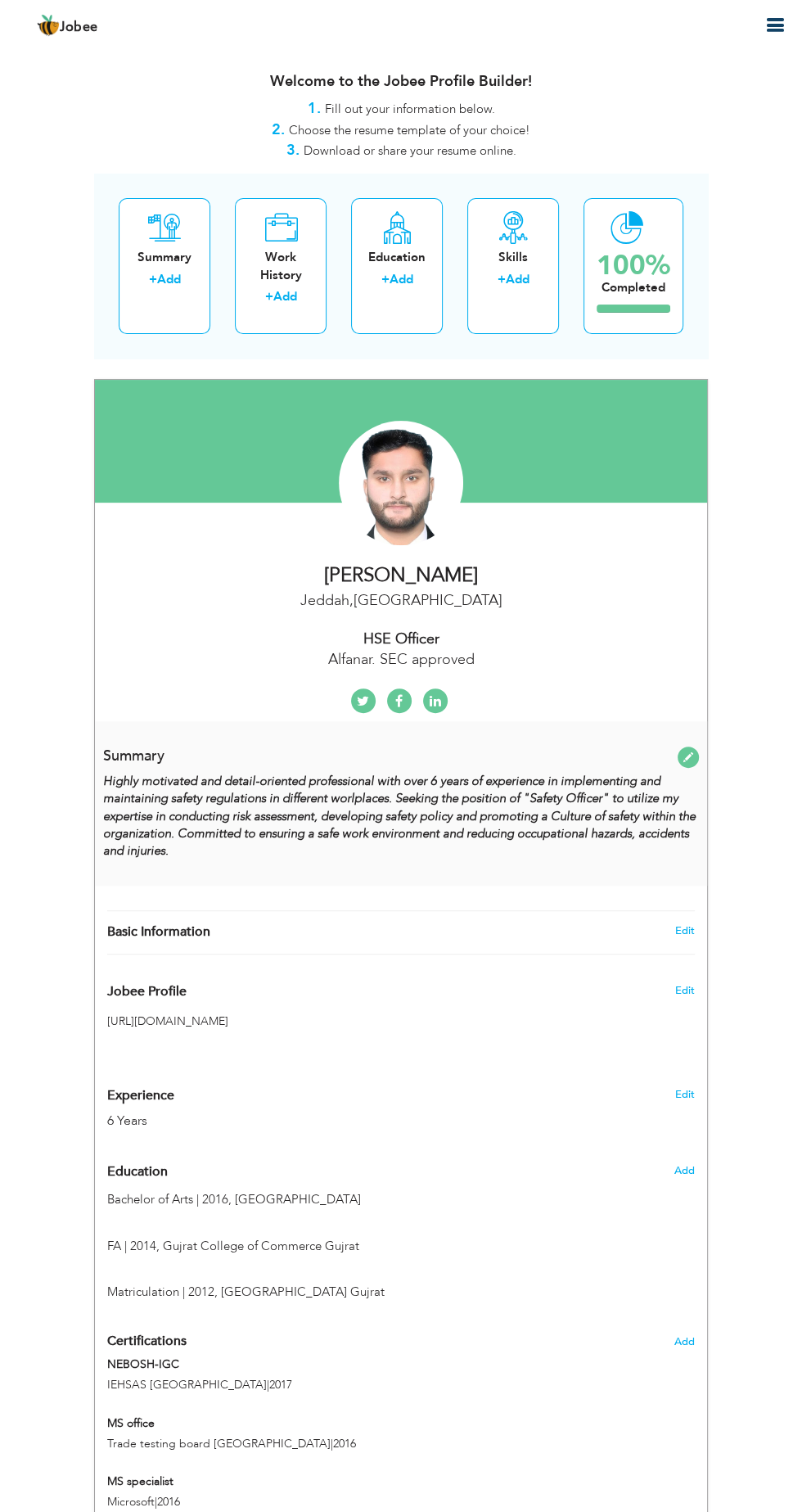
select select "number:191"
select select "number:8"
type input "Alfanar. SEC approved"
type input "HSE Officer"
type input "[PERSON_NAME]"
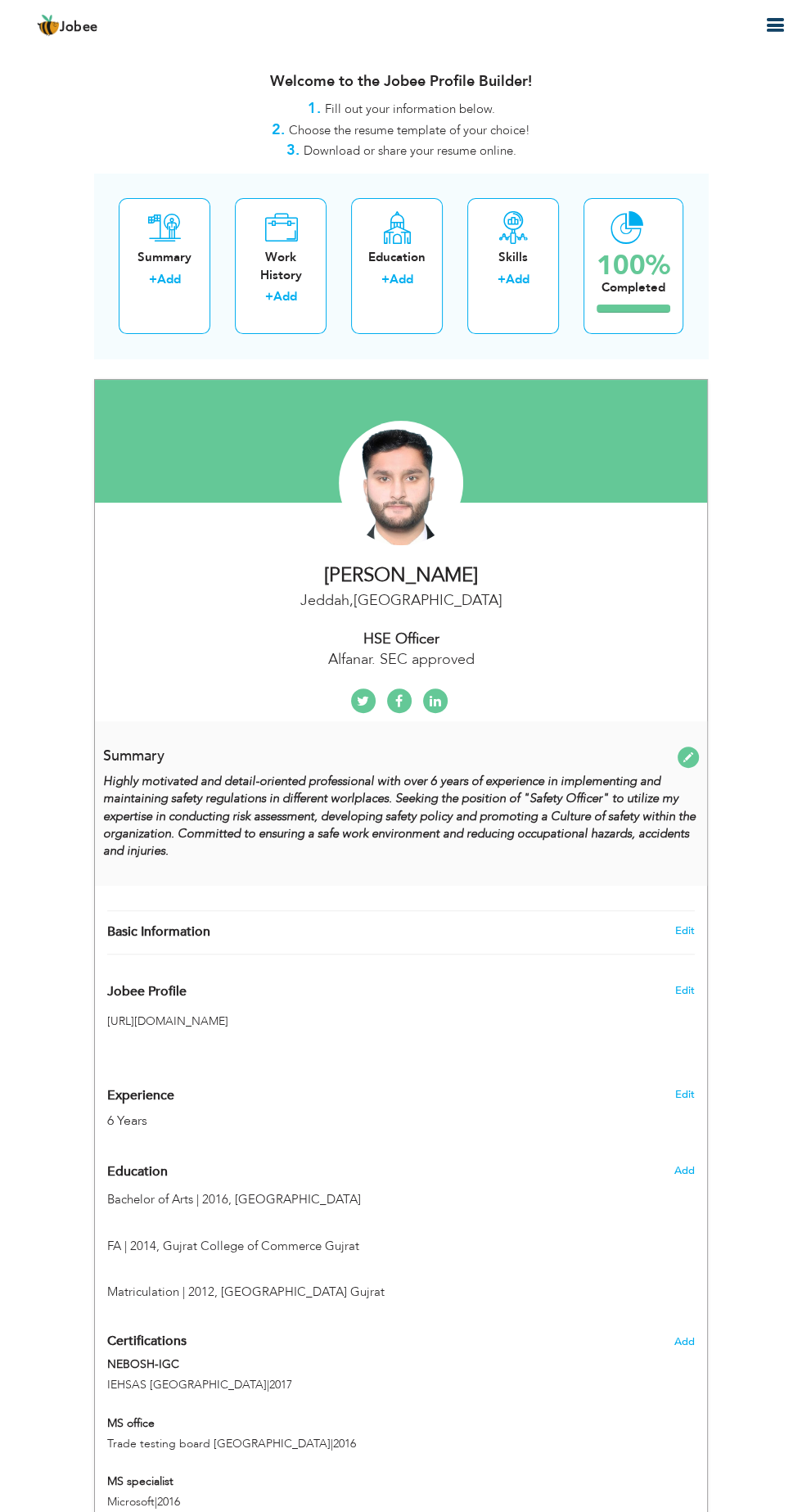
type input "[PERSON_NAME]"
type input "@junaidshahbaz12"
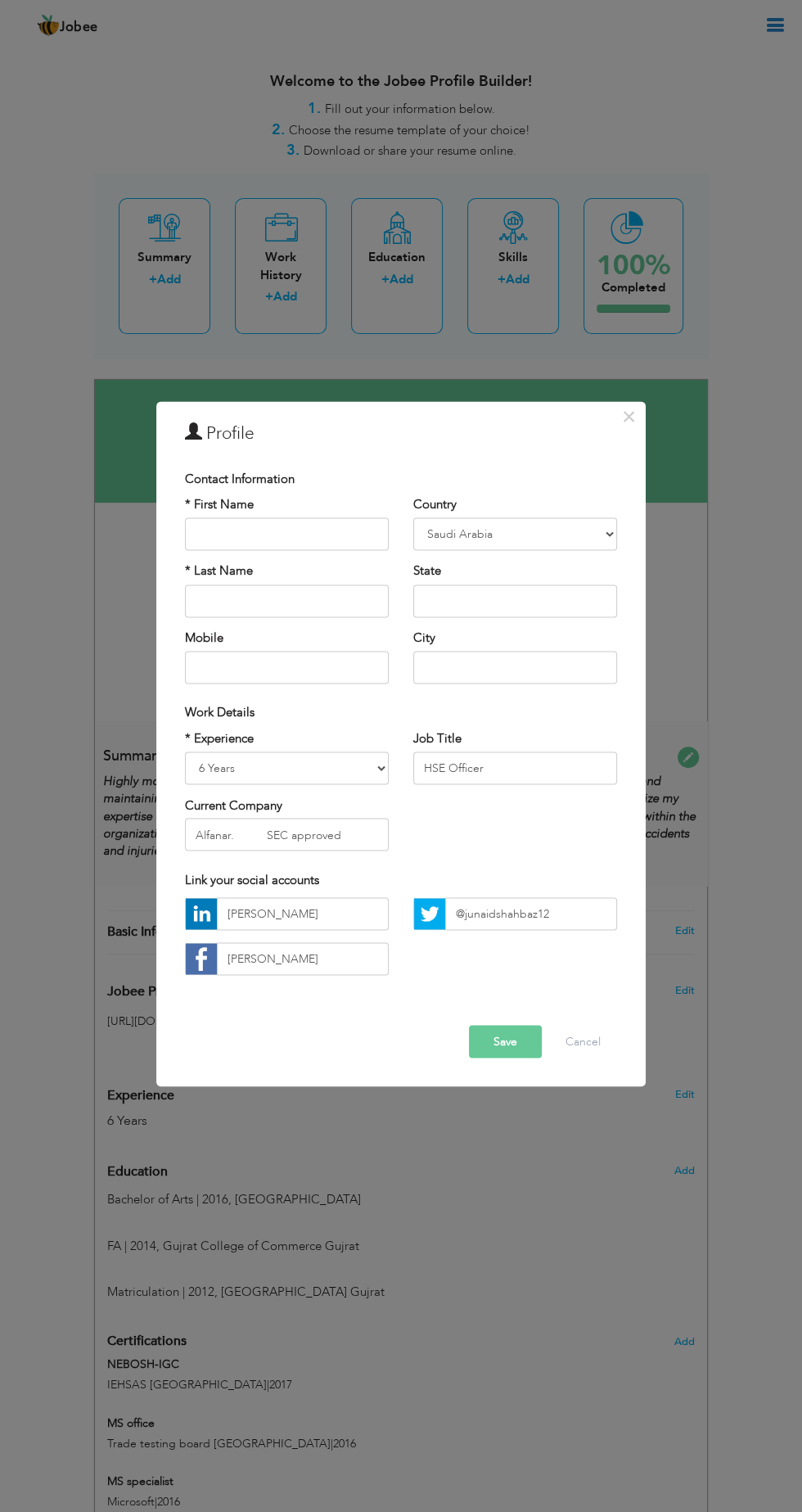
click at [539, 630] on div "City Are you sure?" at bounding box center [515, 656] width 204 height 54
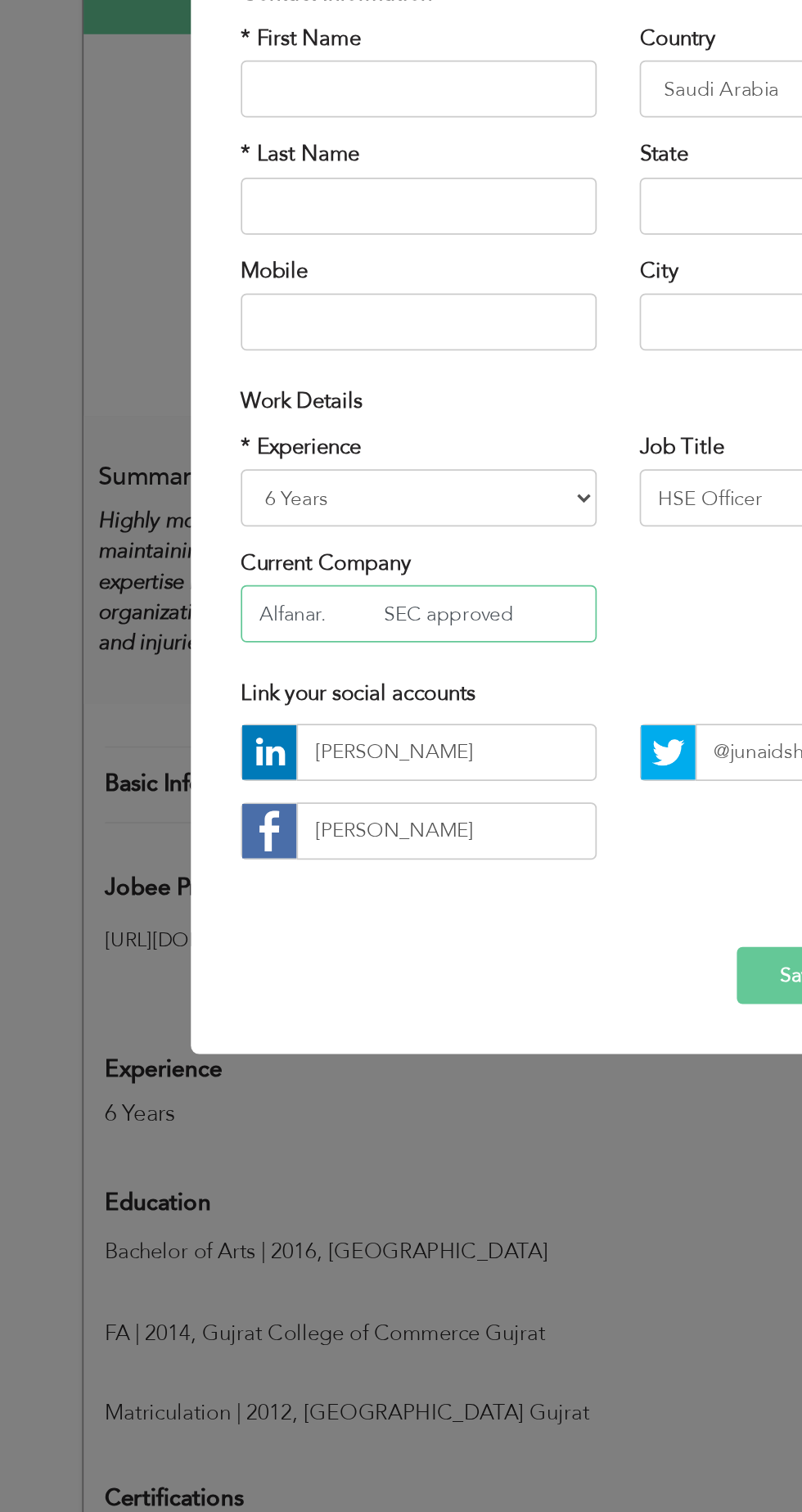
click at [348, 837] on input "Alfanar. SEC approved" at bounding box center [287, 835] width 204 height 33
click at [254, 835] on input "Alfanar. SEC approved" at bounding box center [287, 835] width 204 height 33
click at [242, 829] on input "Alfanar SEC approved" at bounding box center [287, 835] width 204 height 33
click at [336, 832] on input "Alfanar (SEC approved" at bounding box center [287, 835] width 204 height 33
click at [319, 837] on input "Alfanar (SEC approved" at bounding box center [287, 835] width 204 height 33
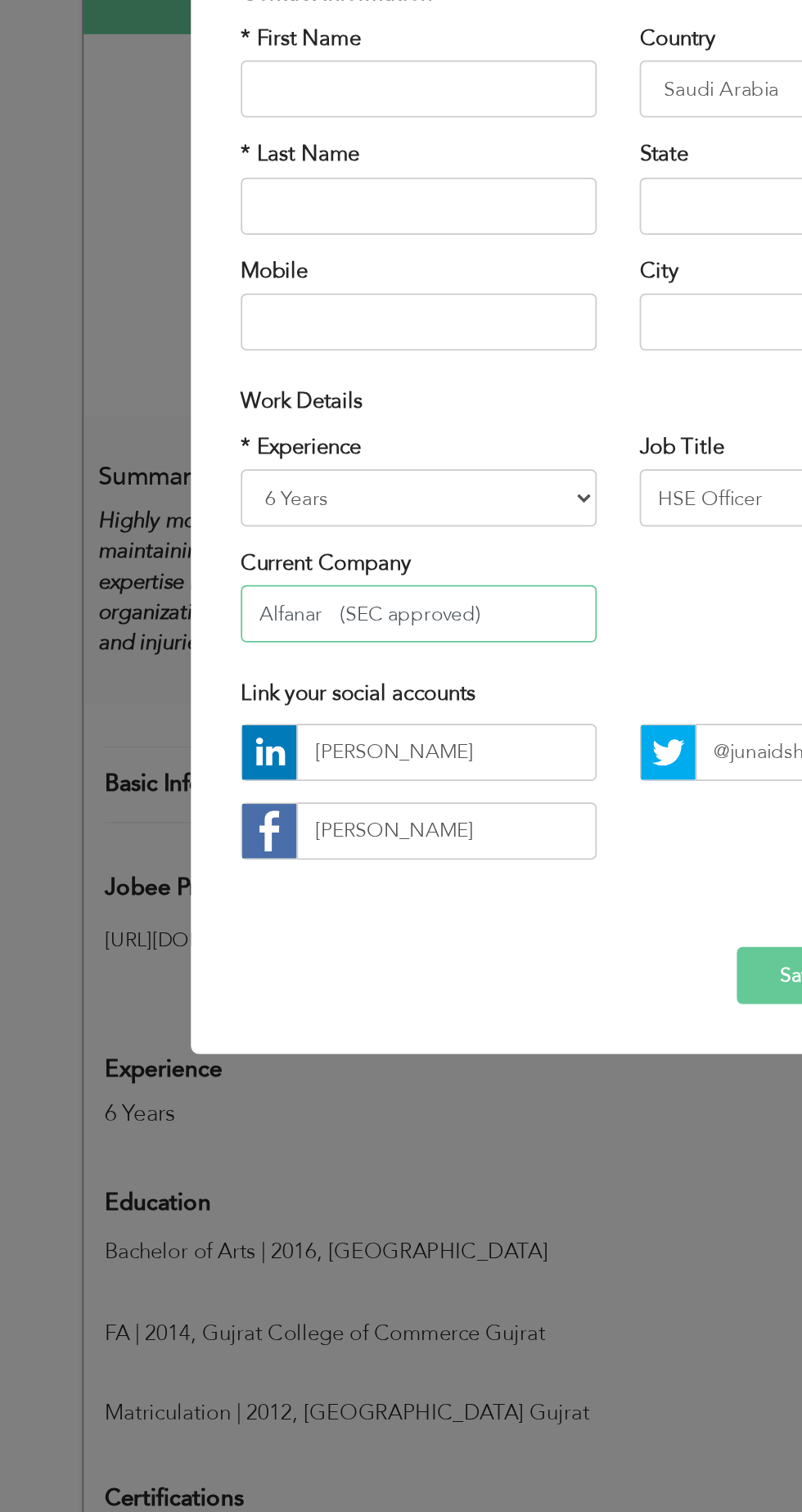
type input "Alfanar (SEC approved)"
click at [484, 1034] on button "Save" at bounding box center [506, 1042] width 73 height 33
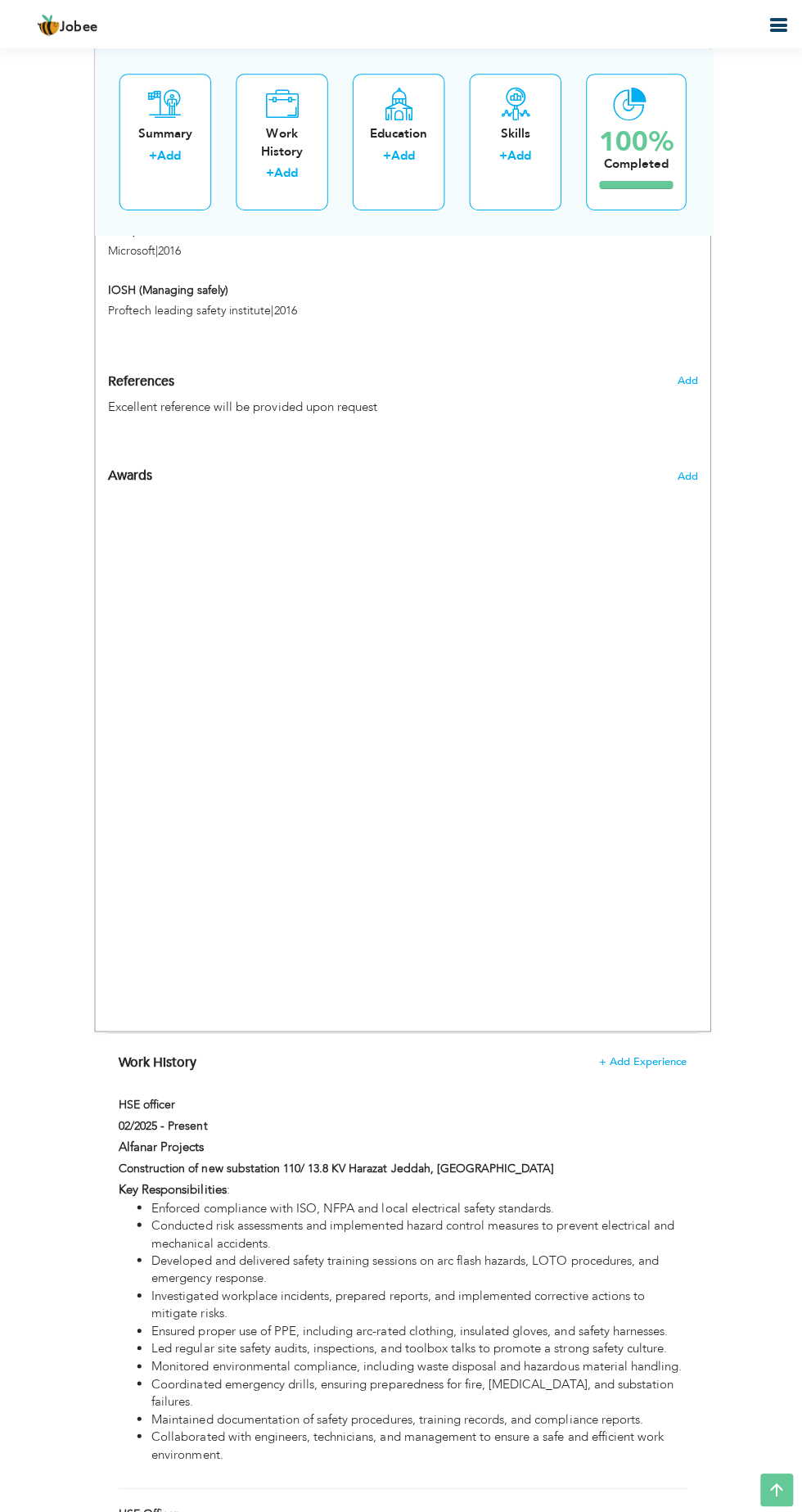
scroll to position [1225, 0]
